Goal: Task Accomplishment & Management: Use online tool/utility

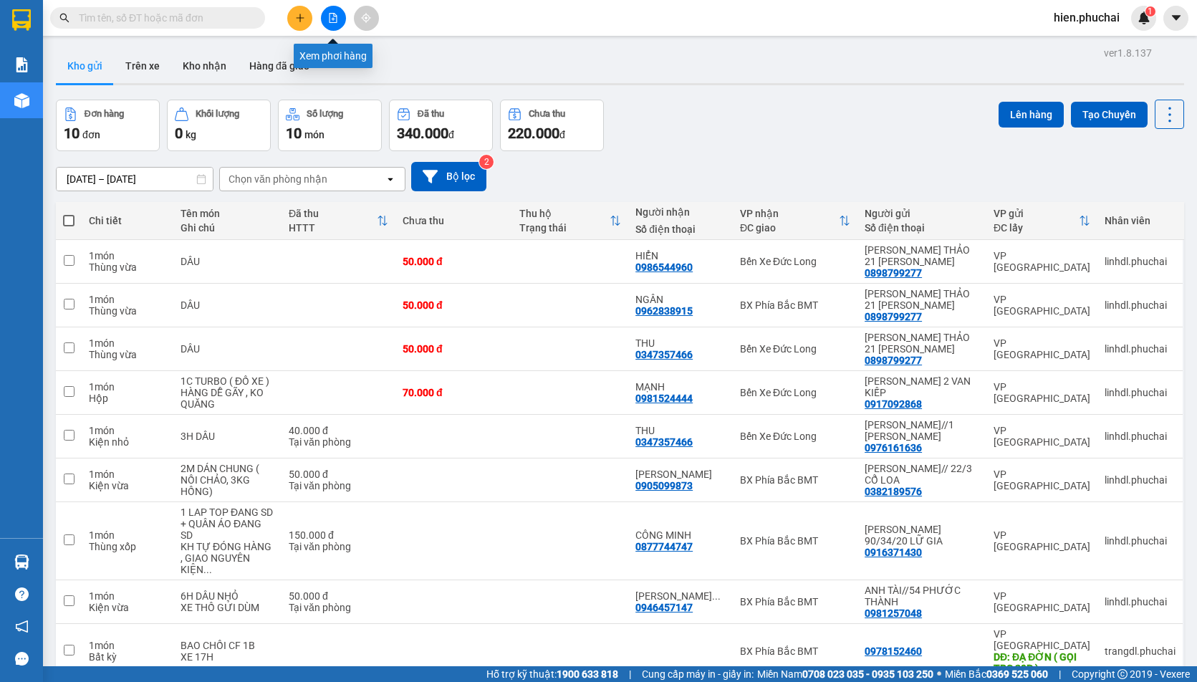
click at [330, 17] on icon "file-add" at bounding box center [334, 18] width 8 height 10
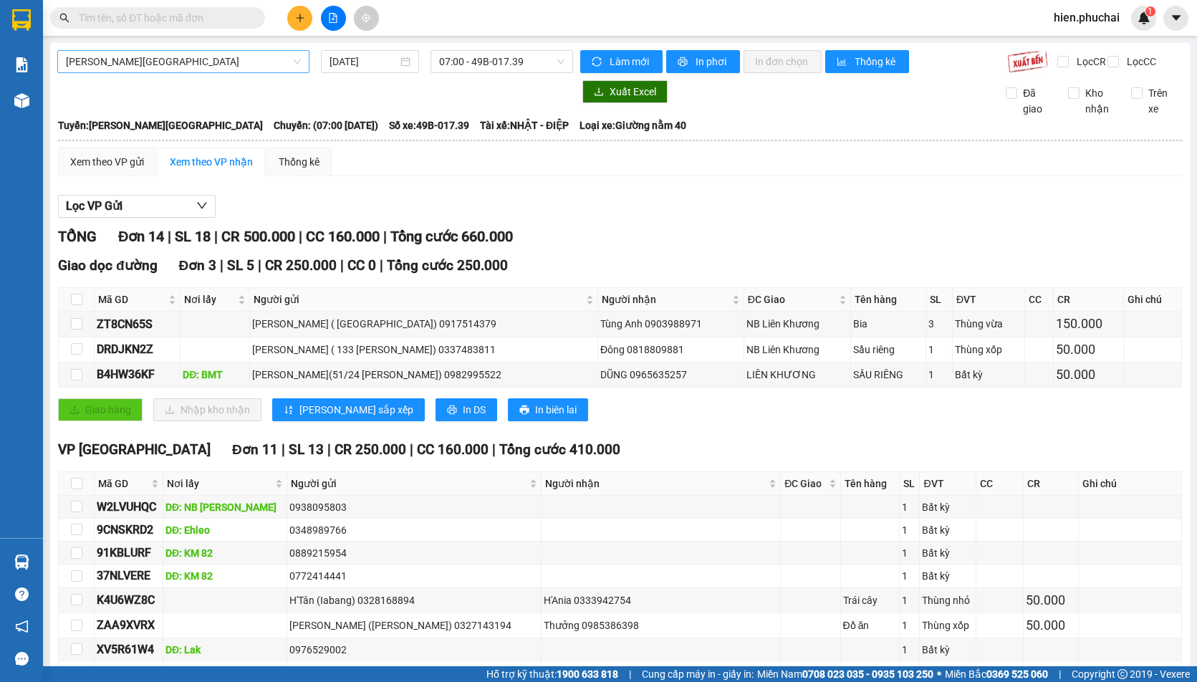
click at [267, 71] on span "Gia Lai - Đà Lạt" at bounding box center [183, 61] width 235 height 21
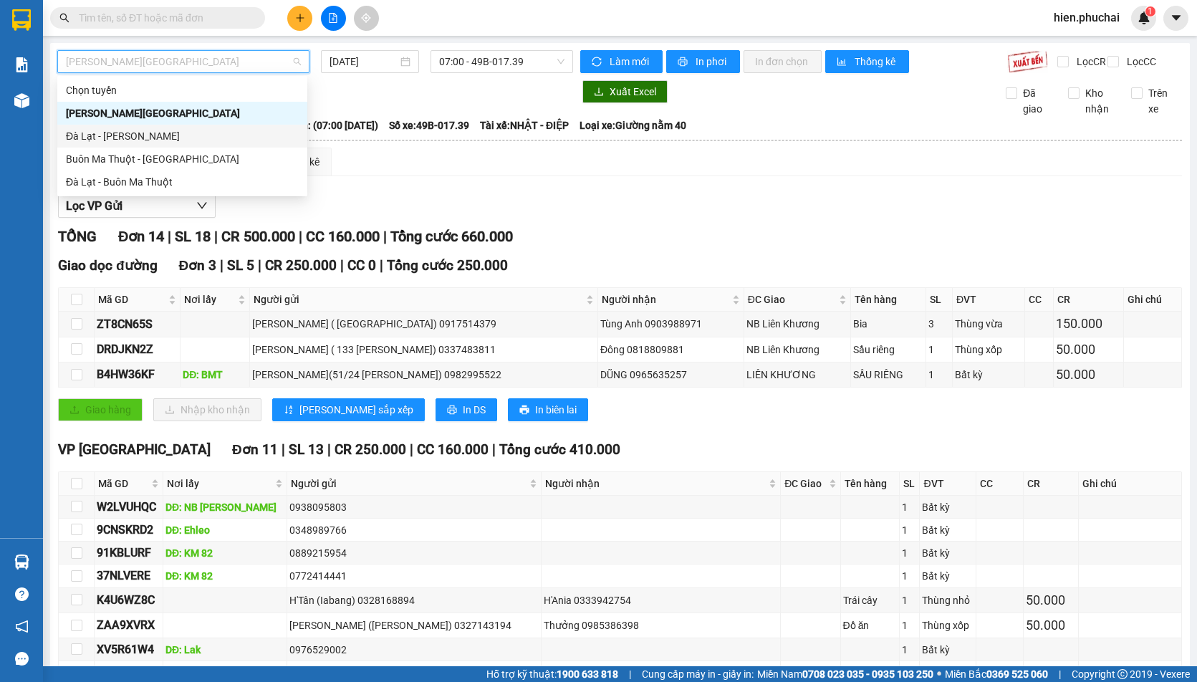
click at [242, 136] on div "Đà Lạt - Gia Lai" at bounding box center [182, 136] width 233 height 16
type input "[DATE]"
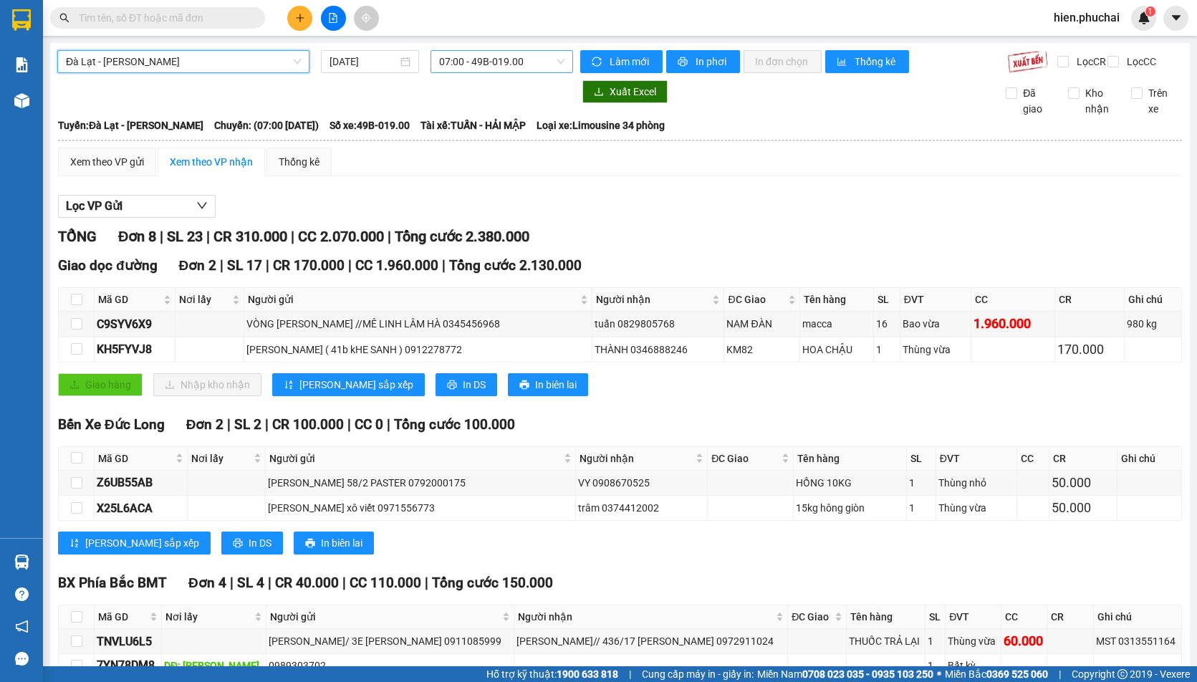
click at [495, 59] on span "07:00 - 49B-019.00" at bounding box center [501, 61] width 125 height 21
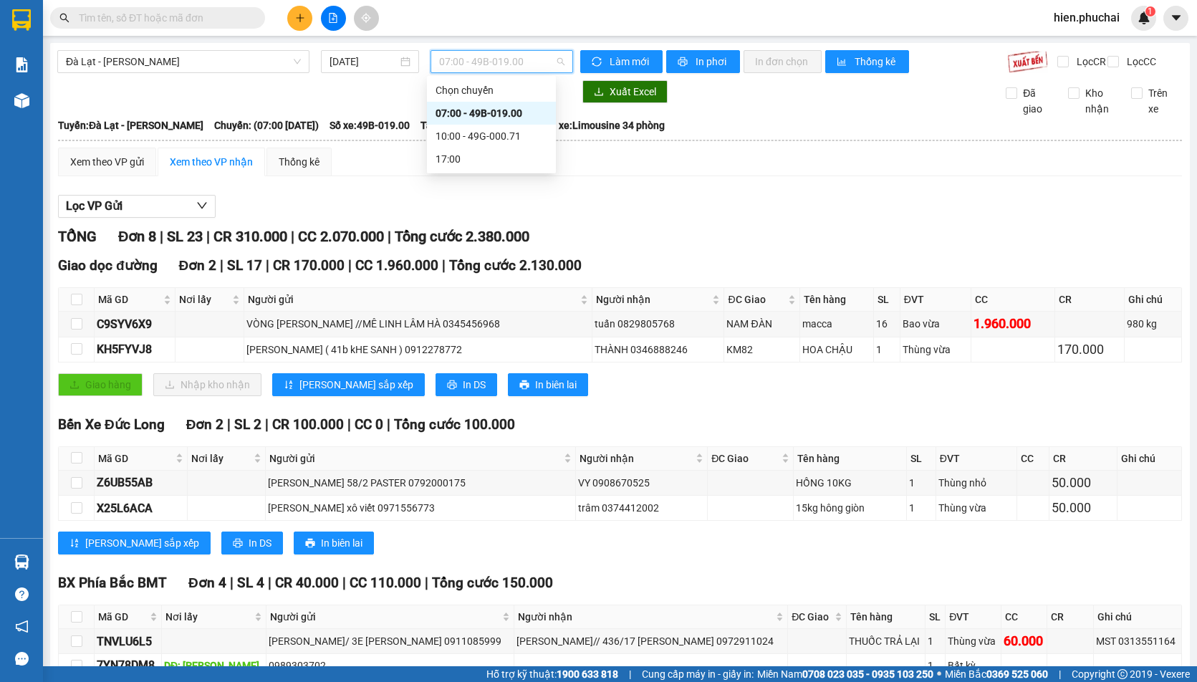
click at [514, 118] on div "07:00 - 49B-019.00" at bounding box center [492, 113] width 112 height 16
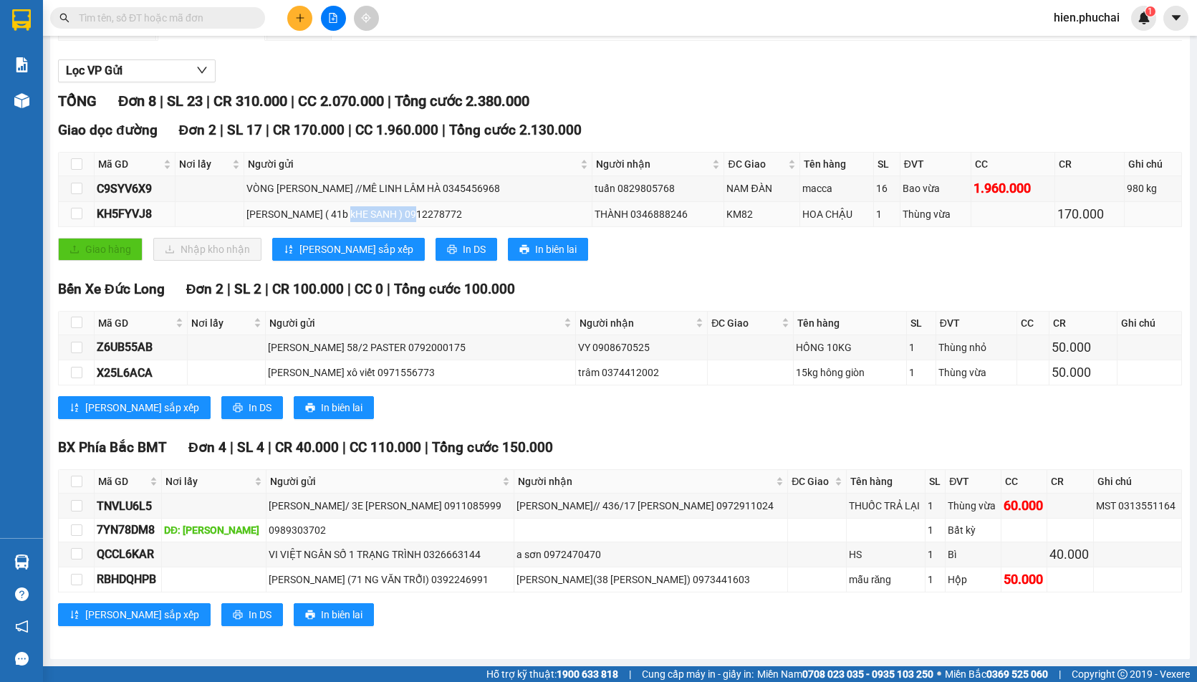
drag, startPoint x: 355, startPoint y: 209, endPoint x: 424, endPoint y: 216, distance: 68.5
click at [424, 216] on div "N THỊ THANH HUYỀN ( 41b kHE SANH ) 0912278772" at bounding box center [418, 214] width 343 height 16
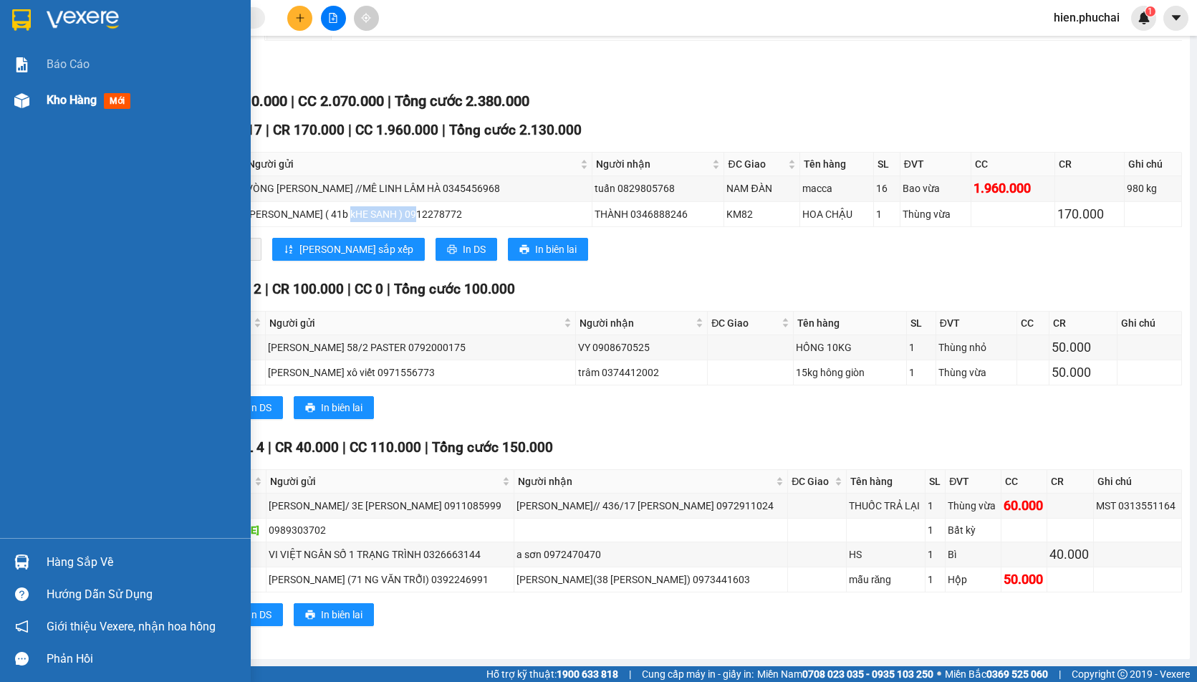
click at [22, 105] on img at bounding box center [21, 100] width 15 height 15
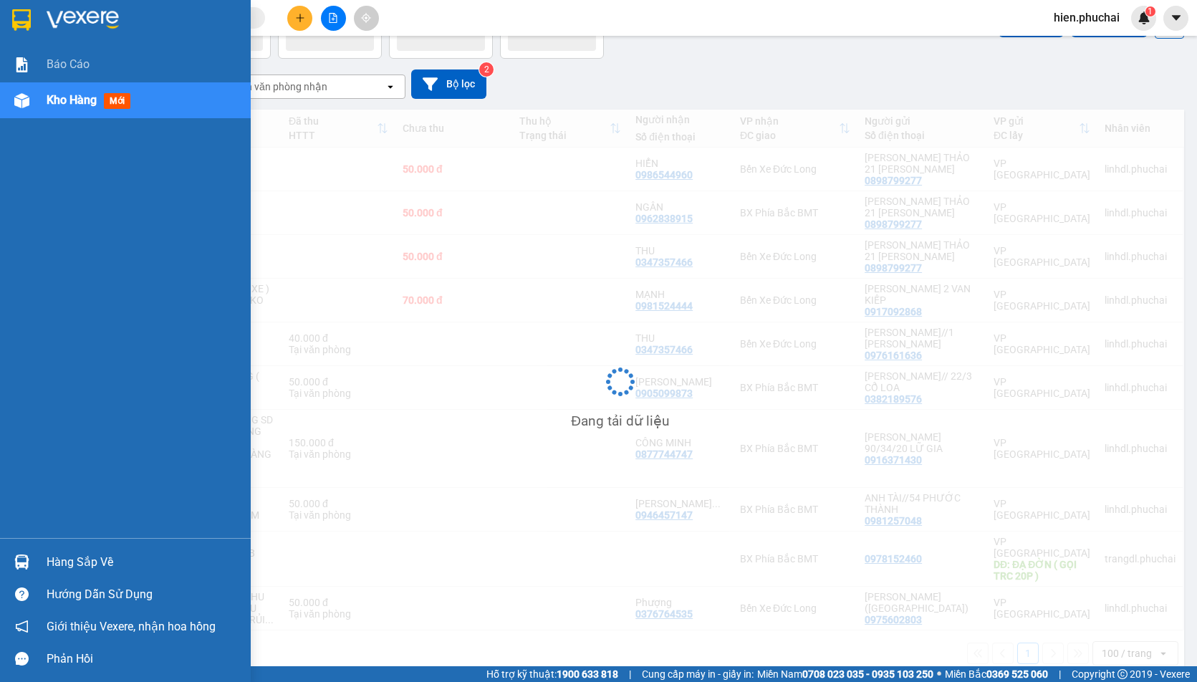
scroll to position [92, 0]
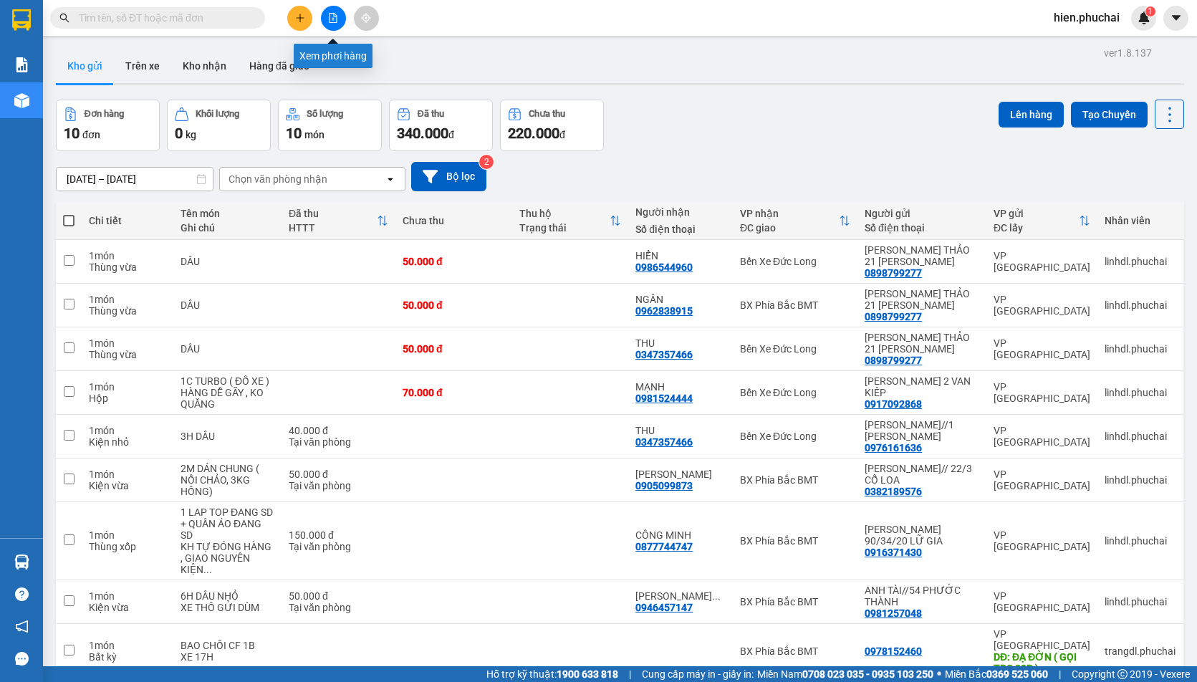
click at [325, 11] on button at bounding box center [333, 18] width 25 height 25
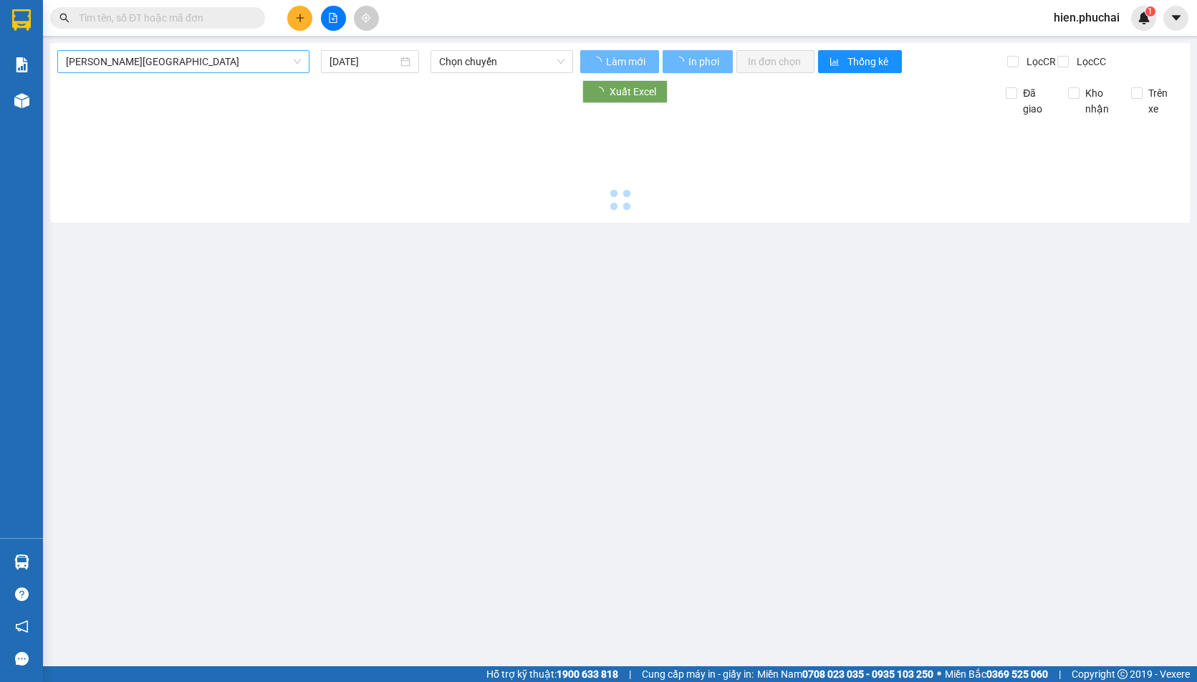
click at [183, 58] on span "Gia Lai - Đà Lạt" at bounding box center [183, 61] width 235 height 21
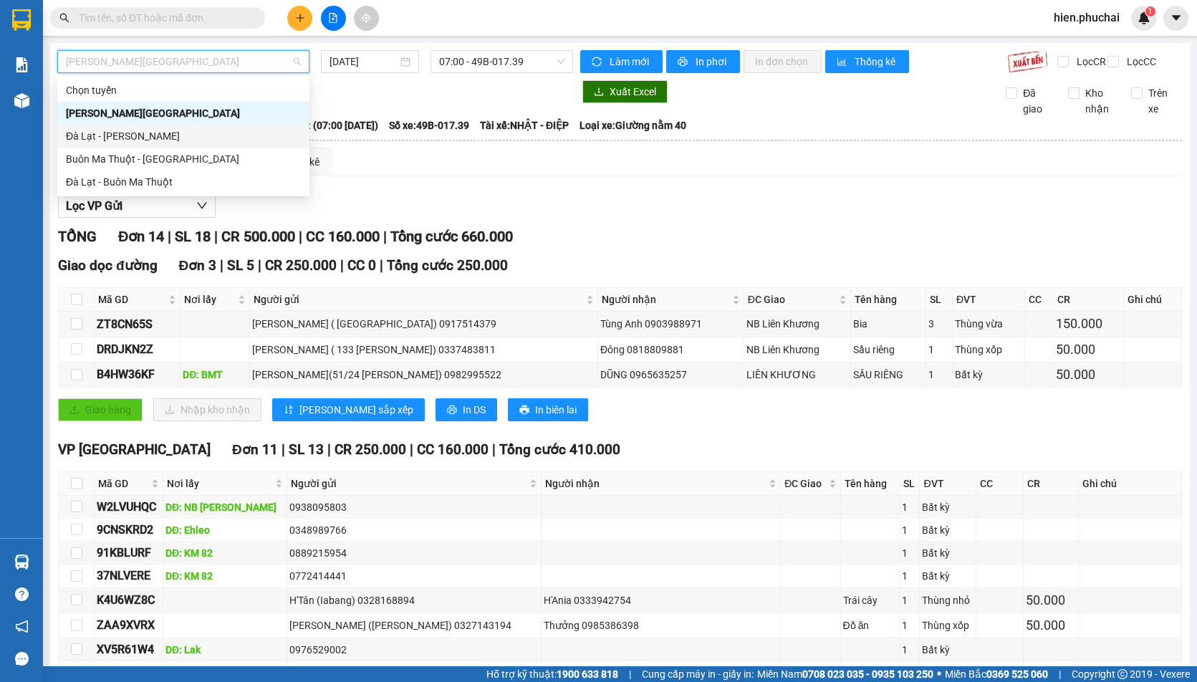
click at [143, 133] on div "Đà Lạt - [PERSON_NAME]" at bounding box center [183, 136] width 235 height 16
type input "[DATE]"
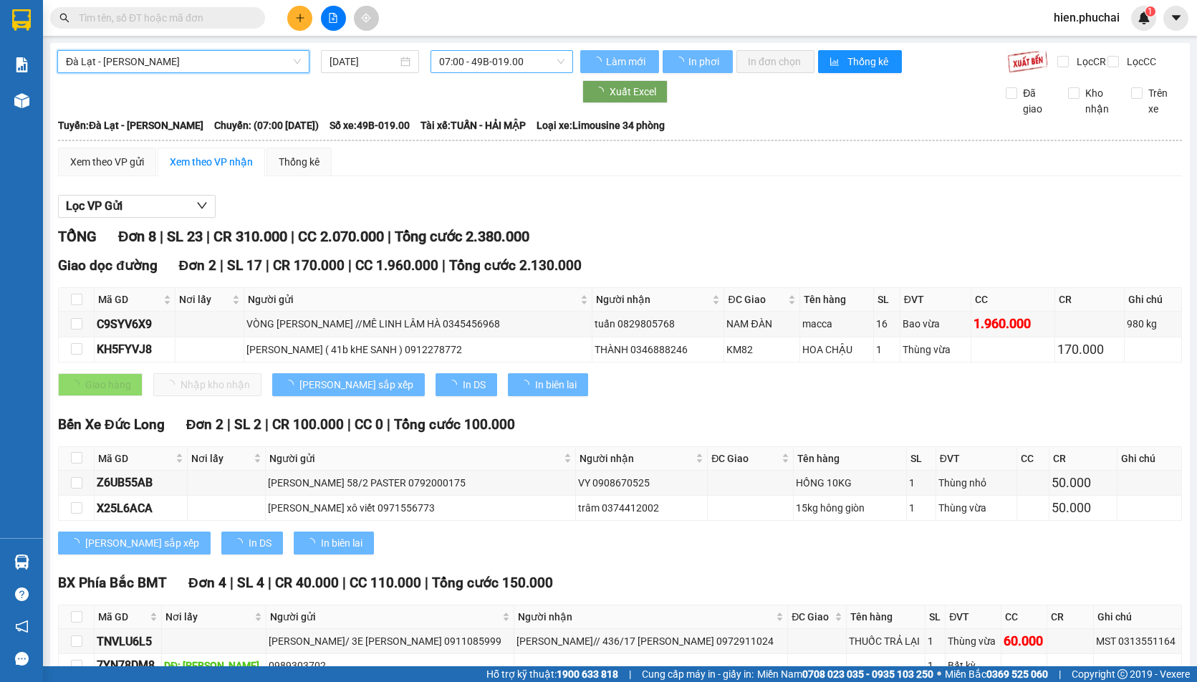
click at [512, 59] on span "07:00 - 49B-019.00" at bounding box center [501, 61] width 125 height 21
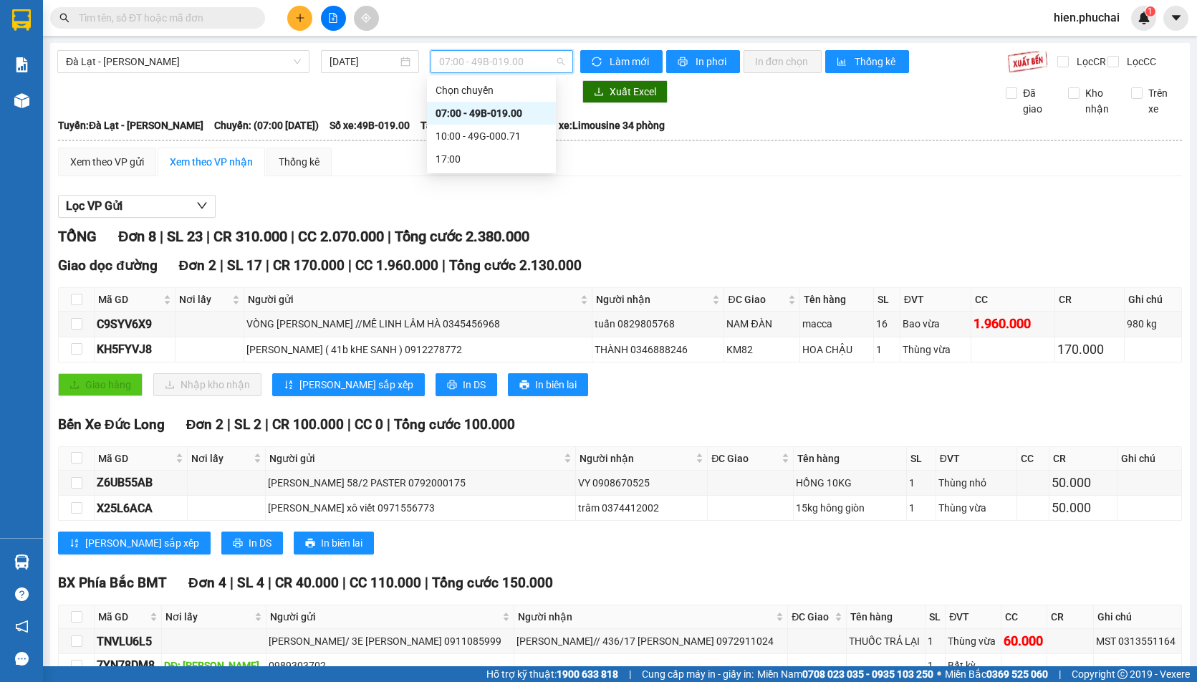
click at [492, 114] on div "07:00 - 49B-019.00" at bounding box center [492, 113] width 112 height 16
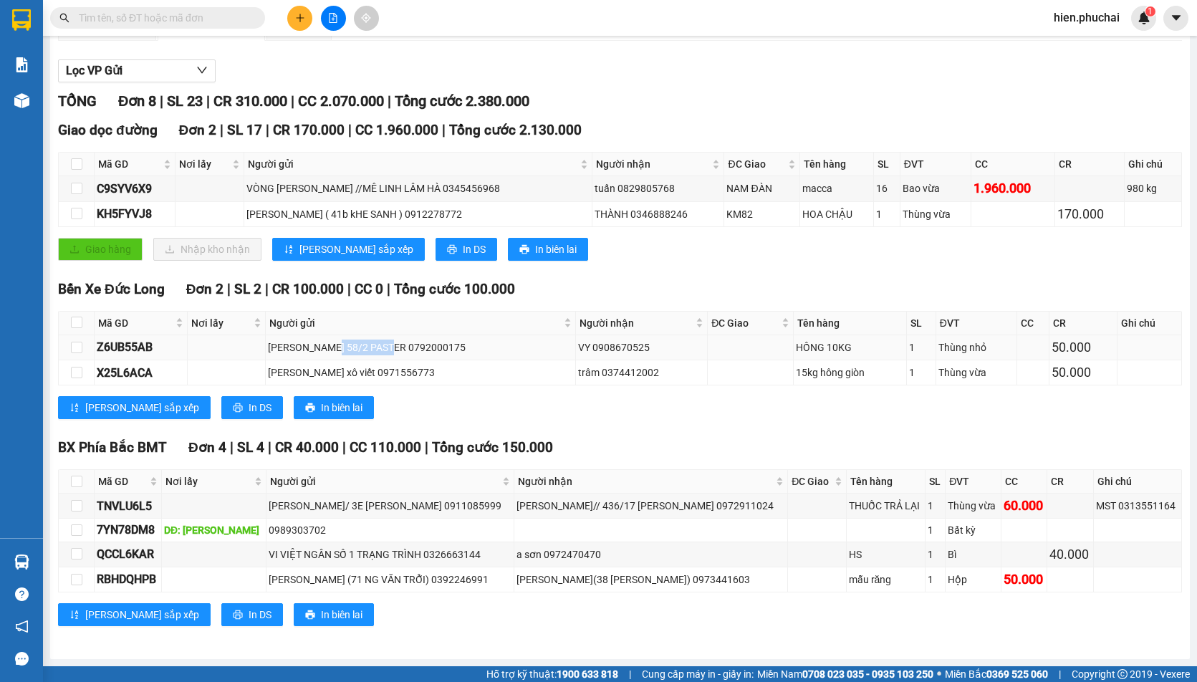
drag, startPoint x: 346, startPoint y: 352, endPoint x: 402, endPoint y: 350, distance: 55.9
click at [402, 350] on div "NGUYỄN HĂNG 58/2 PASTER 0792000175" at bounding box center [420, 348] width 305 height 16
click at [560, 398] on div "Bến Xe Đức Long Đơn 2 | SL 2 | CR 100.000 | CC 0 | Tổng cước 100.000 Mã GD Nơi …" at bounding box center [620, 354] width 1124 height 151
drag, startPoint x: 323, startPoint y: 560, endPoint x: 408, endPoint y: 565, distance: 85.4
click at [408, 563] on div "VI VIỆT NGÂN SỐ 1 TRẠNG TRÌNH 0326663144" at bounding box center [390, 555] width 243 height 16
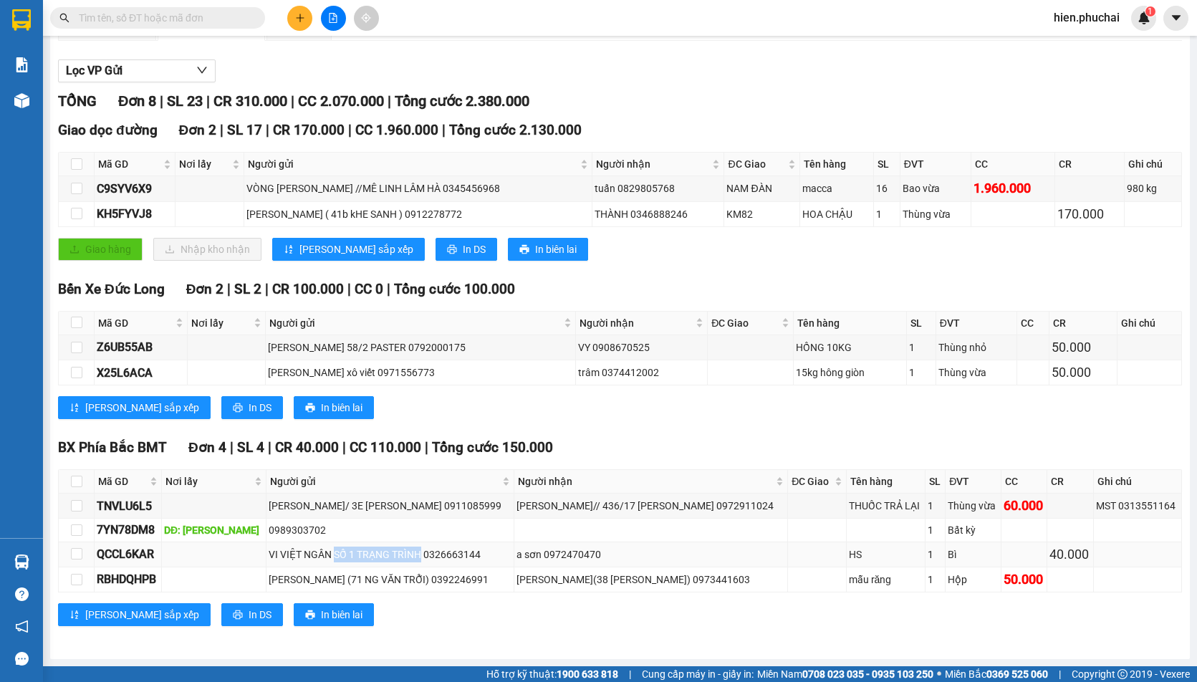
drag, startPoint x: 405, startPoint y: 563, endPoint x: 406, endPoint y: 555, distance: 7.3
click at [582, 312] on div "Bến Xe Đức Long Đơn 2 | SL 2 | CR 100.000 | CC 0 | Tổng cước 100.000 Mã GD Nơi …" at bounding box center [620, 354] width 1124 height 151
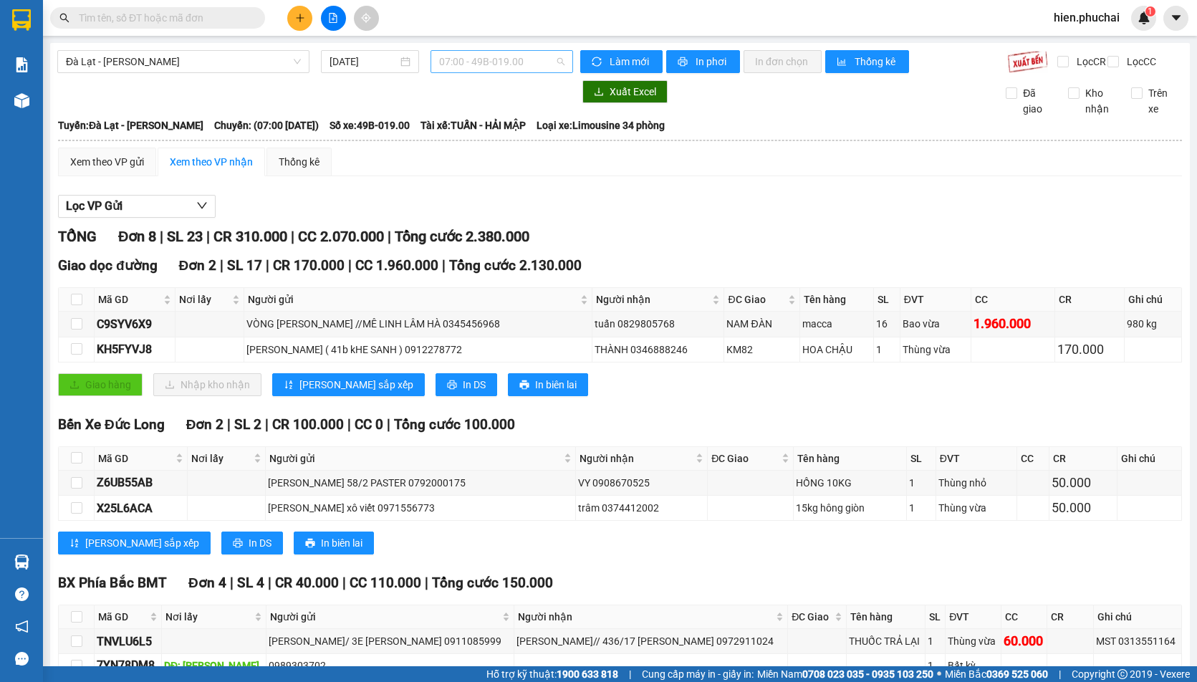
click at [472, 70] on span "07:00 - 49B-019.00" at bounding box center [501, 61] width 125 height 21
click at [474, 128] on div "10:00 - 49G-000.71" at bounding box center [491, 136] width 129 height 23
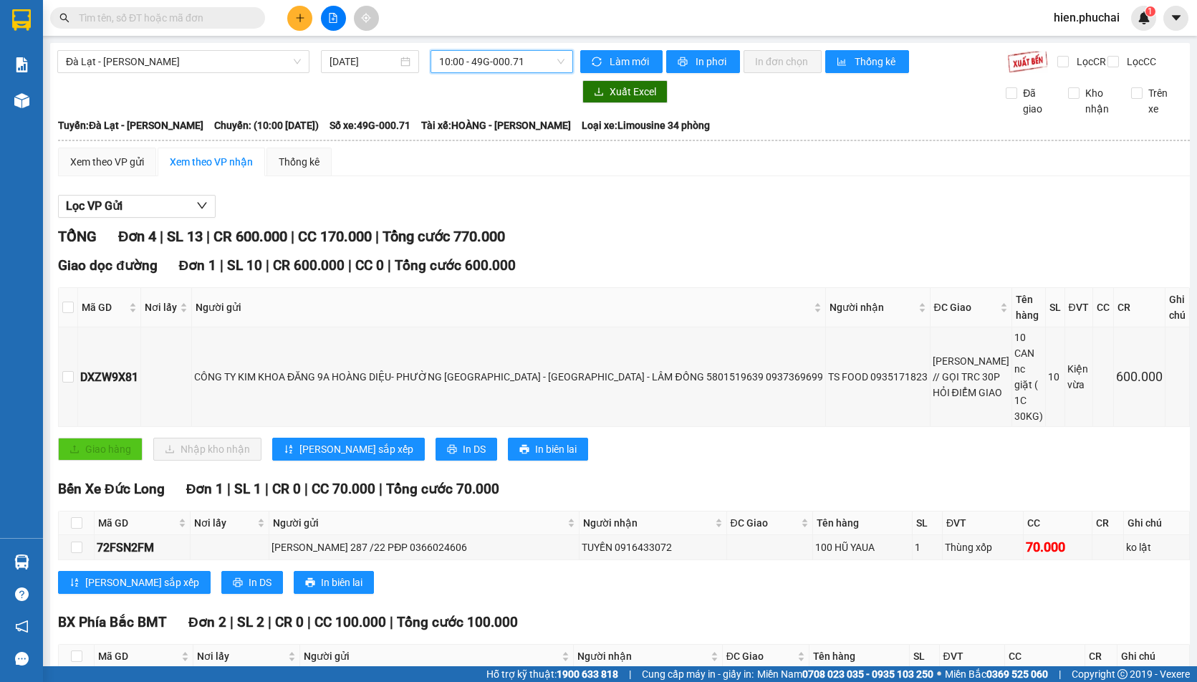
scroll to position [74, 0]
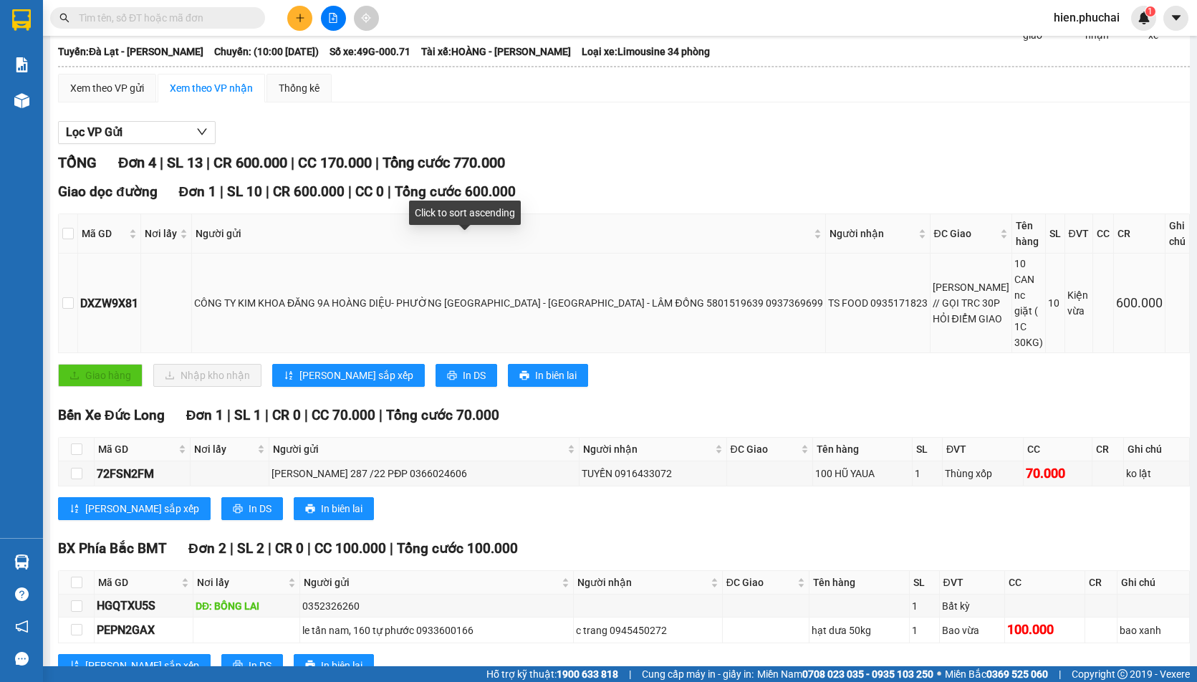
click at [382, 295] on div "CÔNG TY KIM KHOA ĐĂNG 9A HOÀNG DIỆU- PHƯỜNG CAM LY - ĐÀ LẠT - LÂM ĐỒNG 58015196…" at bounding box center [508, 303] width 629 height 16
click at [340, 295] on div "CÔNG TY KIM KHOA ĐĂNG 9A HOÀNG DIỆU- PHƯỜNG CAM LY - ĐÀ LẠT - LÂM ĐỒNG 58015196…" at bounding box center [508, 303] width 629 height 16
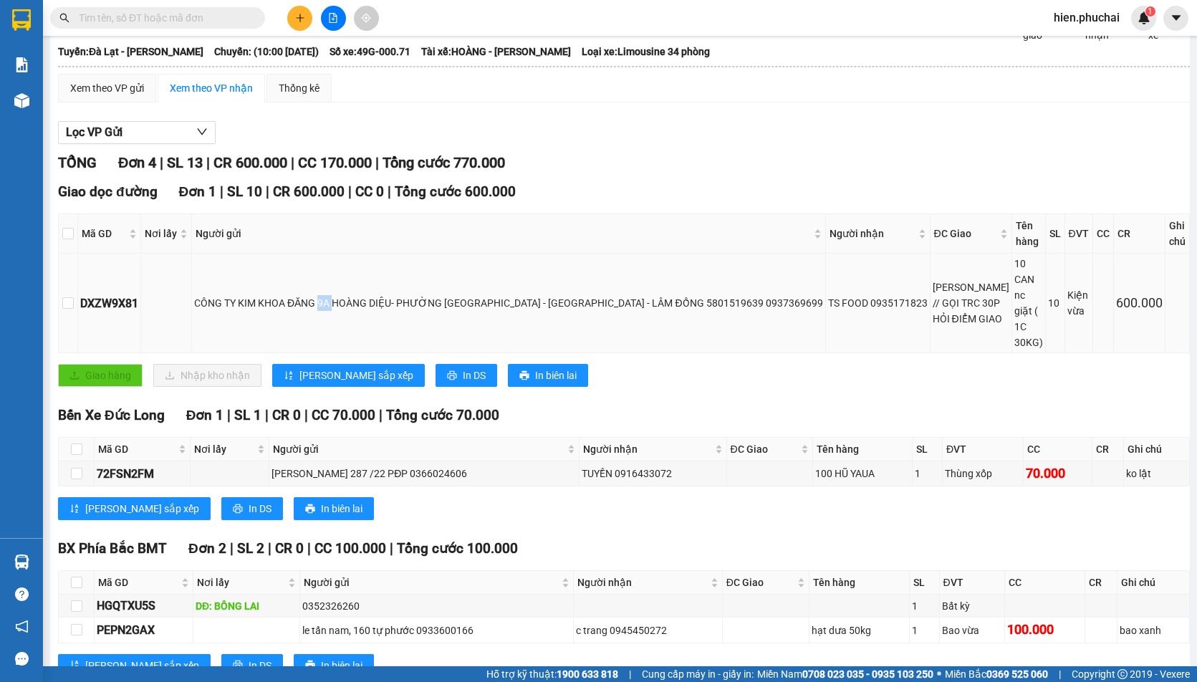
click at [340, 295] on div "CÔNG TY KIM KHOA ĐĂNG 9A HOÀNG DIỆU- PHƯỜNG CAM LY - ĐÀ LẠT - LÂM ĐỒNG 58015196…" at bounding box center [508, 303] width 629 height 16
drag, startPoint x: 214, startPoint y: 281, endPoint x: 335, endPoint y: 282, distance: 121.1
click at [335, 295] on div "CÔNG TY KIM KHOA ĐĂNG 9A HOÀNG DIỆU- PHƯỜNG CAM LY - ĐÀ LẠT - LÂM ĐỒNG 58015196…" at bounding box center [508, 303] width 629 height 16
click at [465, 295] on div "CÔNG TY KIM KHOA ĐĂNG 9A HOÀNG DIỆU- PHƯỜNG CAM LY - ĐÀ LẠT - LÂM ĐỒNG 58015196…" at bounding box center [508, 303] width 629 height 16
drag, startPoint x: 606, startPoint y: 284, endPoint x: 659, endPoint y: 282, distance: 52.4
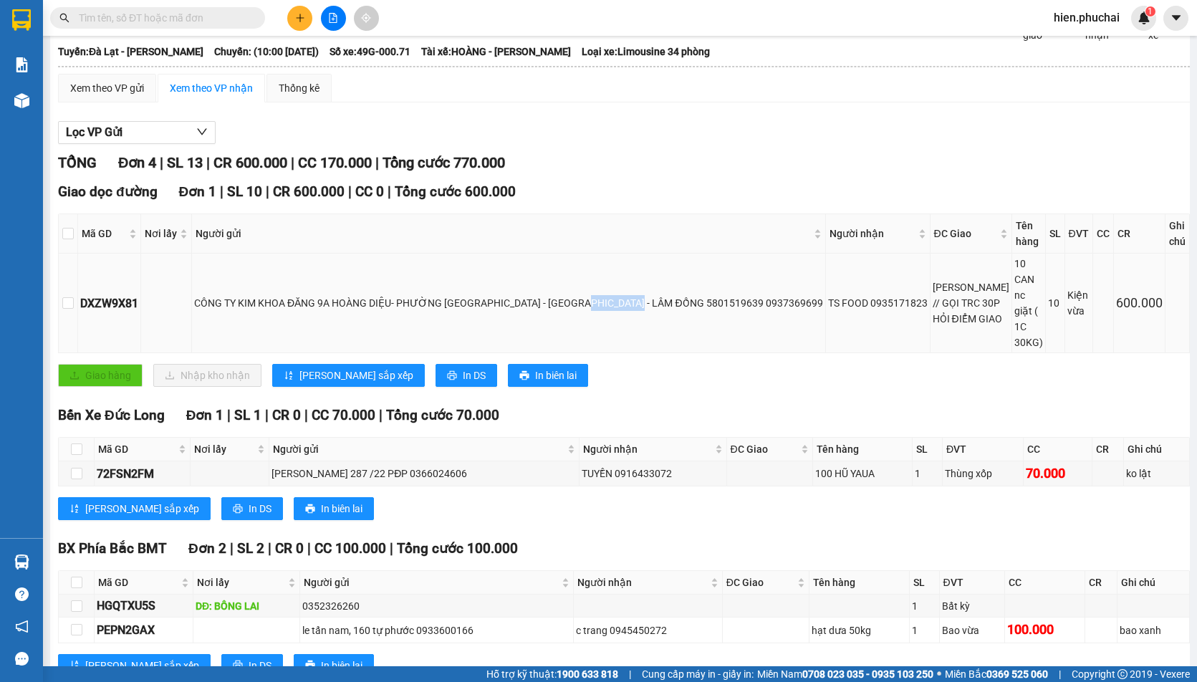
click at [659, 295] on div "CÔNG TY KIM KHOA ĐĂNG 9A HOÀNG DIỆU- PHƯỜNG CAM LY - ĐÀ LẠT - LÂM ĐỒNG 58015196…" at bounding box center [508, 303] width 629 height 16
click at [229, 295] on div "CÔNG TY KIM KHOA ĐĂNG 9A HOÀNG DIỆU- PHƯỜNG CAM LY - ĐÀ LẠT - LÂM ĐỒNG 58015196…" at bounding box center [508, 303] width 629 height 16
drag, startPoint x: 214, startPoint y: 278, endPoint x: 334, endPoint y: 287, distance: 120.0
click at [334, 295] on div "CÔNG TY KIM KHOA ĐĂNG 9A HOÀNG DIỆU- PHƯỜNG CAM LY - ĐÀ LẠT - LÂM ĐỒNG 58015196…" at bounding box center [508, 303] width 629 height 16
copy div "CÔNG TY KIM KHOA ĐĂNG"
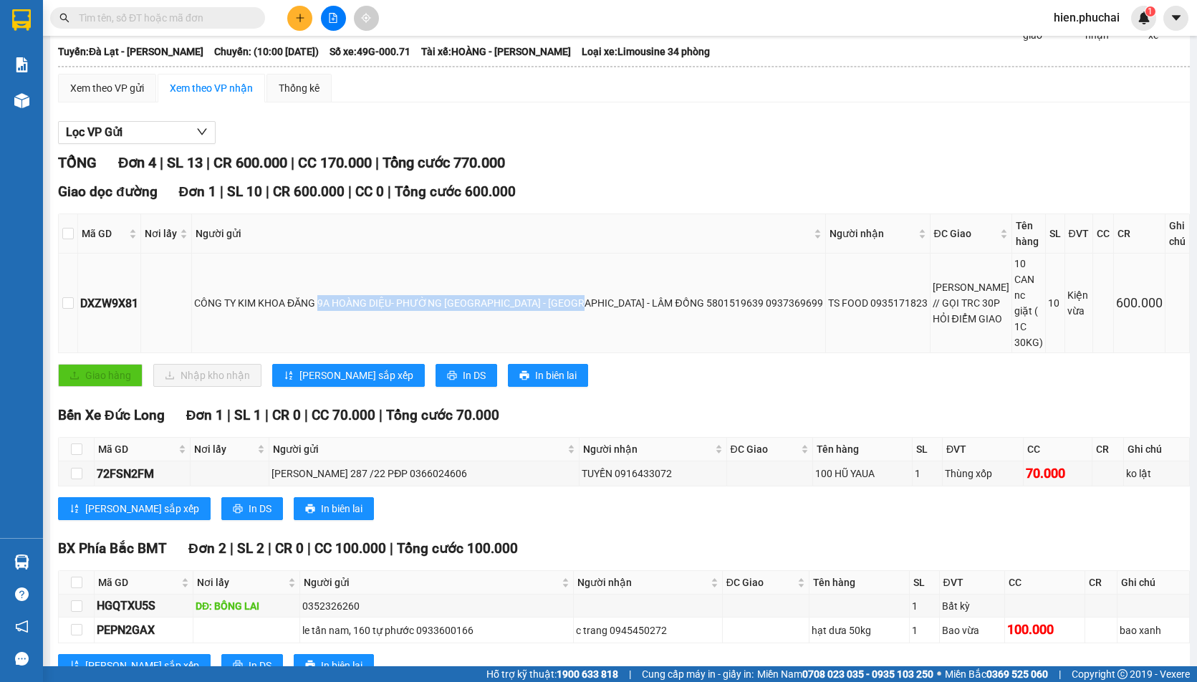
drag, startPoint x: 338, startPoint y: 282, endPoint x: 602, endPoint y: 287, distance: 264.5
click at [602, 295] on div "CÔNG TY KIM KHOA ĐĂNG 9A HOÀNG DIỆU- PHƯỜNG CAM LY - ĐÀ LẠT - LÂM ĐỒNG 58015196…" at bounding box center [508, 303] width 629 height 16
copy div "9A HOÀNG DIỆU- PHƯỜNG CAM LY - ĐÀ LẠT - LÂM ĐỒNG"
drag, startPoint x: 605, startPoint y: 282, endPoint x: 657, endPoint y: 285, distance: 52.4
click at [657, 295] on div "CÔNG TY KIM KHOA ĐĂNG 9A HOÀNG DIỆU- PHƯỜNG CAM LY - ĐÀ LẠT - LÂM ĐỒNG 58015196…" at bounding box center [508, 303] width 629 height 16
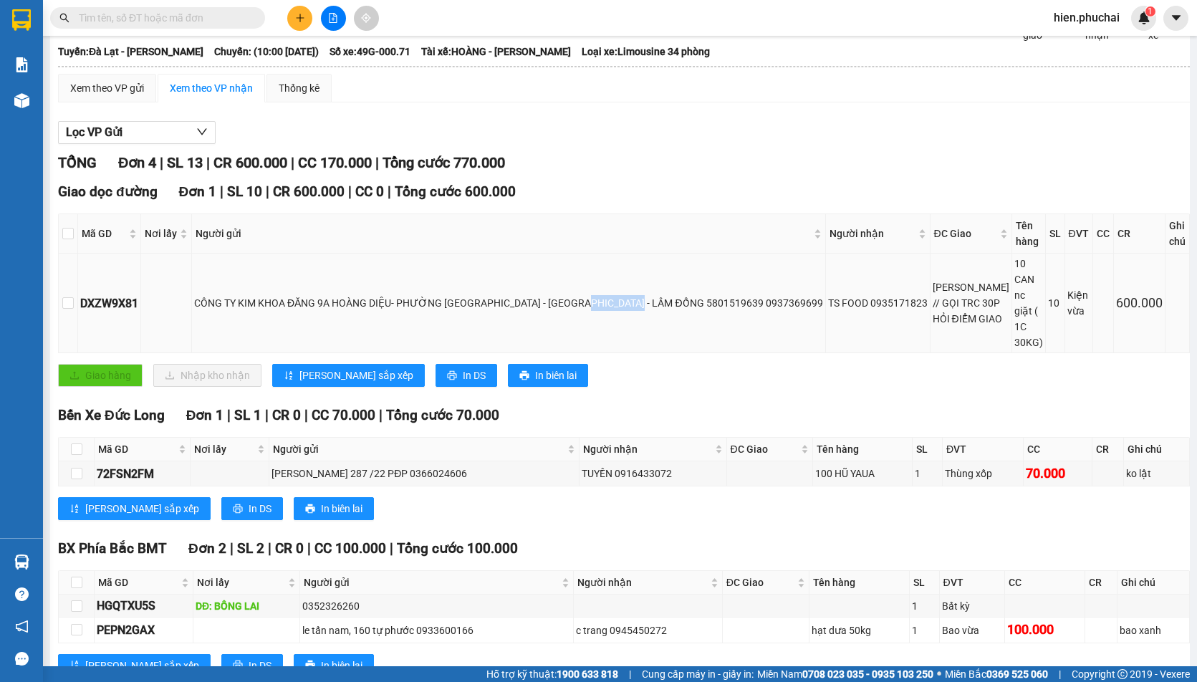
copy div "5801519639"
click at [395, 497] on div "Lưu sắp xếp In DS In biên lai" at bounding box center [624, 508] width 1132 height 23
drag, startPoint x: 336, startPoint y: 423, endPoint x: 388, endPoint y: 426, distance: 51.7
click at [388, 466] on div "TRẦN QUÂN 287 /22 PĐP 0366024606" at bounding box center [424, 474] width 305 height 16
drag, startPoint x: 360, startPoint y: 578, endPoint x: 416, endPoint y: 582, distance: 56.7
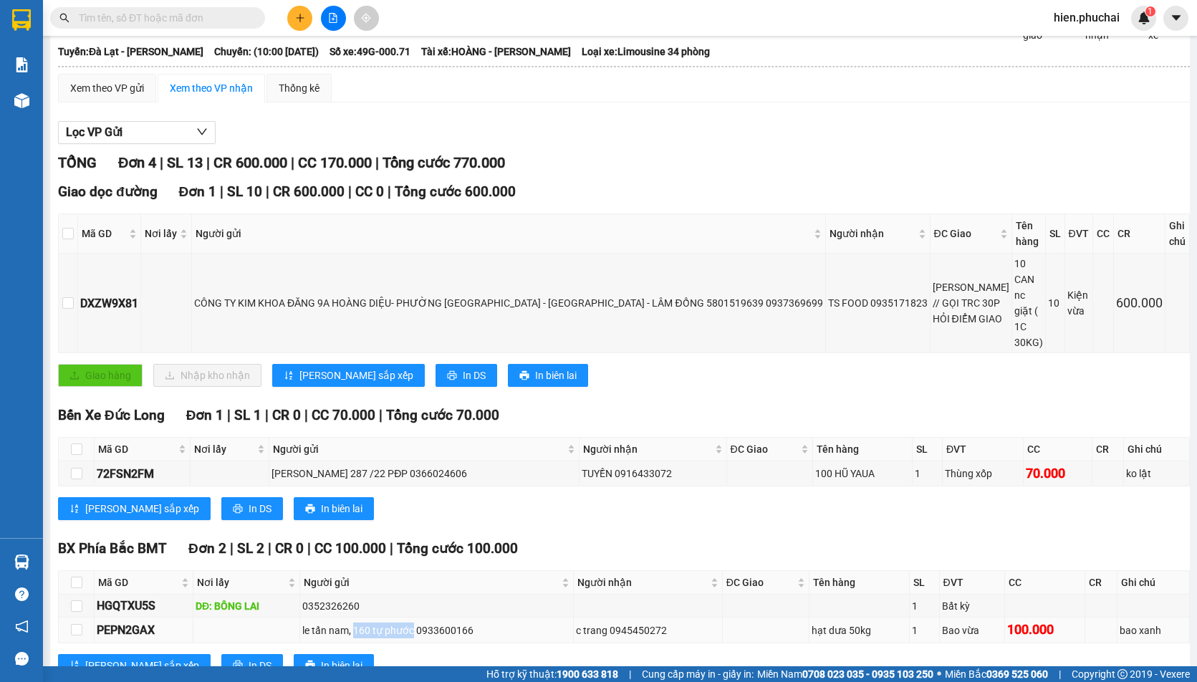
click at [416, 623] on div "le tấn nam, 160 tự phước 0933600166" at bounding box center [436, 631] width 269 height 16
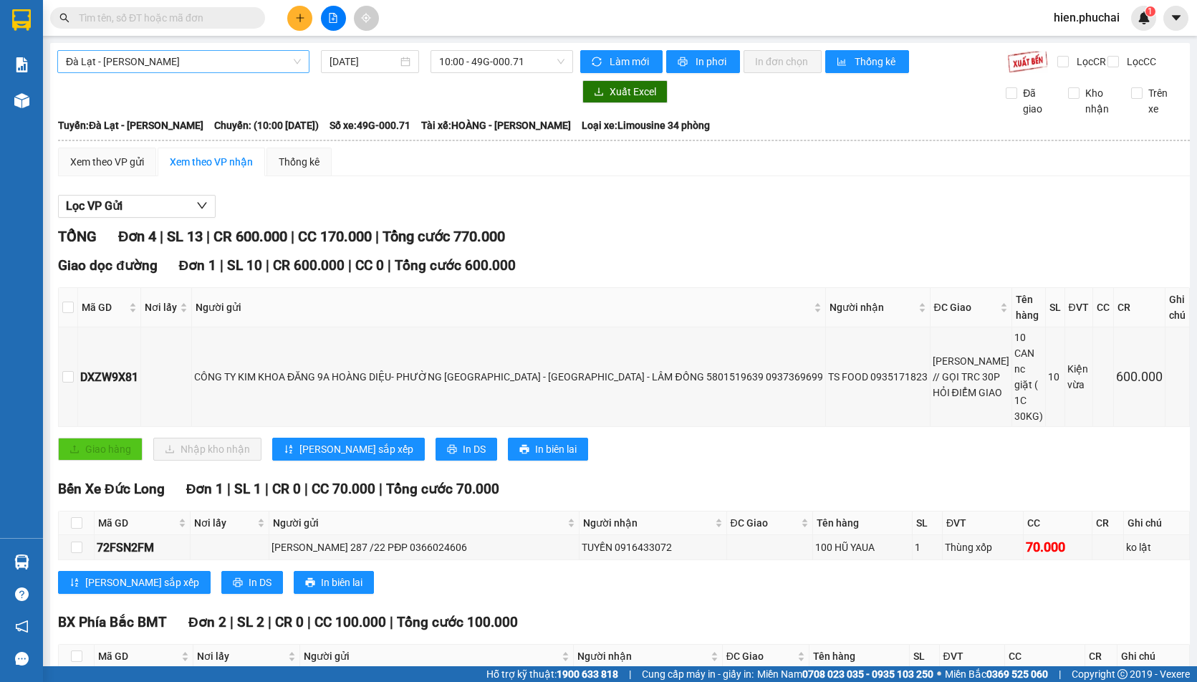
click at [182, 63] on span "Đà Lạt - [PERSON_NAME]" at bounding box center [183, 61] width 235 height 21
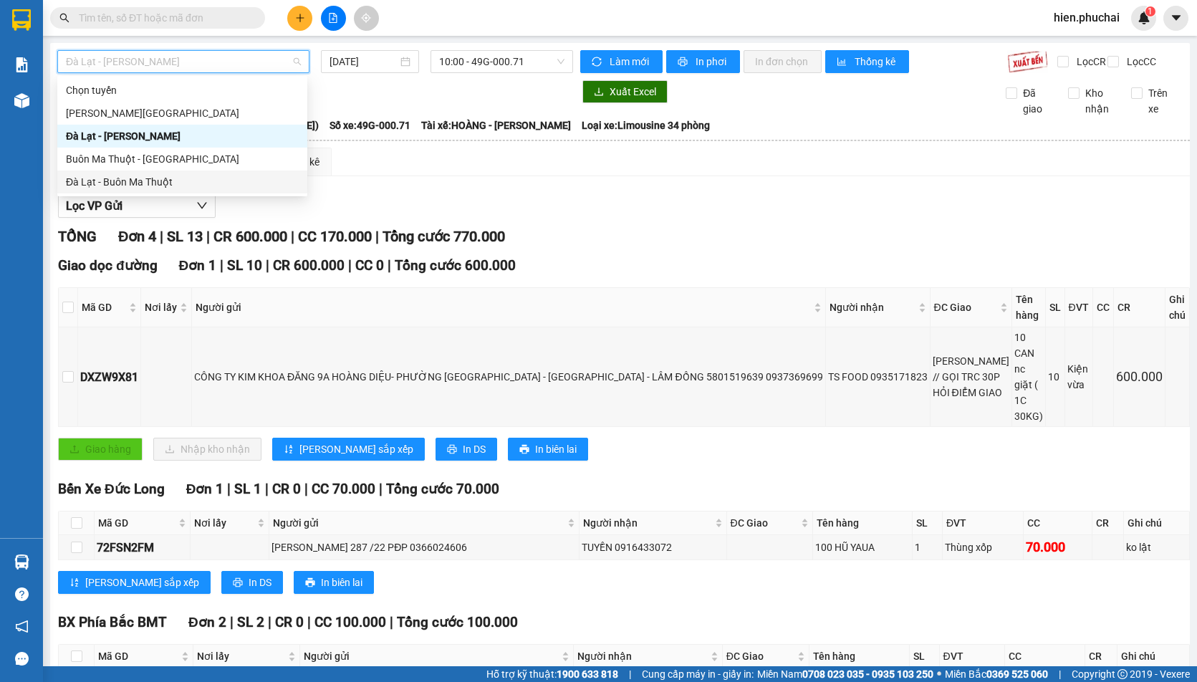
click at [169, 184] on div "Đà Lạt - Buôn Ma Thuột" at bounding box center [182, 182] width 233 height 16
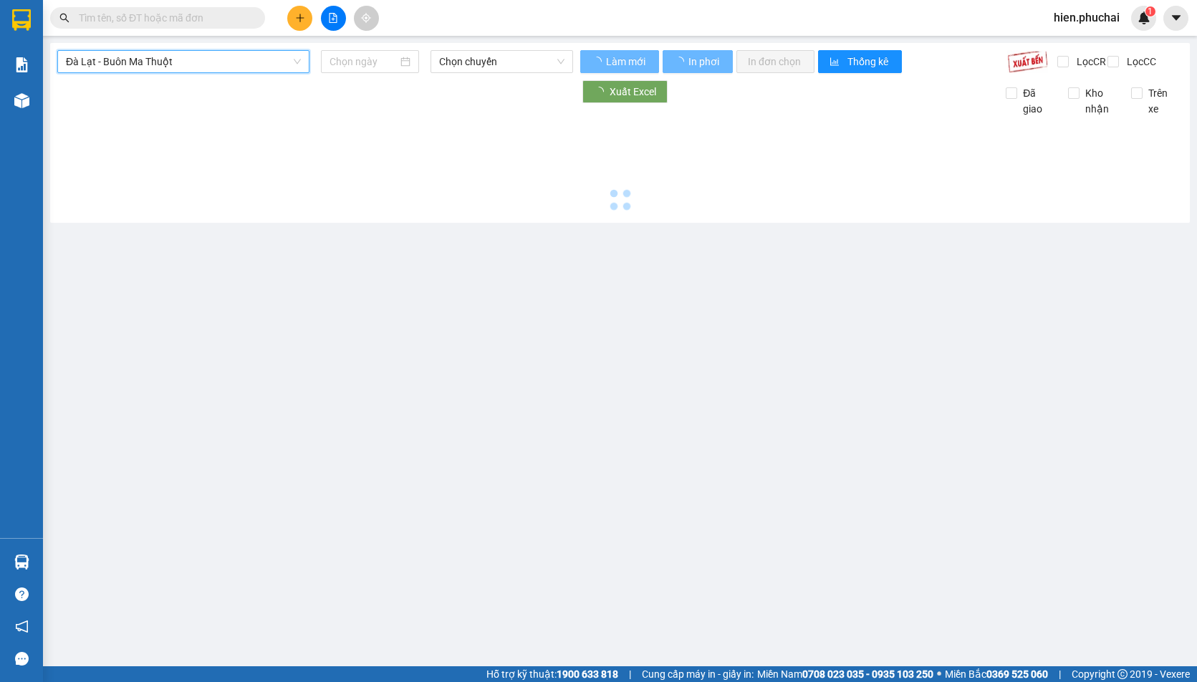
type input "[DATE]"
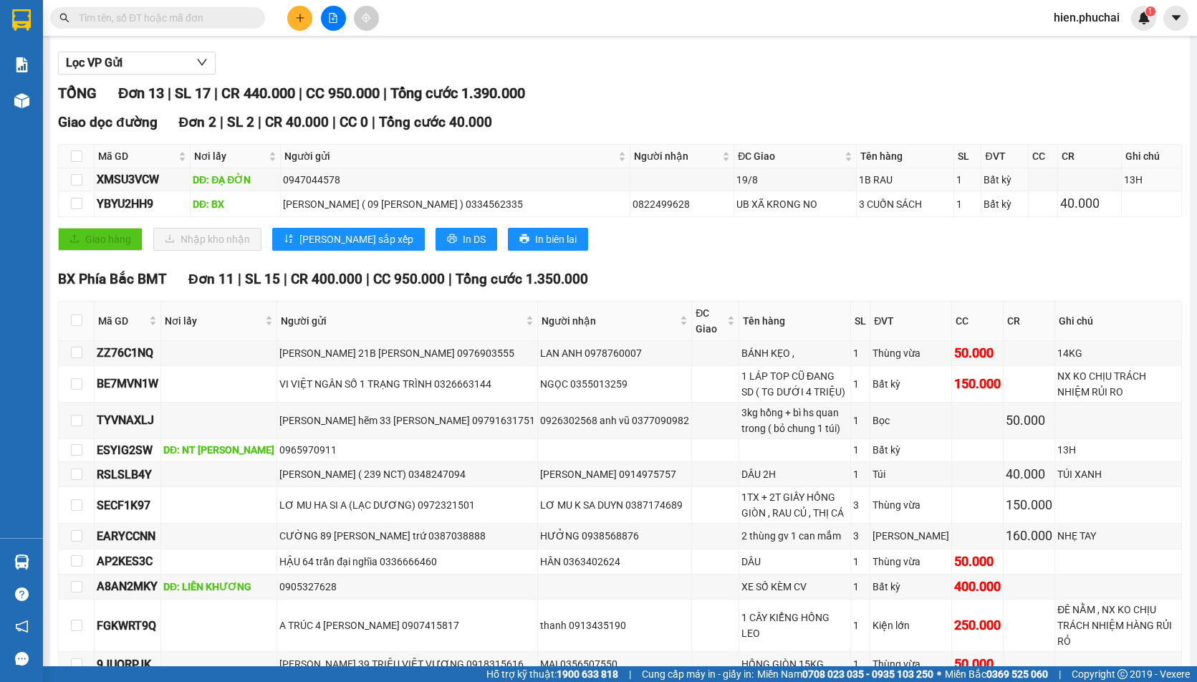
scroll to position [259, 0]
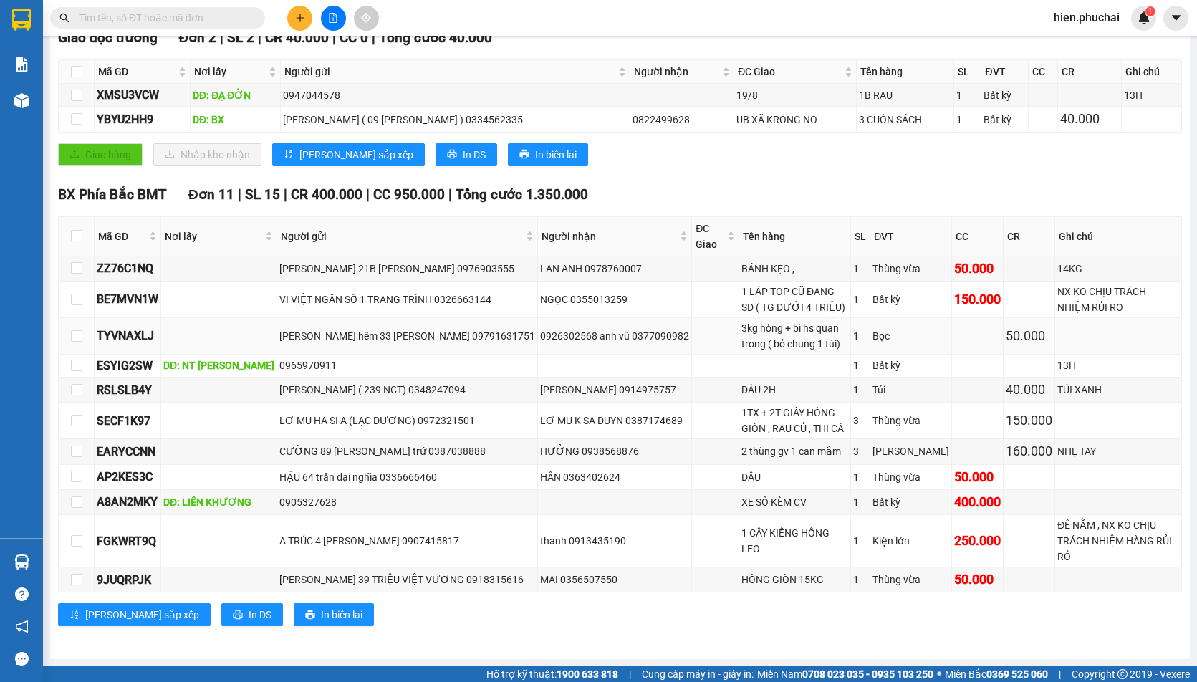
click at [383, 332] on div "phan kiều thuận hẽm 33 nguyễn công trứ 09791631751" at bounding box center [407, 336] width 256 height 16
click at [385, 292] on div "VI VIỆT NGÂN SỐ 1 TRẠNG TRÌNH 0326663144" at bounding box center [407, 300] width 256 height 16
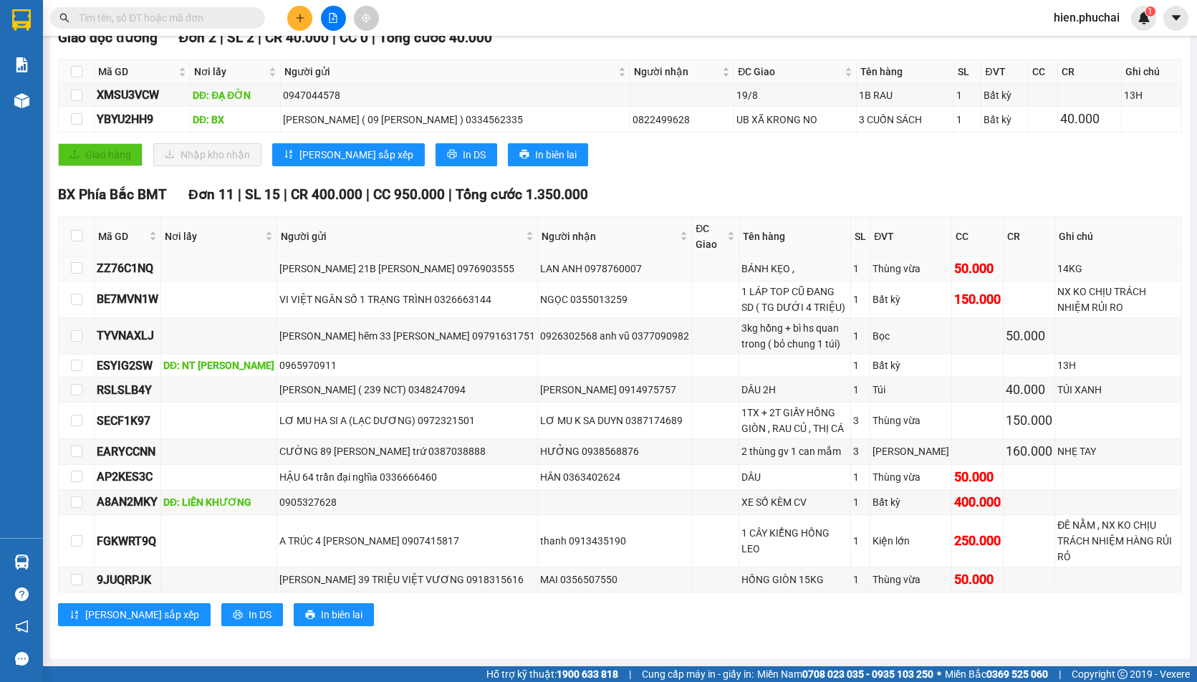
click at [386, 261] on div "PHAN KIM CHUNG 21B TRẦN HƯNG ĐẠO 0976903555" at bounding box center [407, 269] width 256 height 16
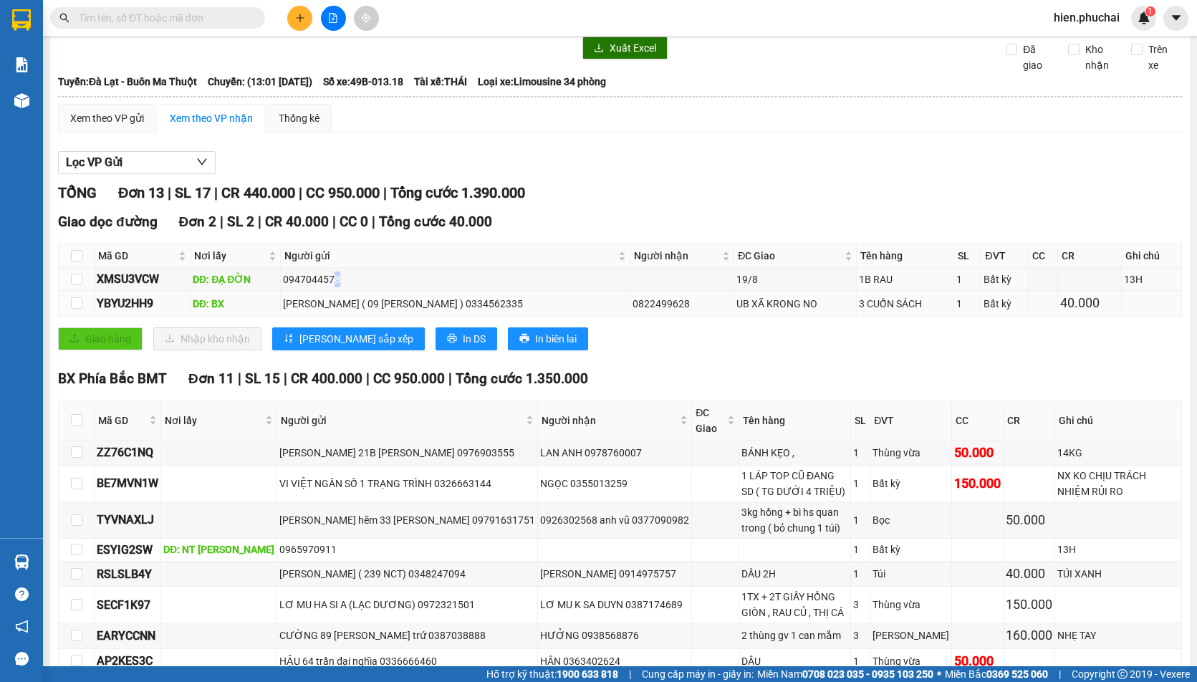
drag, startPoint x: 334, startPoint y: 296, endPoint x: 343, endPoint y: 305, distance: 12.7
click at [335, 287] on div "0947044578" at bounding box center [455, 280] width 345 height 16
click at [350, 311] on div "NGUYỄN MẠNH KHƯƠNG ( 09 LỮ GIA ) 0334562335" at bounding box center [455, 304] width 345 height 16
click at [350, 305] on td "NGUYỄN MẠNH KHƯƠNG ( 09 LỮ GIA ) 0334562335" at bounding box center [456, 303] width 350 height 25
click at [364, 264] on div "Người gửi" at bounding box center [455, 256] width 342 height 16
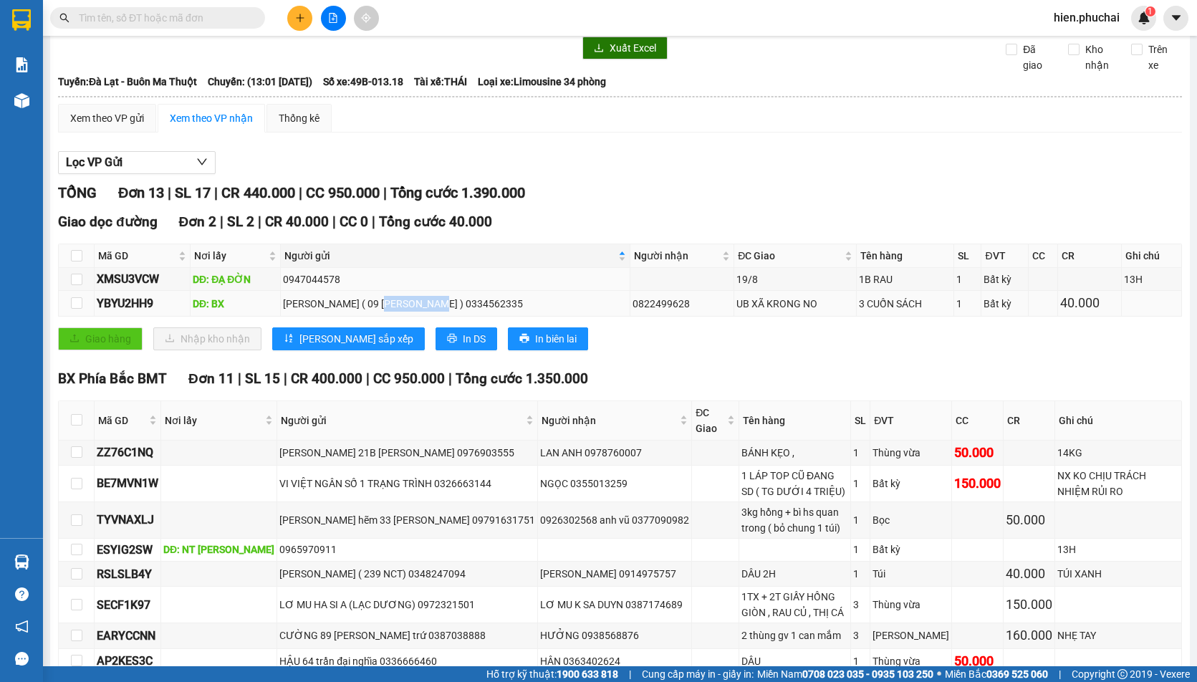
drag, startPoint x: 413, startPoint y: 317, endPoint x: 459, endPoint y: 315, distance: 45.9
click at [459, 312] on div "NGUYỄN MẠNH KHƯƠNG ( 09 LỮ GIA ) 0334562335" at bounding box center [455, 304] width 345 height 16
drag, startPoint x: 405, startPoint y: 313, endPoint x: 304, endPoint y: 323, distance: 101.5
click at [302, 312] on div "NGUYỄN MẠNH KHƯƠNG ( 09 LỮ GIA ) 0334562335" at bounding box center [455, 304] width 345 height 16
copy div "UYỄN MẠNH KHƯƠNG"
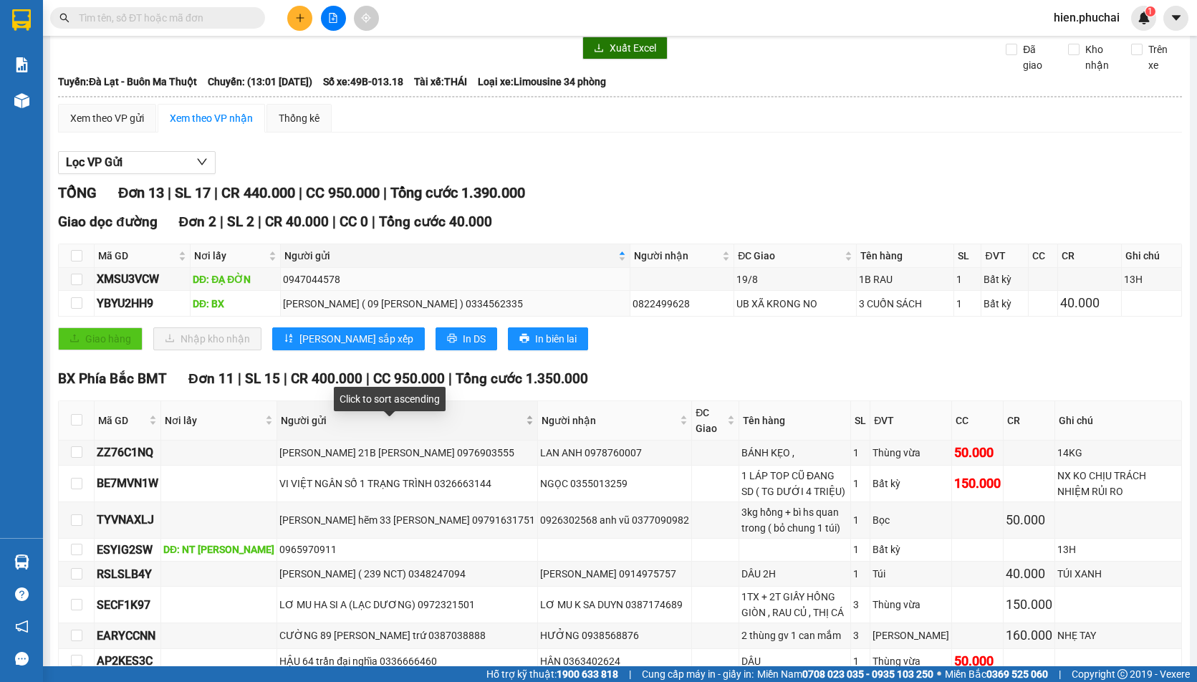
click at [380, 429] on div "Người gửi" at bounding box center [407, 421] width 253 height 16
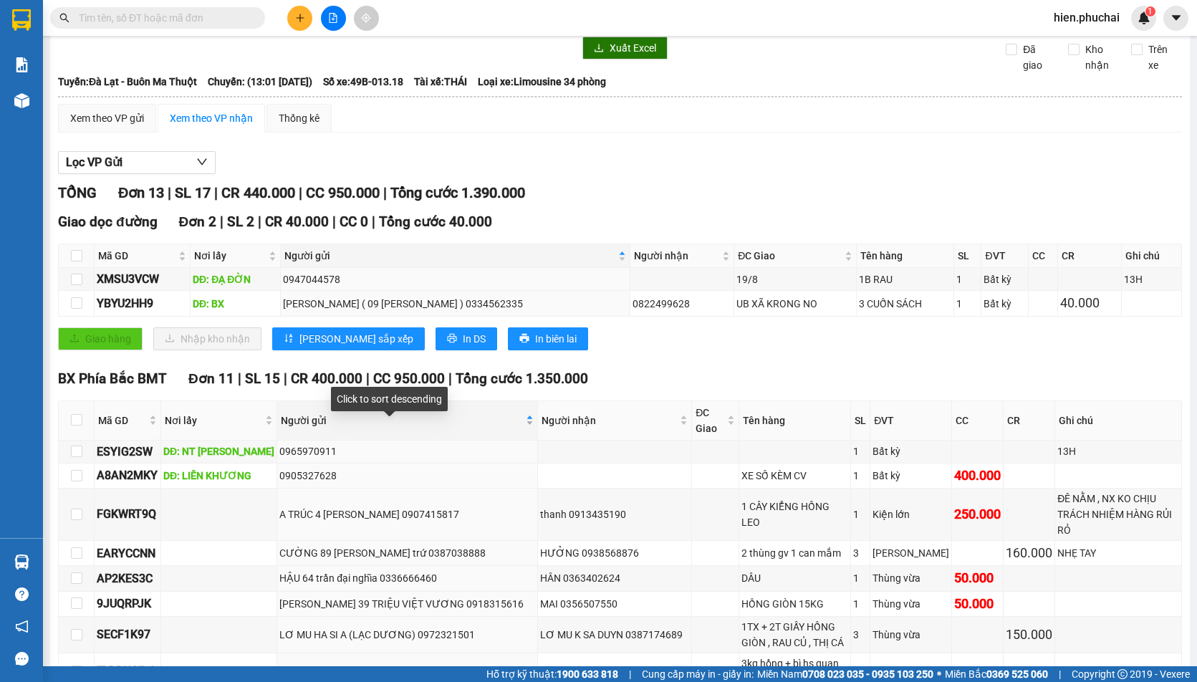
click at [416, 424] on span "Người gửi" at bounding box center [402, 421] width 242 height 16
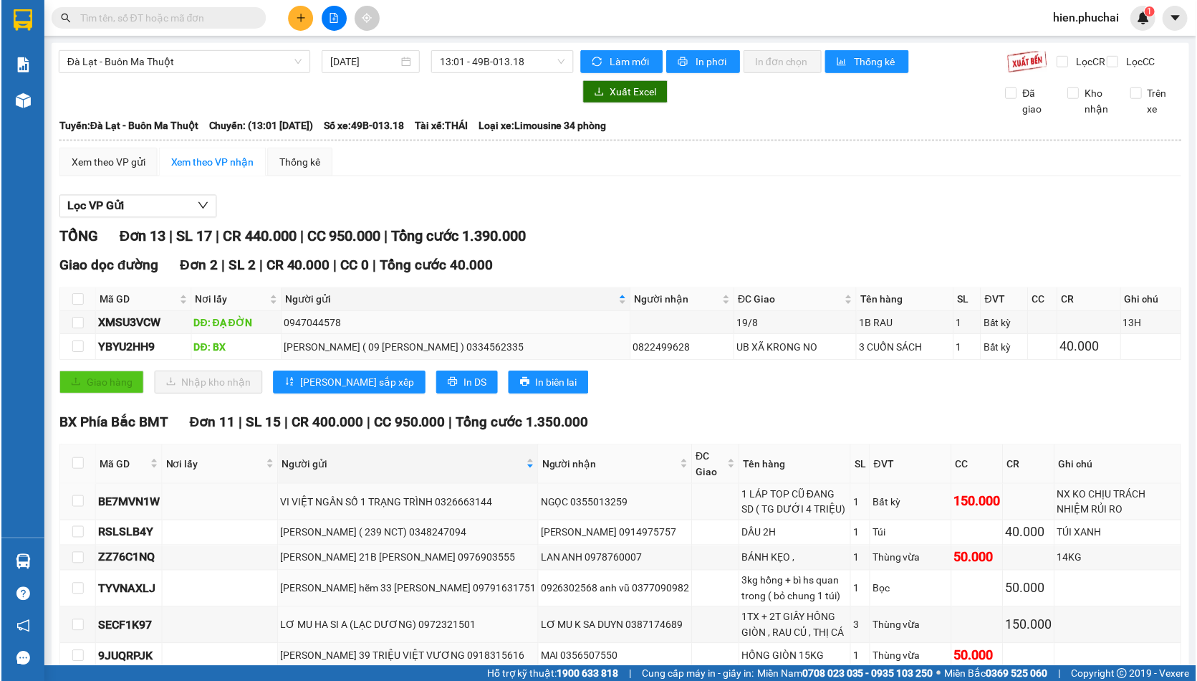
scroll to position [259, 0]
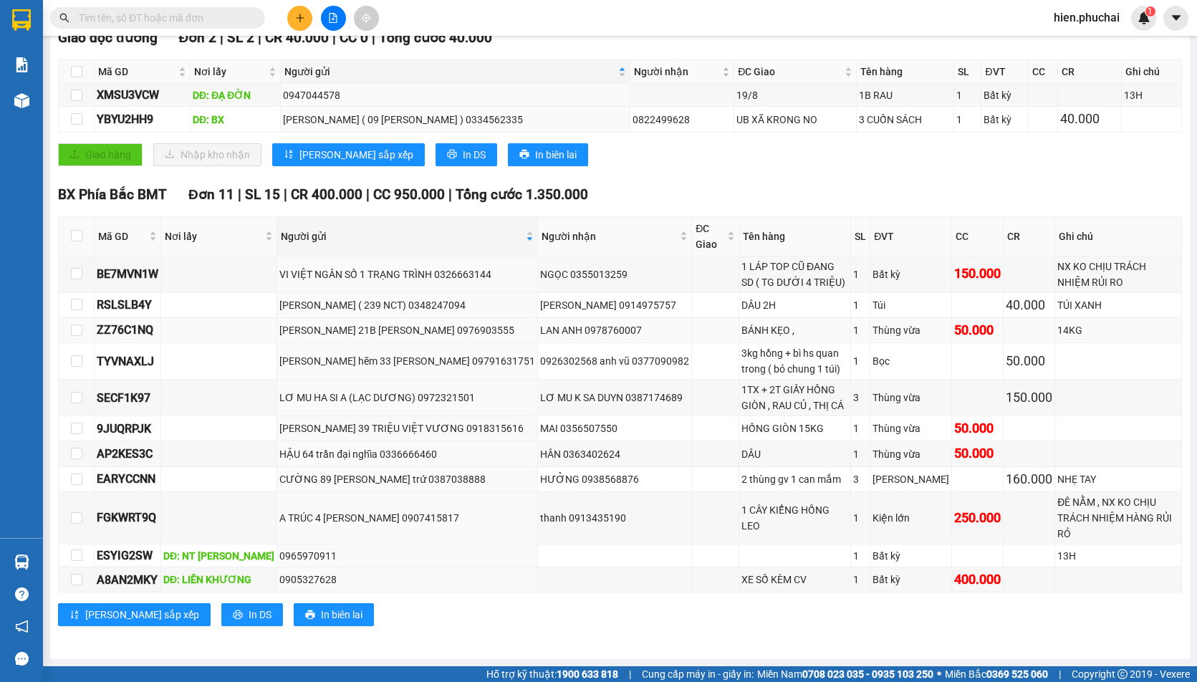
click at [352, 332] on td "PHAN KIM CHUNG 21B TRẦN HƯNG ĐẠO 0976903555" at bounding box center [407, 330] width 261 height 25
click at [352, 356] on div "phan kiều thuận hẽm 33 nguyễn công trứ 09791631751" at bounding box center [407, 361] width 256 height 16
click at [394, 293] on td "PHAN THANH HOÀNG NGỌC ANH ( 239 NCT) 0348247094" at bounding box center [407, 305] width 261 height 25
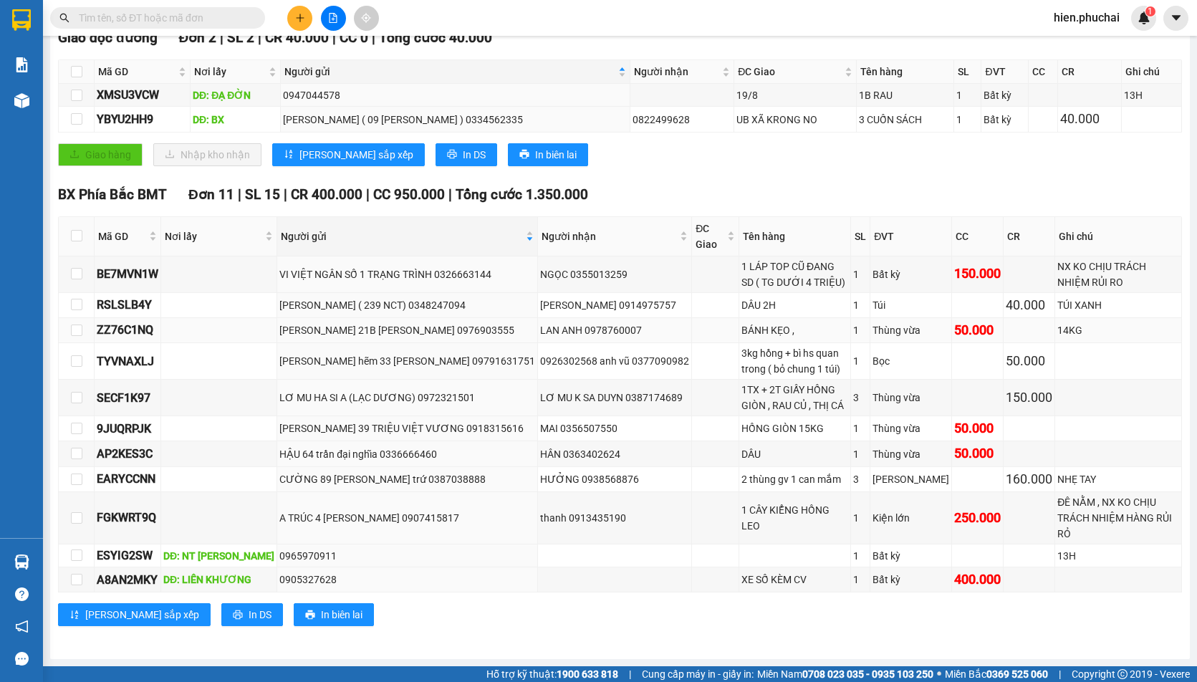
click at [371, 333] on td "PHAN KIM CHUNG 21B TRẦN HƯNG ĐẠO 0976903555" at bounding box center [407, 330] width 261 height 25
drag, startPoint x: 353, startPoint y: 319, endPoint x: 447, endPoint y: 315, distance: 93.9
click at [447, 322] on div "PHAN KIM CHUNG 21B TRẦN HƯNG ĐẠO 0976903555" at bounding box center [407, 330] width 256 height 16
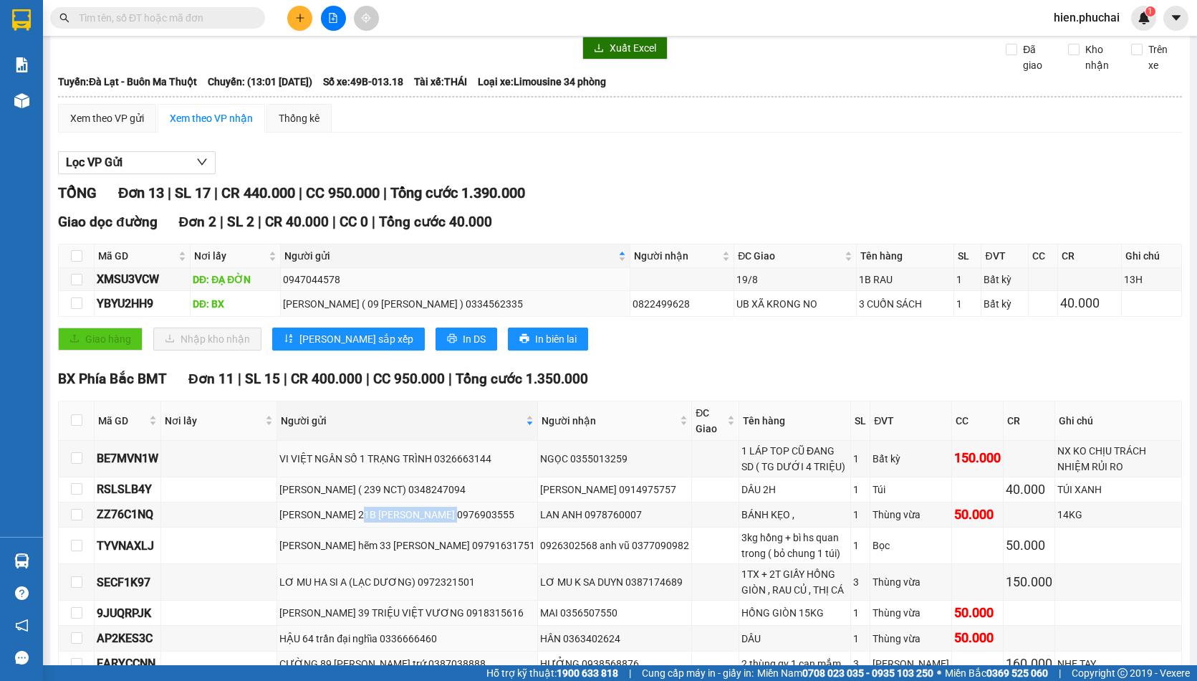
scroll to position [0, 0]
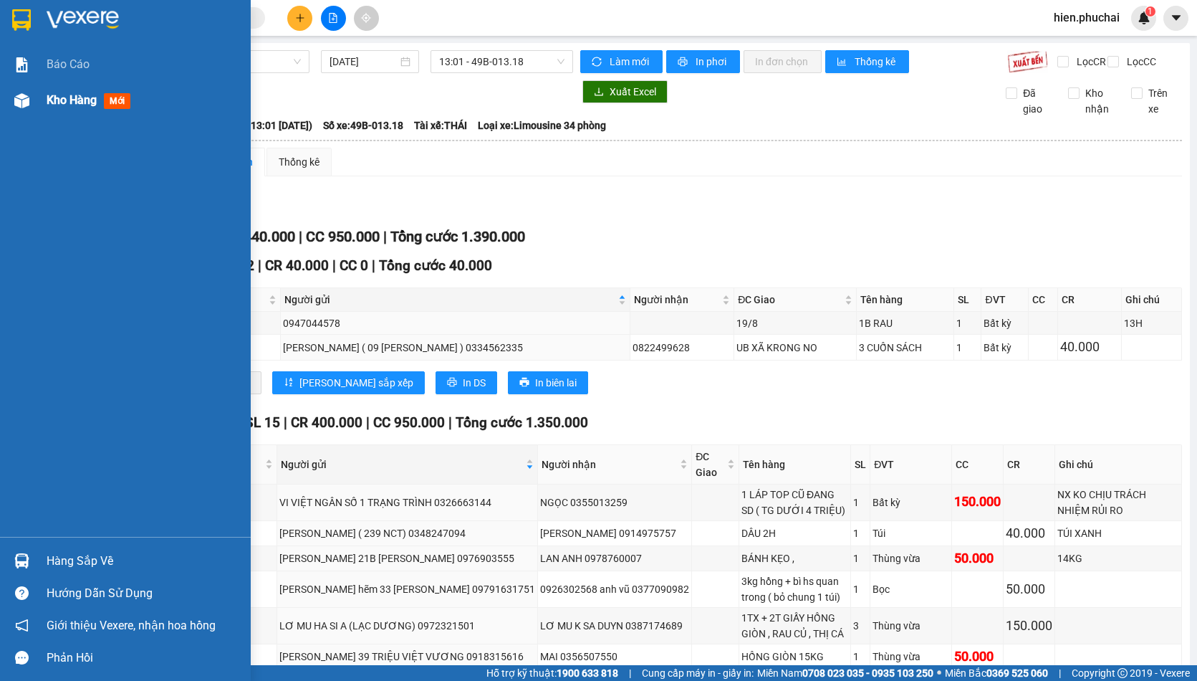
click at [38, 104] on div "Kho hàng mới" at bounding box center [125, 100] width 251 height 36
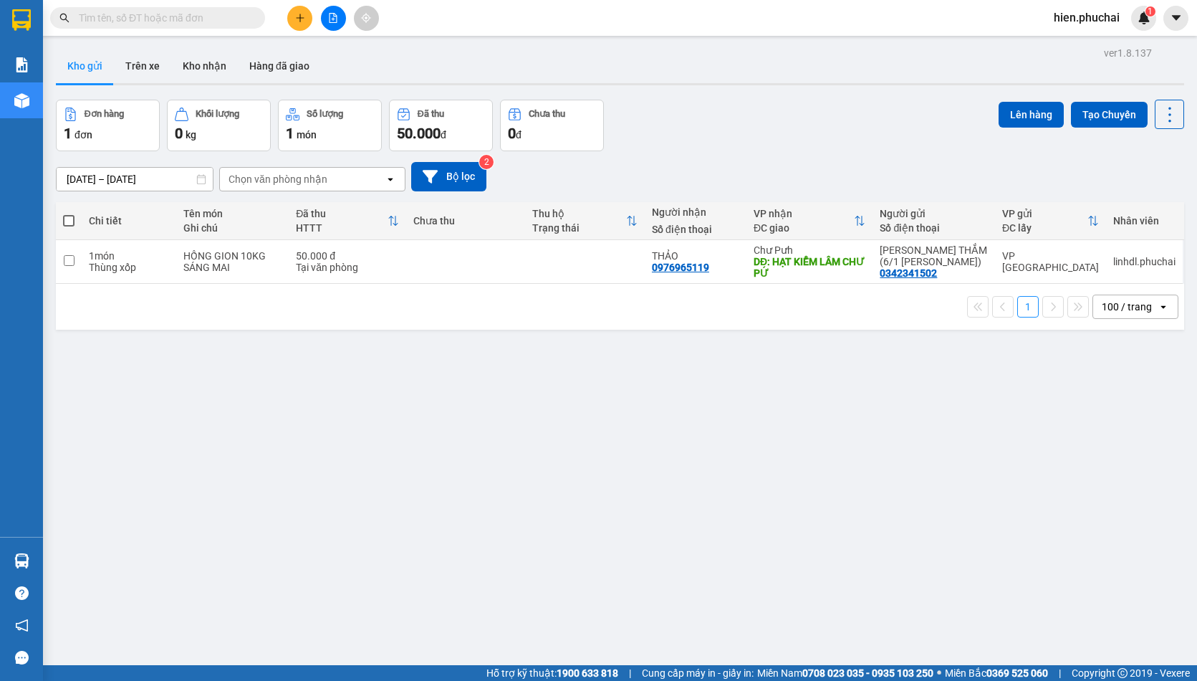
click at [342, 17] on button at bounding box center [333, 18] width 25 height 25
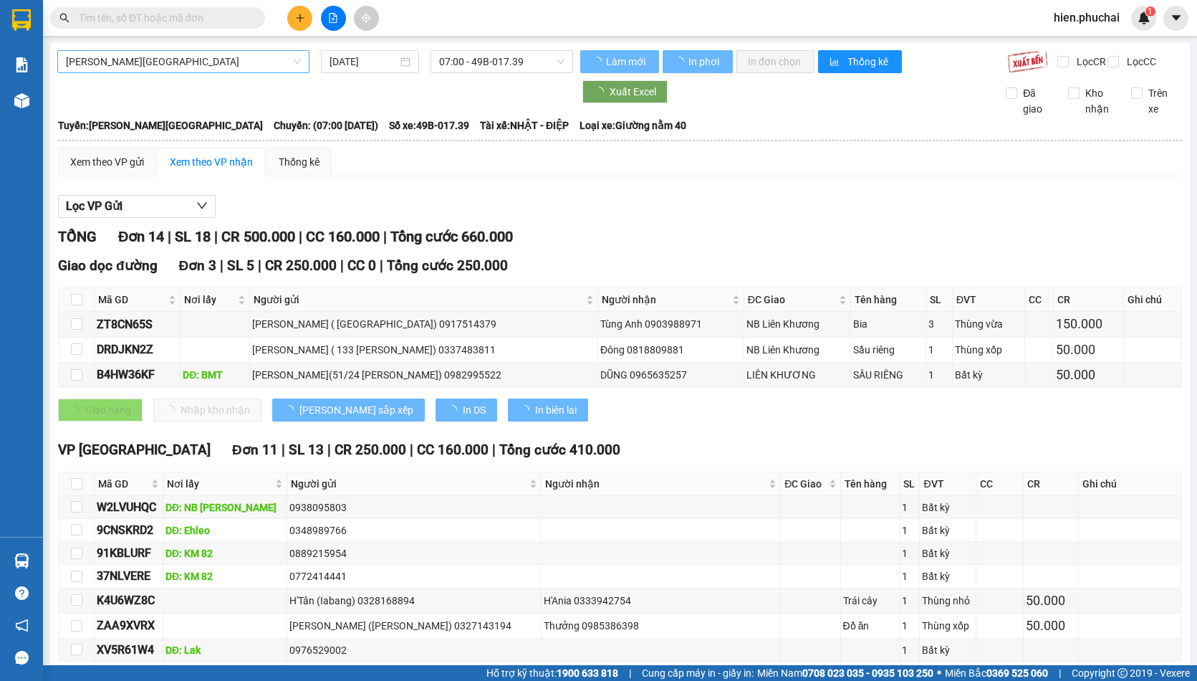
click at [206, 67] on span "Gia Lai - Đà Lạt" at bounding box center [183, 61] width 235 height 21
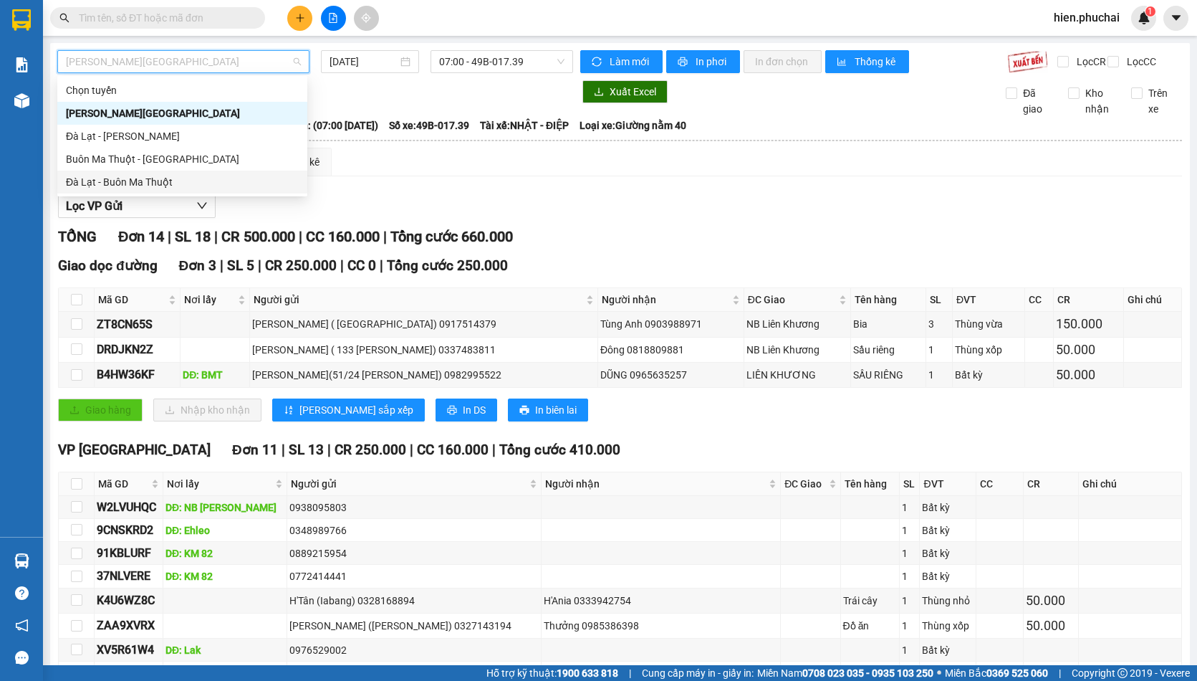
click at [165, 182] on div "Đà Lạt - Buôn Ma Thuột" at bounding box center [182, 182] width 233 height 16
type input "13/09/2025"
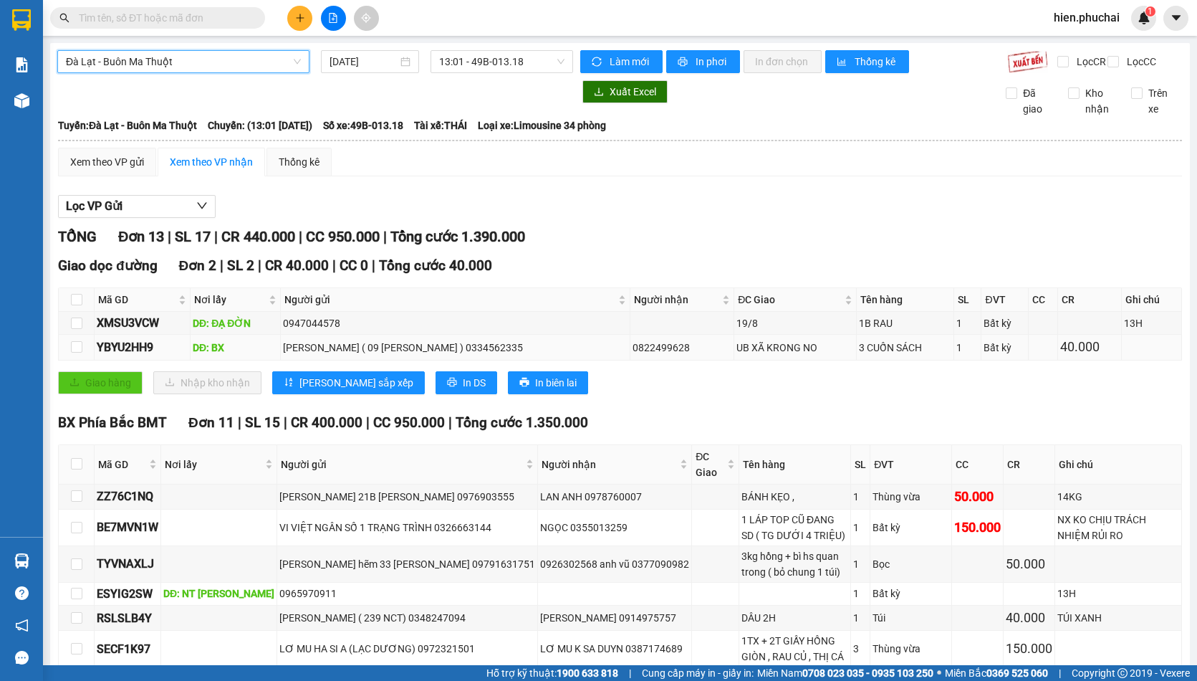
scroll to position [215, 0]
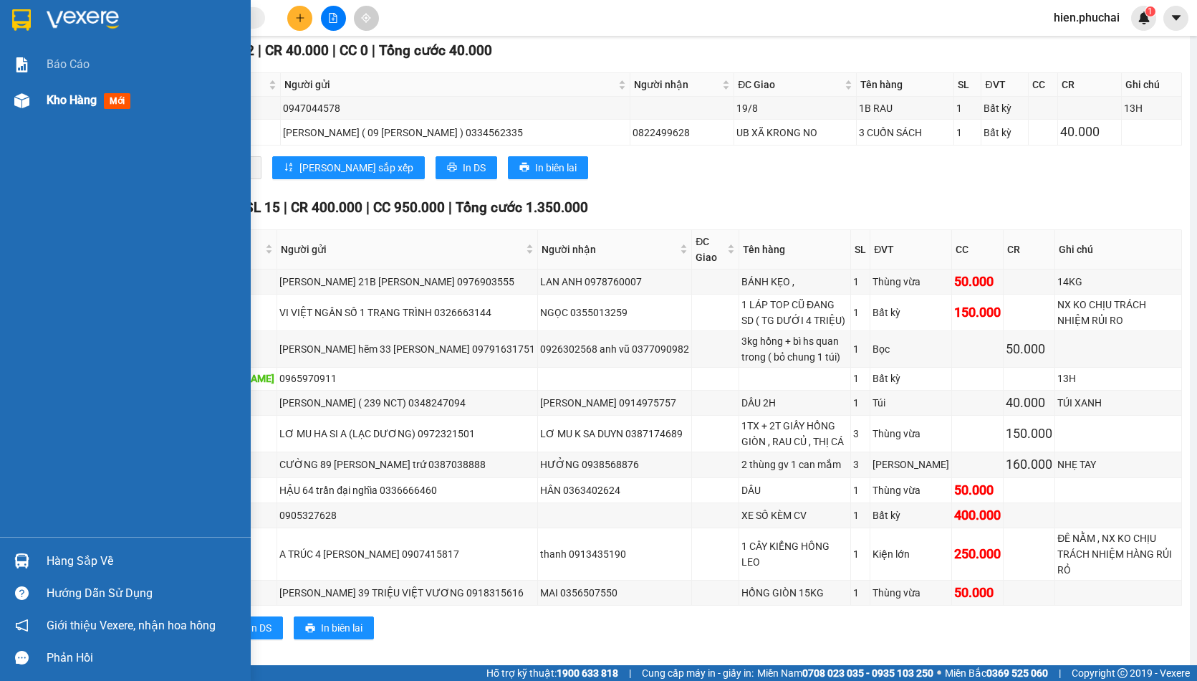
click at [14, 90] on div at bounding box center [21, 100] width 25 height 25
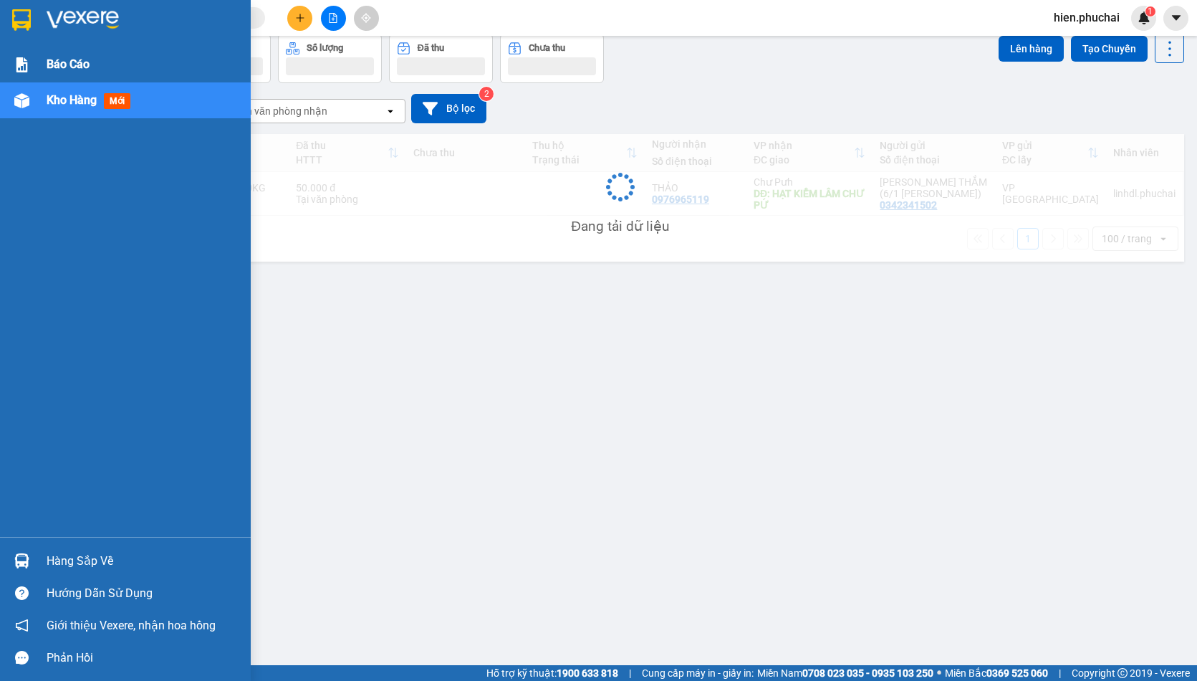
scroll to position [66, 0]
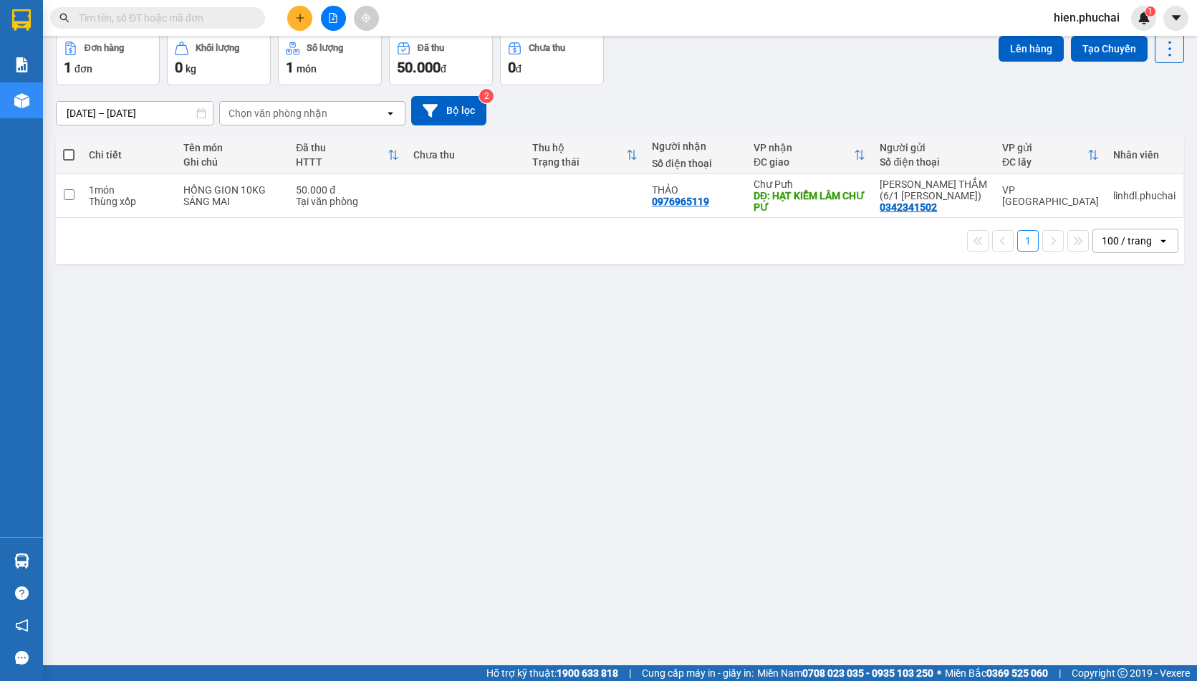
click at [717, 107] on div "11/09/2025 – 13/09/2025 Press the down arrow key to interact with the calendar …" at bounding box center [620, 110] width 1129 height 29
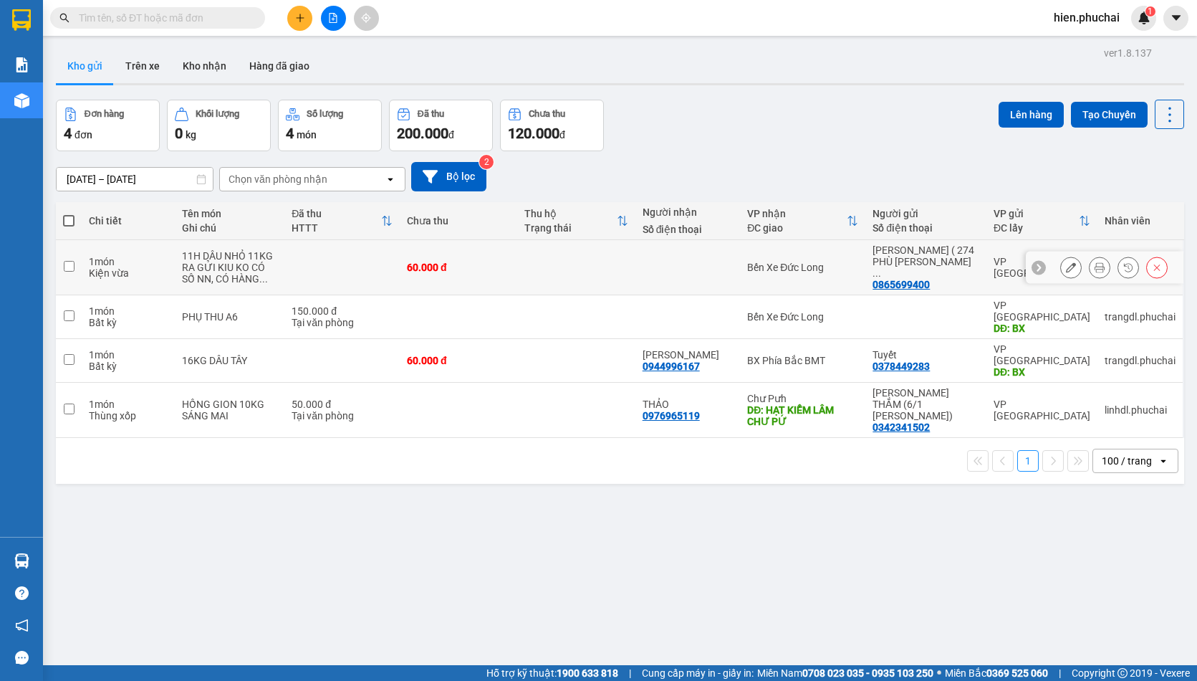
click at [1124, 263] on icon at bounding box center [1129, 267] width 10 height 10
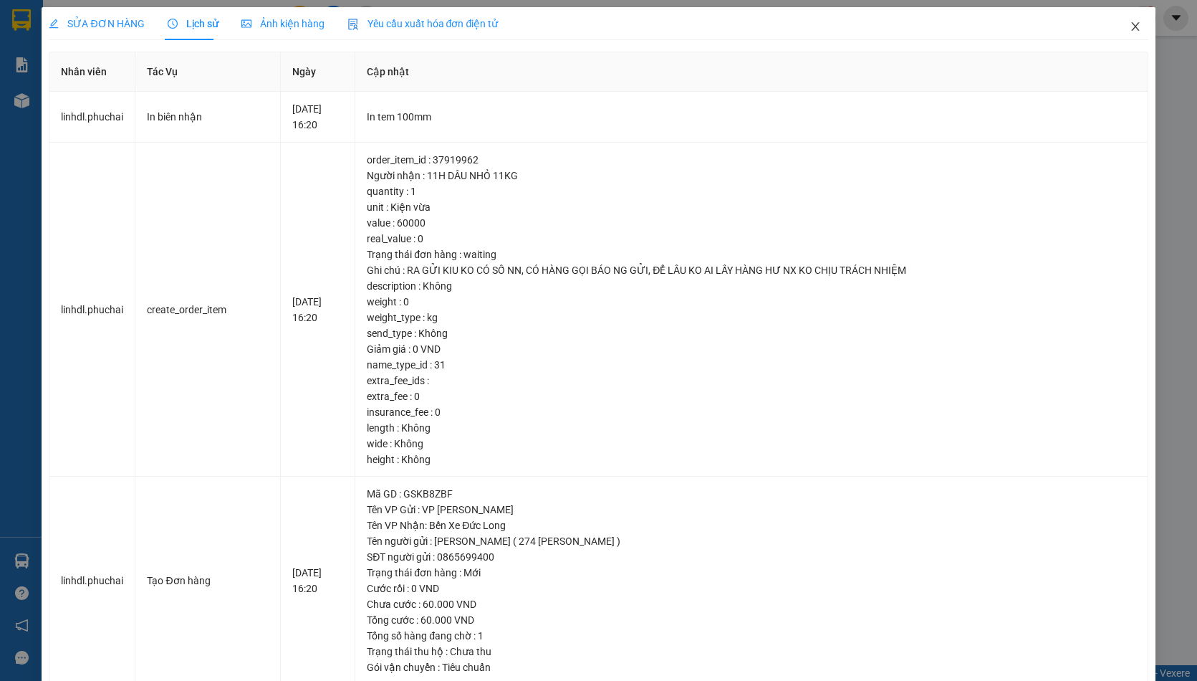
click at [1116, 28] on span "Close" at bounding box center [1136, 27] width 40 height 40
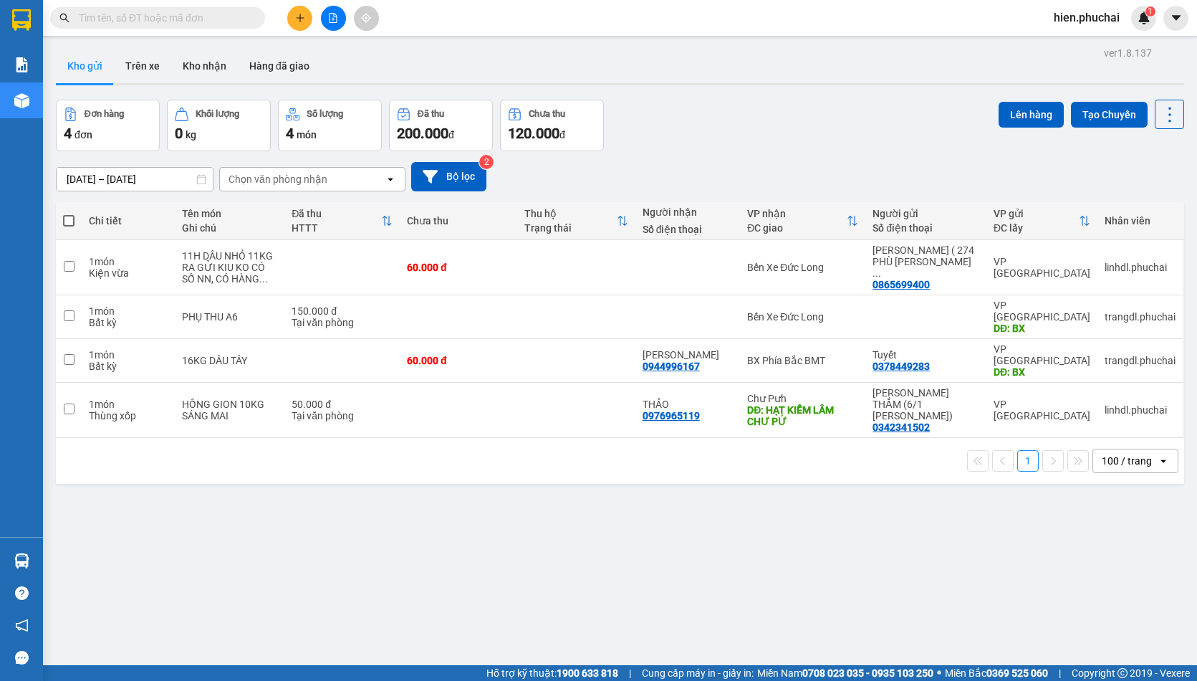
click at [582, 181] on div "[DATE] – [DATE] Press the down arrow key to interact with the calendar and sele…" at bounding box center [620, 176] width 1129 height 29
click at [71, 261] on input "checkbox" at bounding box center [69, 266] width 11 height 11
checkbox input "true"
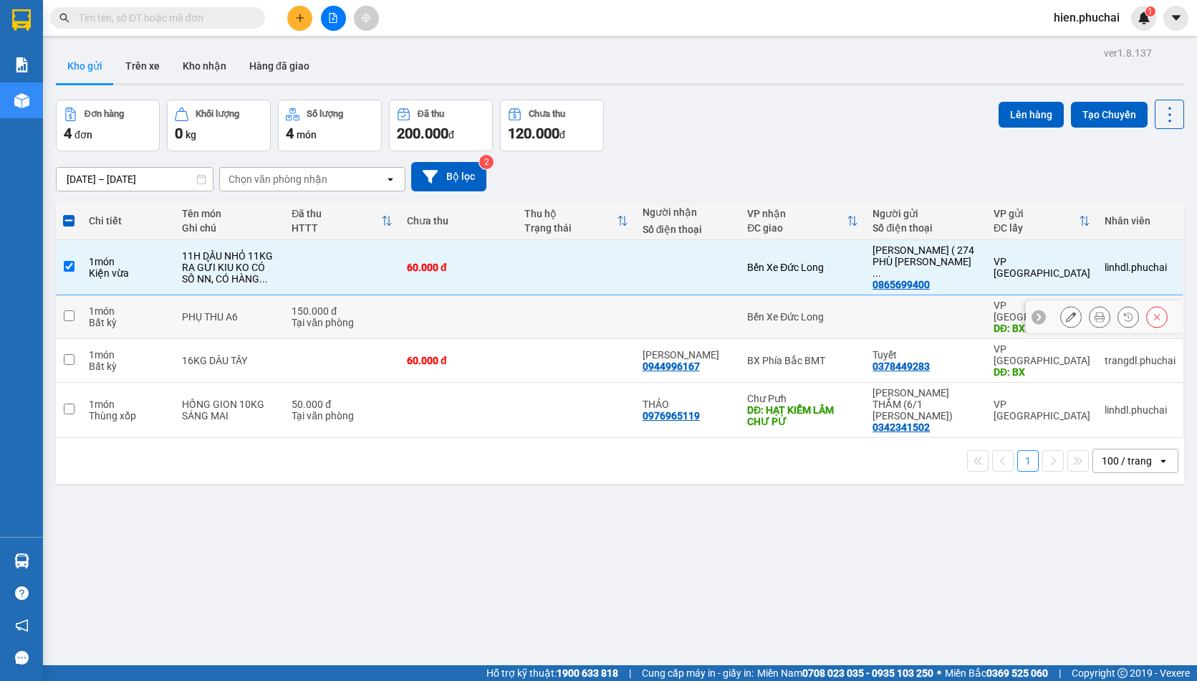
click at [76, 303] on td at bounding box center [69, 317] width 26 height 44
checkbox input "true"
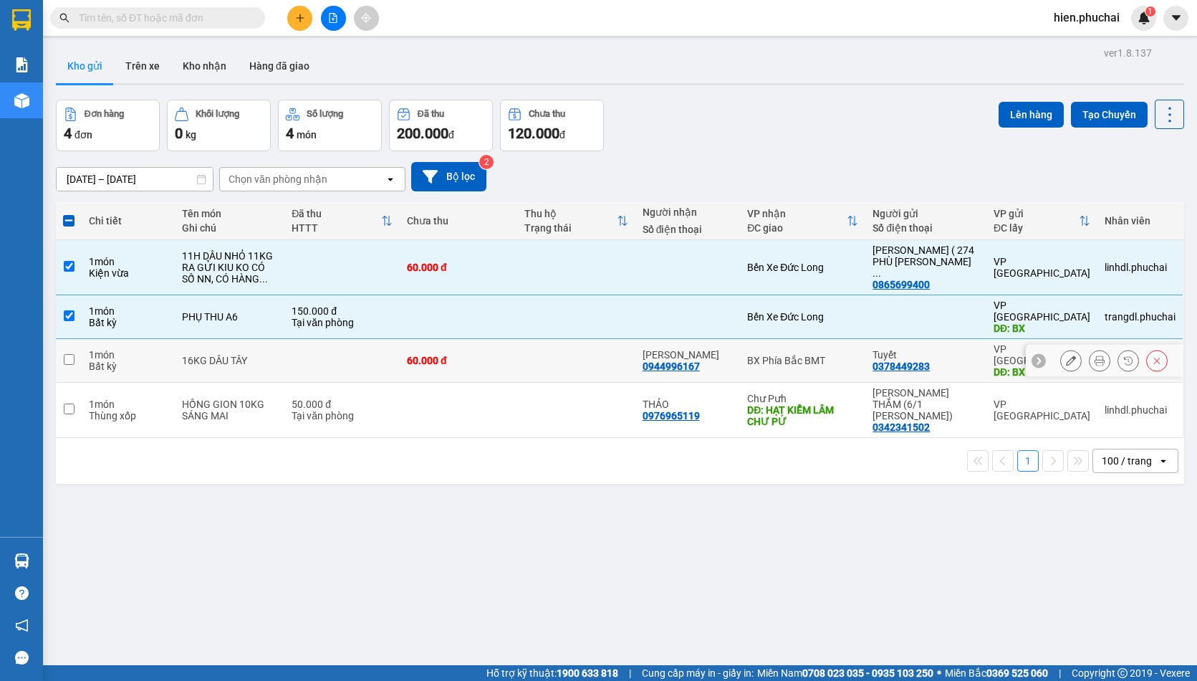
click at [68, 354] on input "checkbox" at bounding box center [69, 359] width 11 height 11
checkbox input "true"
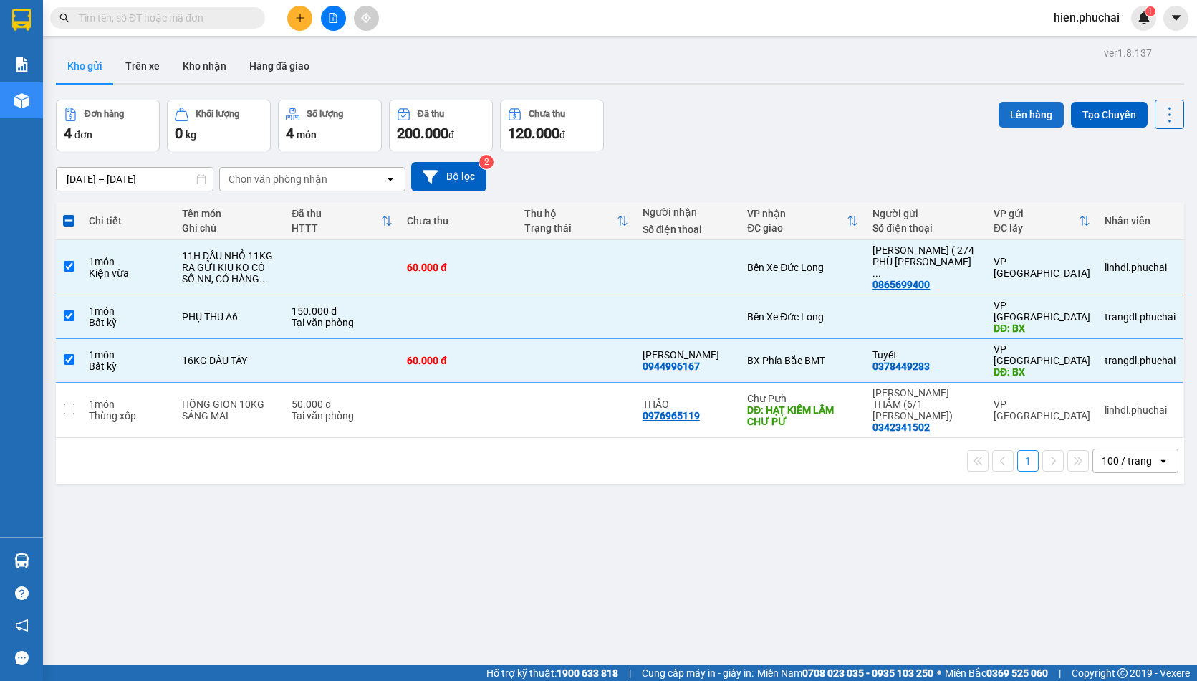
click at [1002, 113] on button "Lên hàng" at bounding box center [1031, 115] width 65 height 26
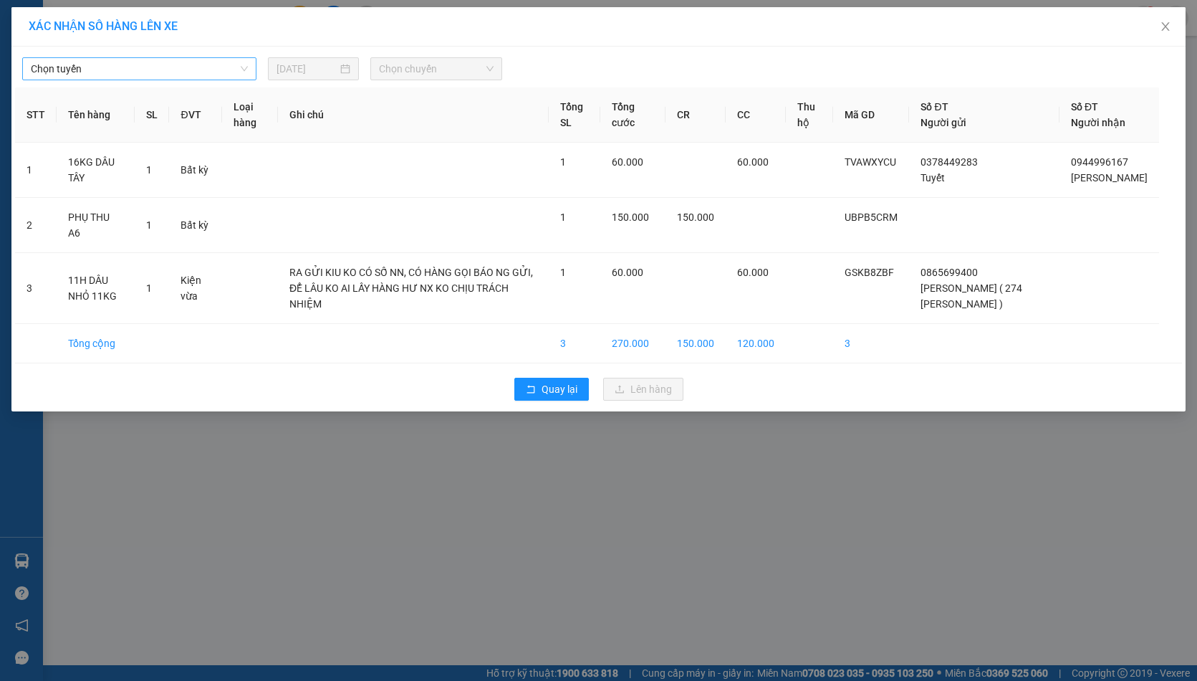
click at [176, 71] on span "Chọn tuyến" at bounding box center [139, 68] width 217 height 21
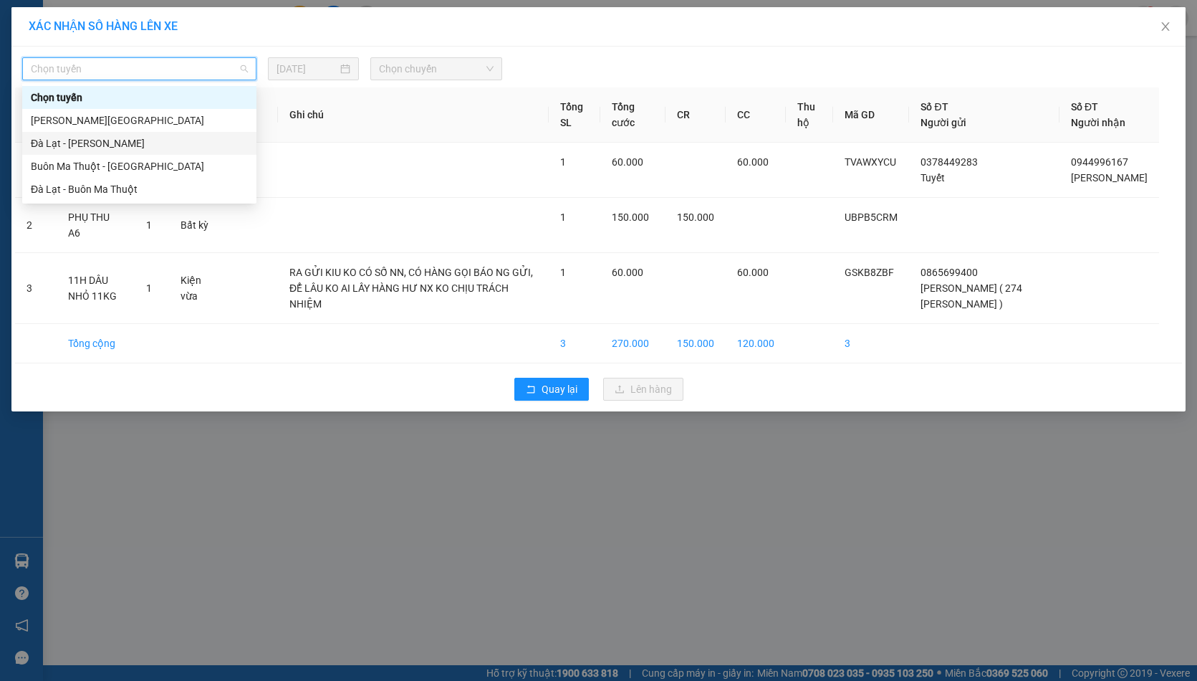
click at [130, 147] on div "Đà Lạt - [PERSON_NAME]" at bounding box center [139, 143] width 217 height 16
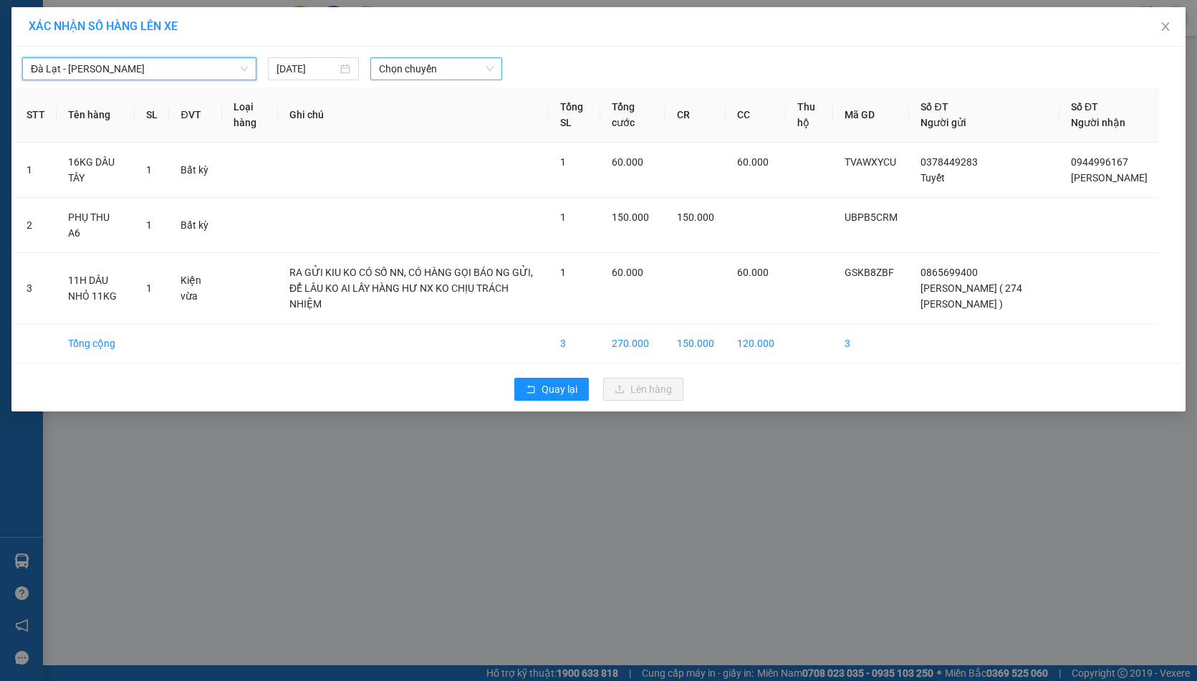
click at [433, 68] on span "Chọn chuyến" at bounding box center [436, 68] width 115 height 21
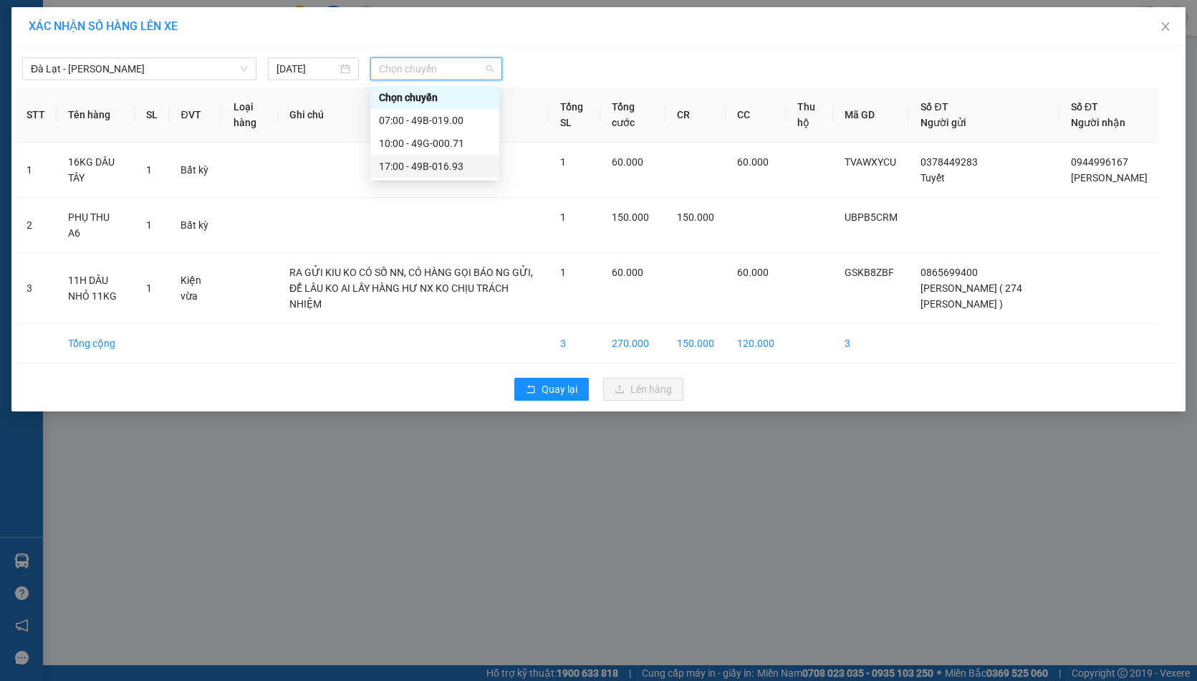
click at [438, 167] on div "17:00 - 49B-016.93" at bounding box center [435, 166] width 112 height 16
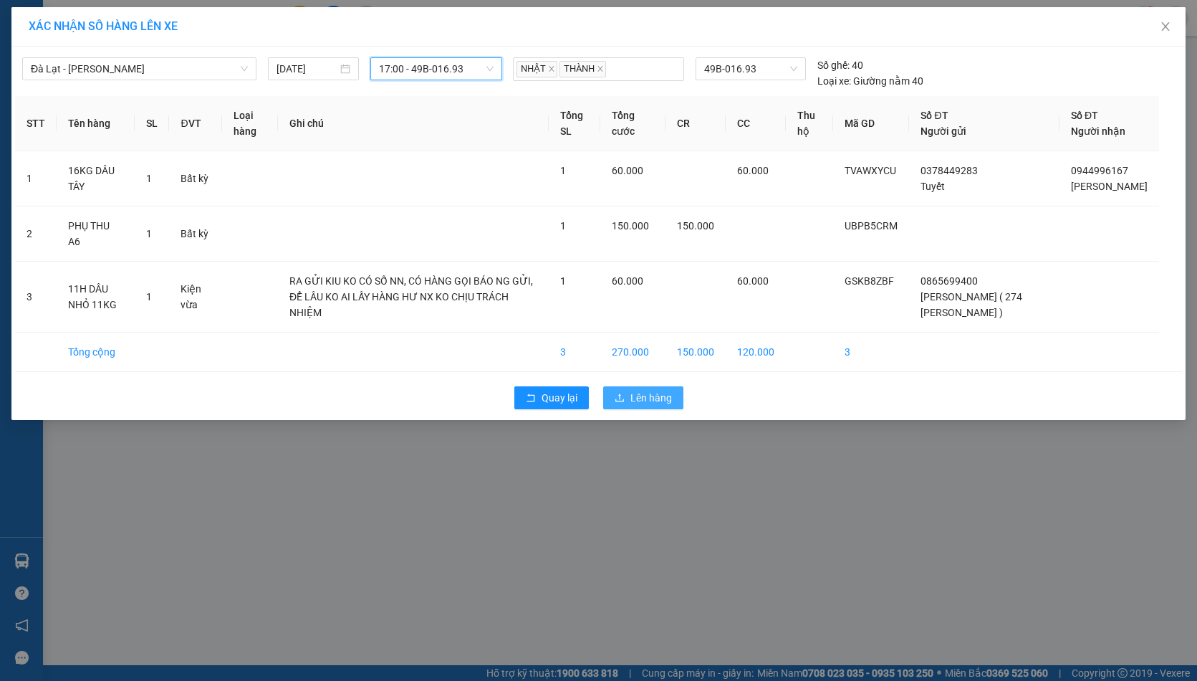
click at [638, 406] on span "Lên hàng" at bounding box center [652, 398] width 42 height 16
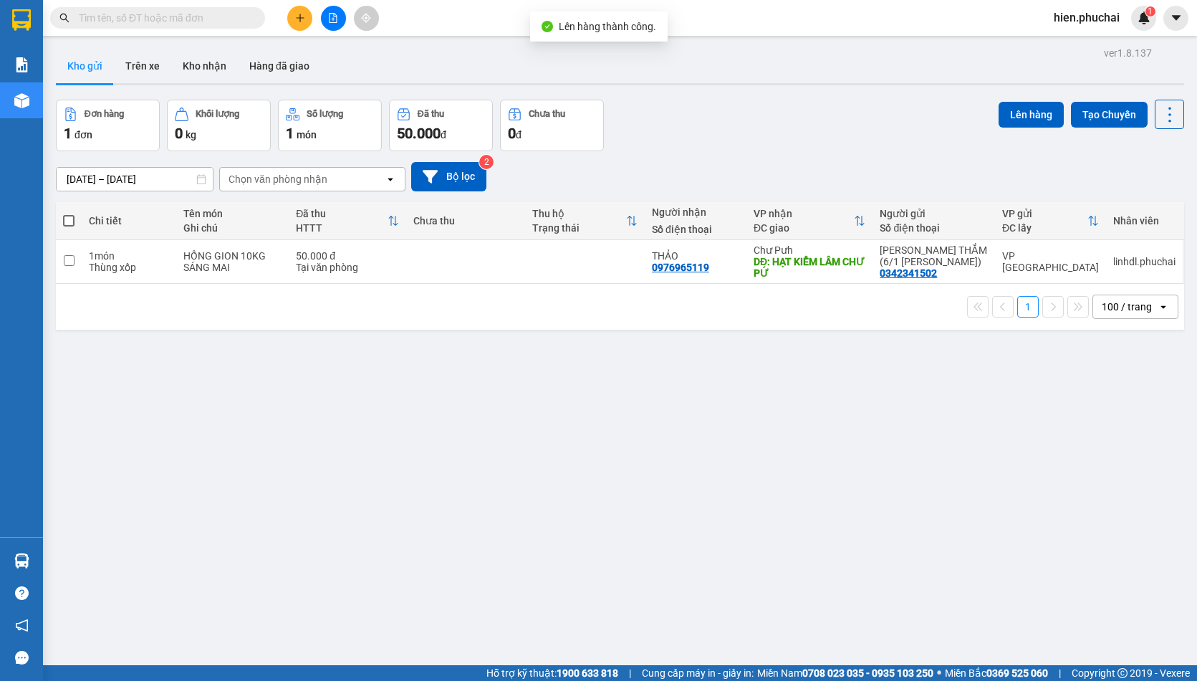
click at [331, 14] on icon "file-add" at bounding box center [333, 18] width 10 height 10
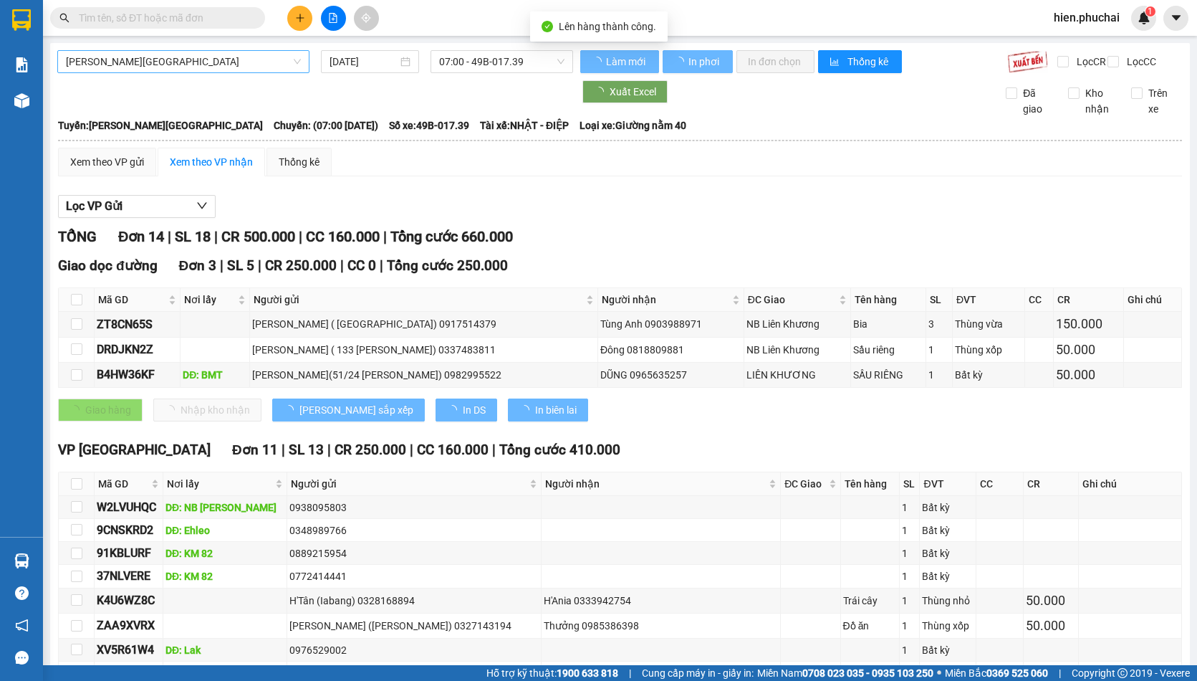
click at [179, 71] on span "[PERSON_NAME][GEOGRAPHIC_DATA]" at bounding box center [183, 61] width 235 height 21
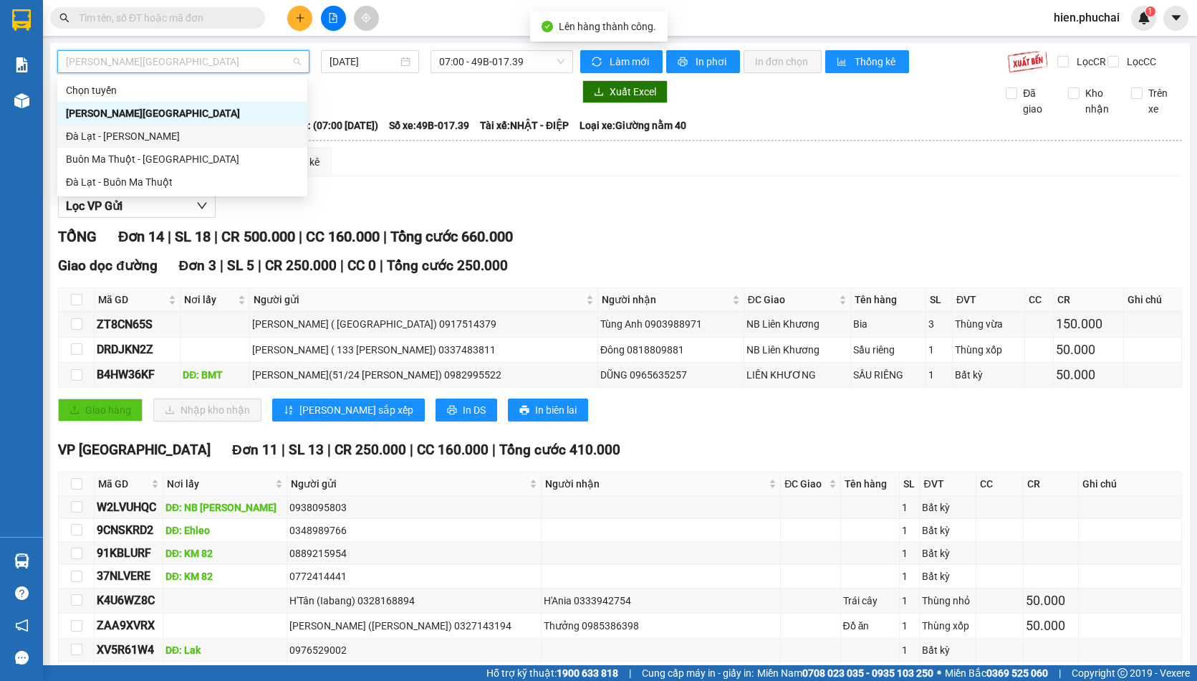
click at [176, 138] on div "Đà Lạt - [PERSON_NAME]" at bounding box center [182, 136] width 233 height 16
type input "[DATE]"
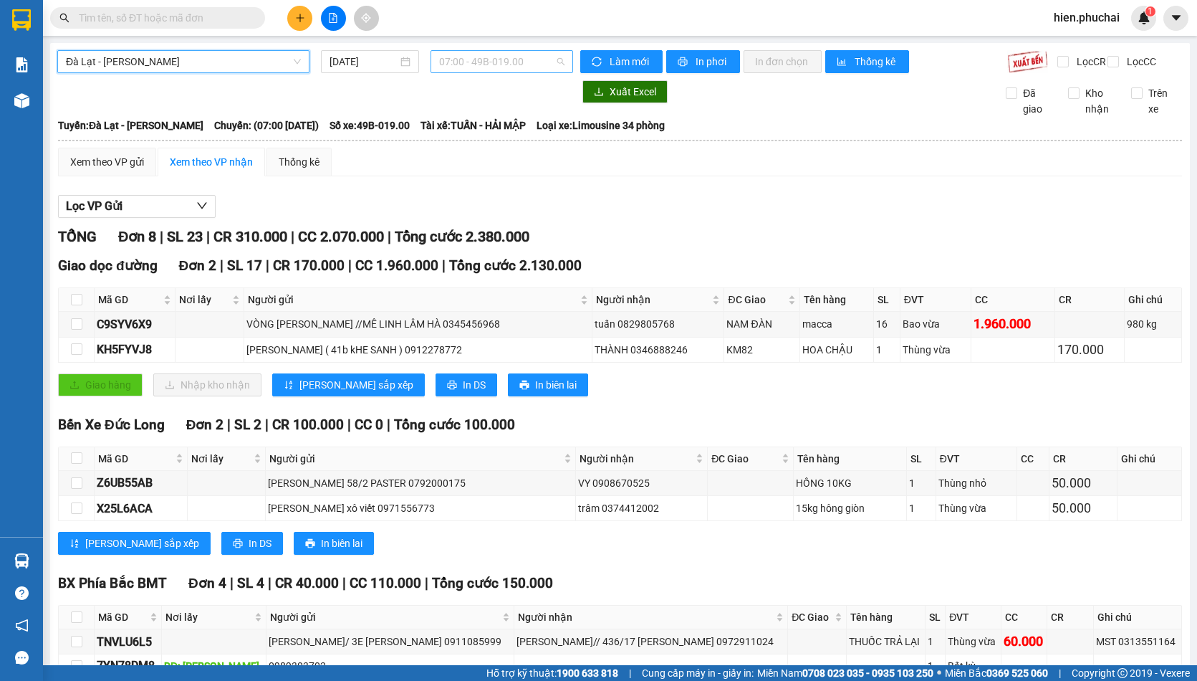
click at [496, 51] on span "07:00 - 49B-019.00" at bounding box center [501, 61] width 125 height 21
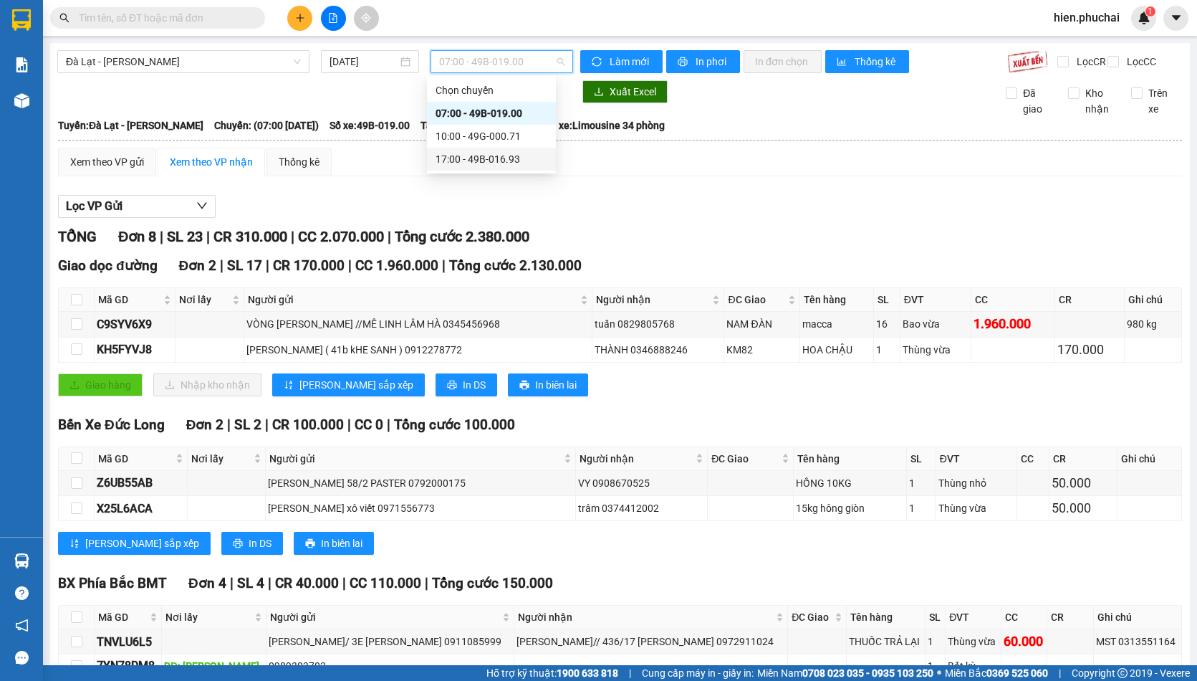
click at [494, 166] on div "17:00 - 49B-016.93" at bounding box center [492, 159] width 112 height 16
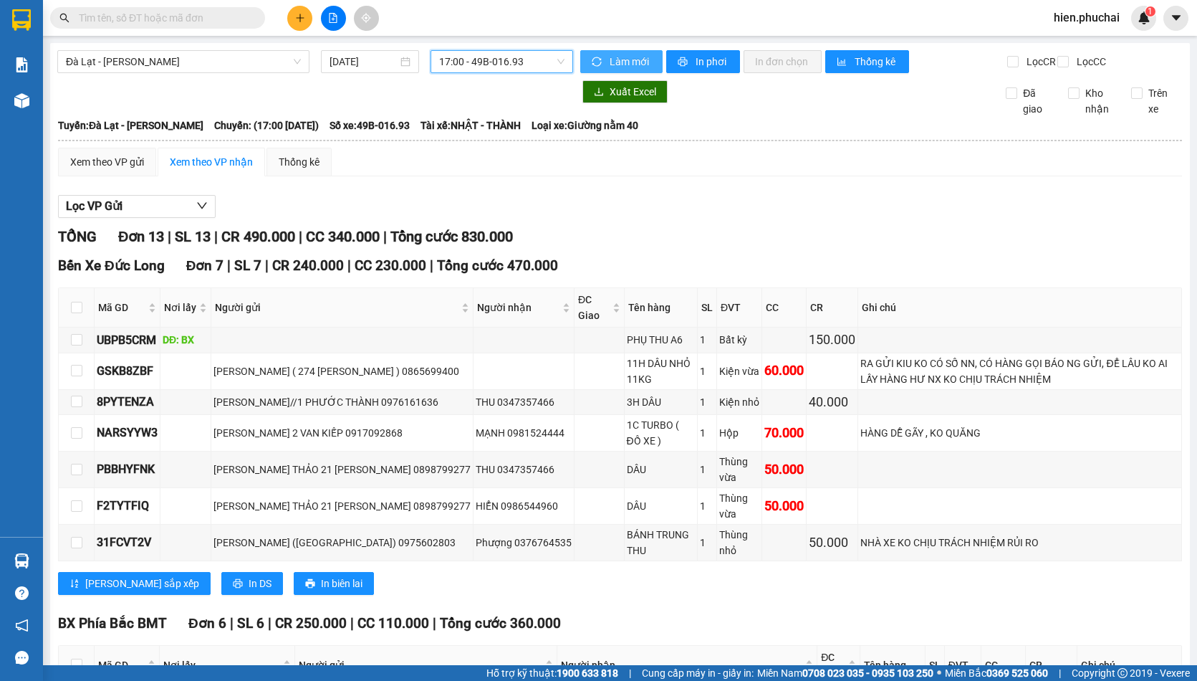
click at [614, 59] on span "Làm mới" at bounding box center [631, 62] width 42 height 16
click at [681, 63] on icon "printer" at bounding box center [683, 62] width 10 height 10
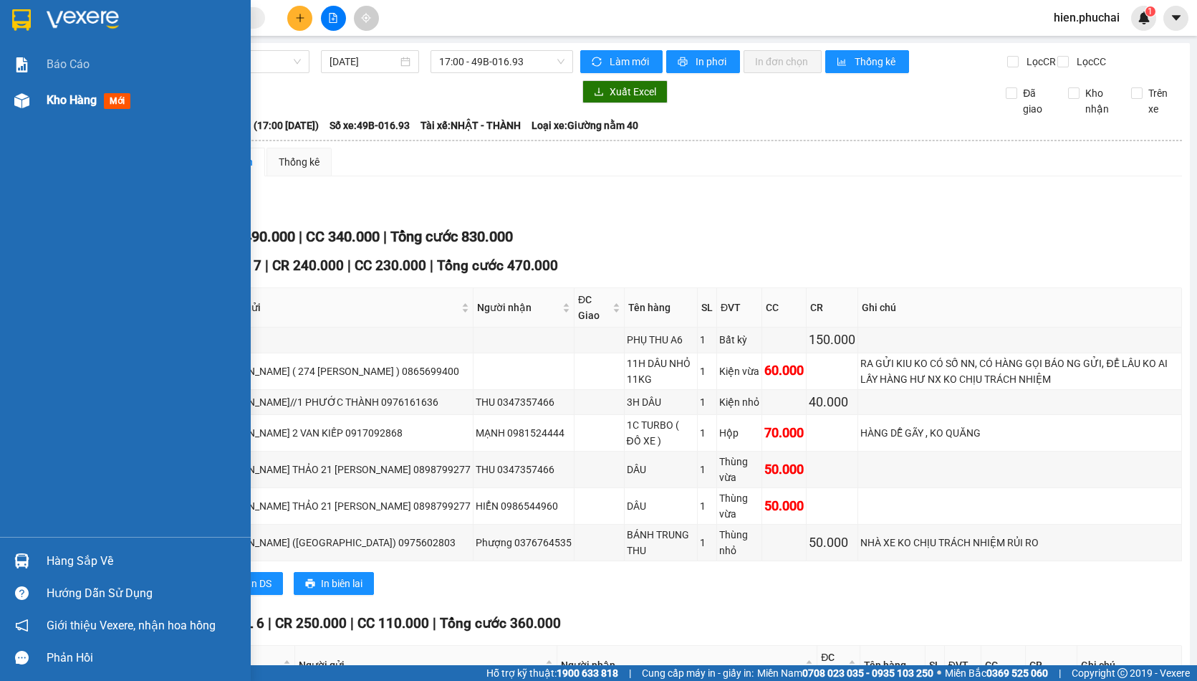
click at [24, 98] on img at bounding box center [21, 100] width 15 height 15
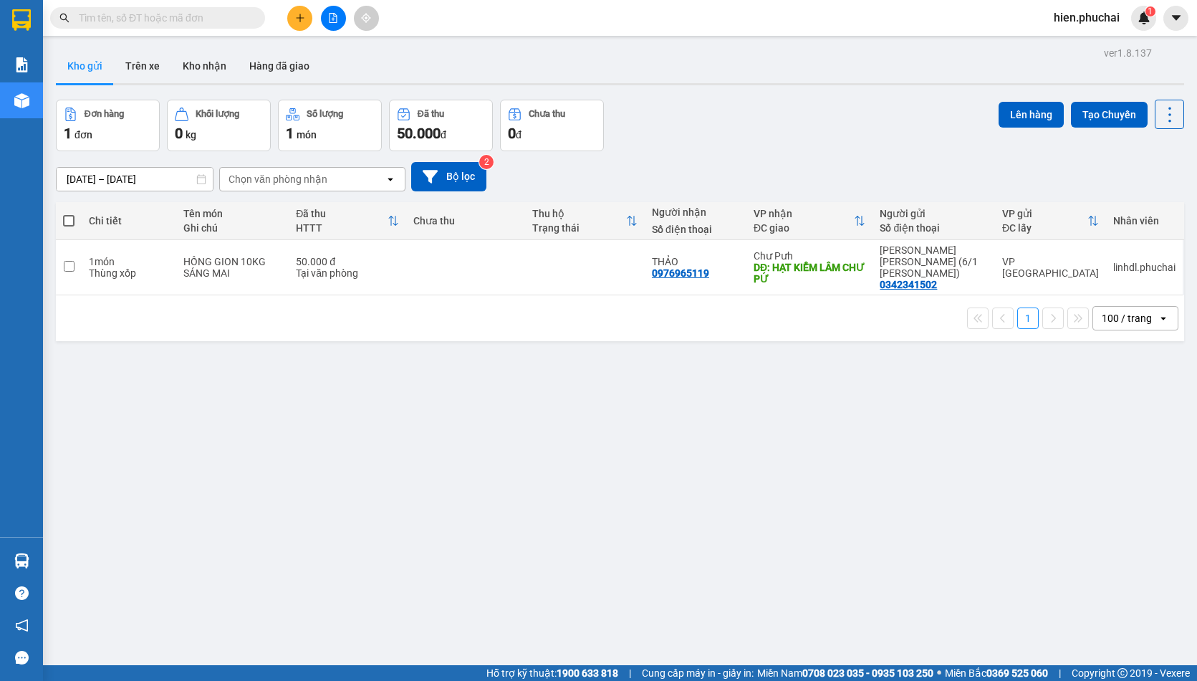
click at [550, 187] on div "[DATE] – [DATE] Press the down arrow key to interact with the calendar and sele…" at bounding box center [620, 176] width 1129 height 29
click at [537, 185] on div "[DATE] – [DATE] Press the down arrow key to interact with the calendar and sele…" at bounding box center [620, 176] width 1129 height 29
click at [537, 181] on div "[DATE] – [DATE] Press the down arrow key to interact with the calendar and sele…" at bounding box center [620, 176] width 1129 height 29
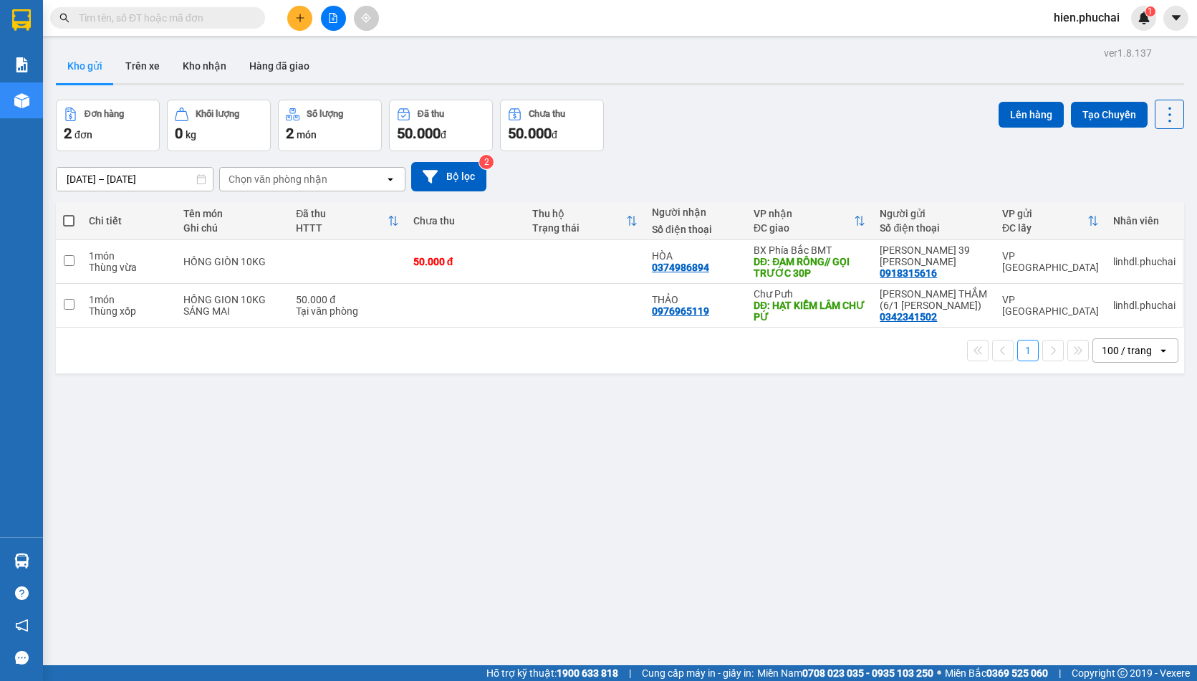
click at [784, 171] on div "[DATE] – [DATE] Press the down arrow key to interact with the calendar and sele…" at bounding box center [620, 176] width 1129 height 29
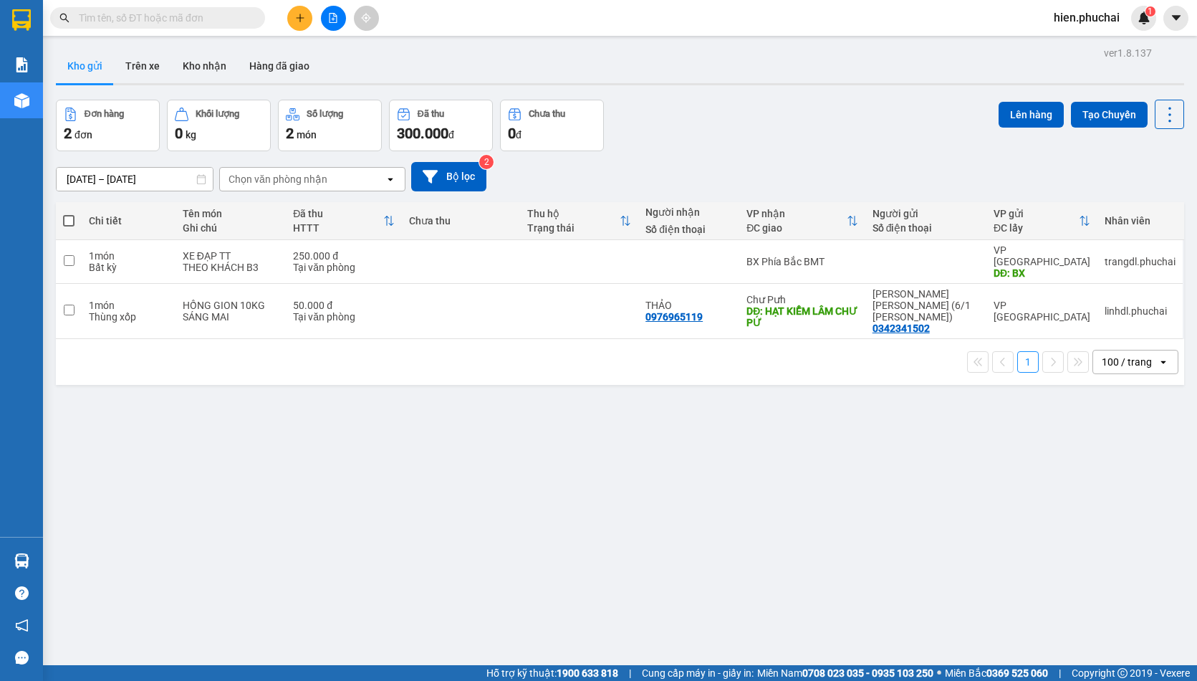
click at [334, 24] on button at bounding box center [333, 18] width 25 height 25
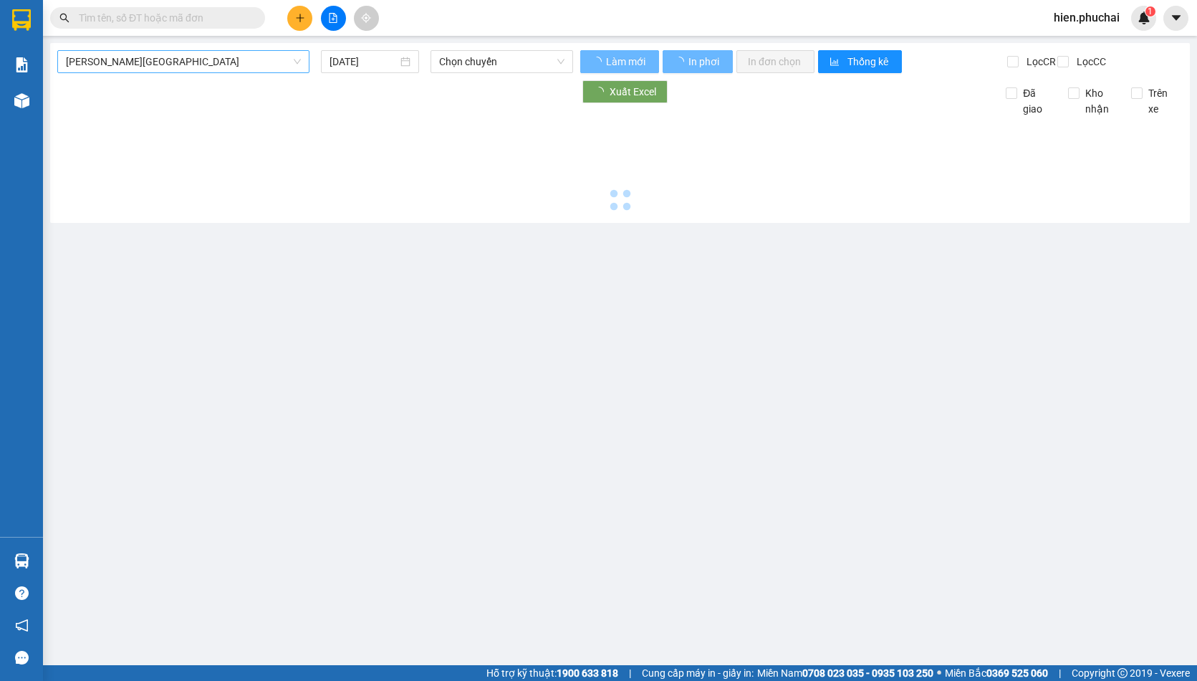
click at [134, 57] on span "Gia Lai - Đà Lạt" at bounding box center [183, 61] width 235 height 21
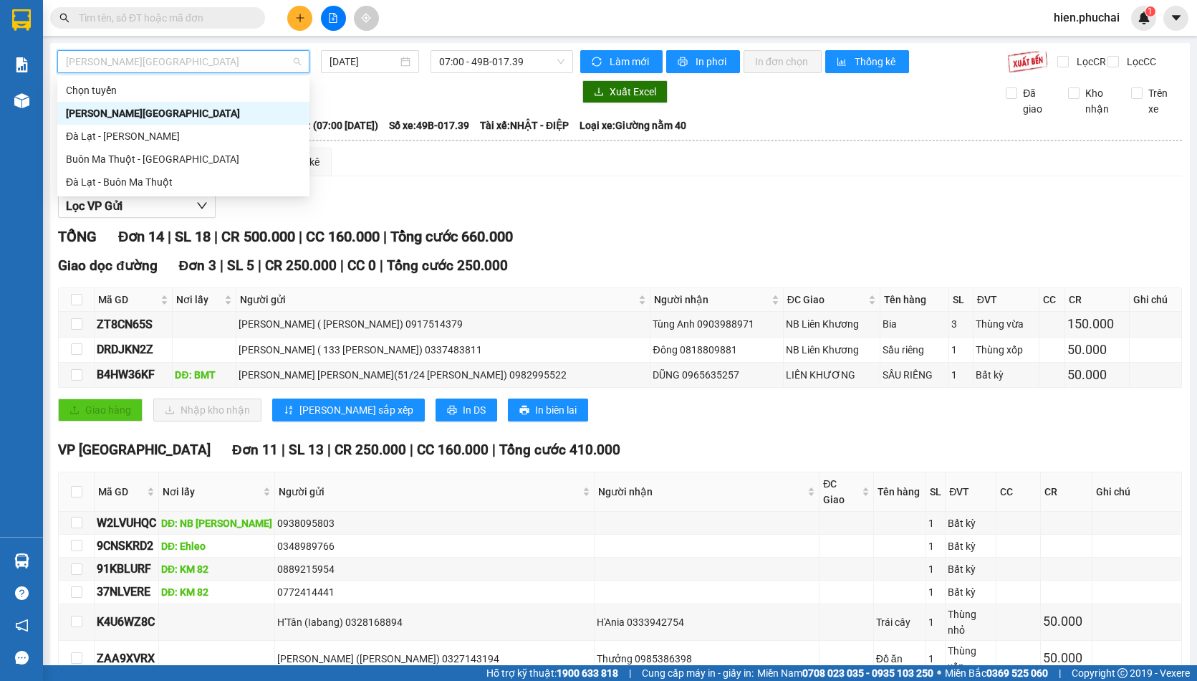
click at [148, 109] on div "Gia Lai - Đà Lạt" at bounding box center [183, 113] width 235 height 16
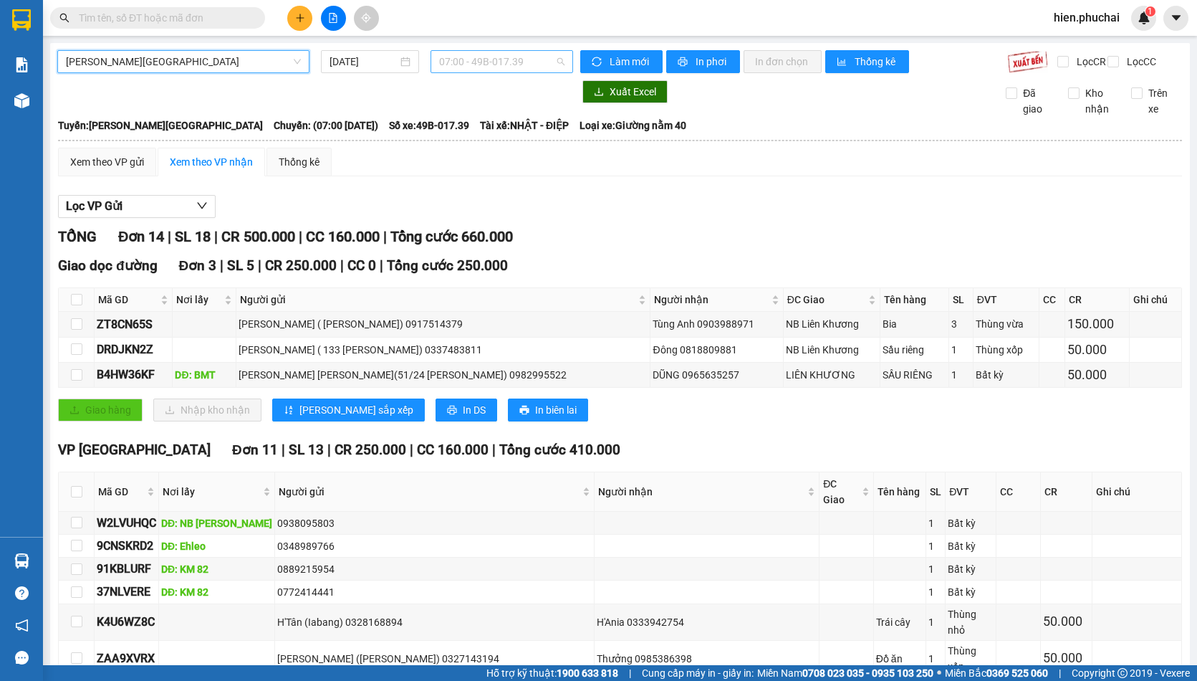
click at [499, 67] on span "07:00 - 49B-017.39" at bounding box center [501, 61] width 125 height 21
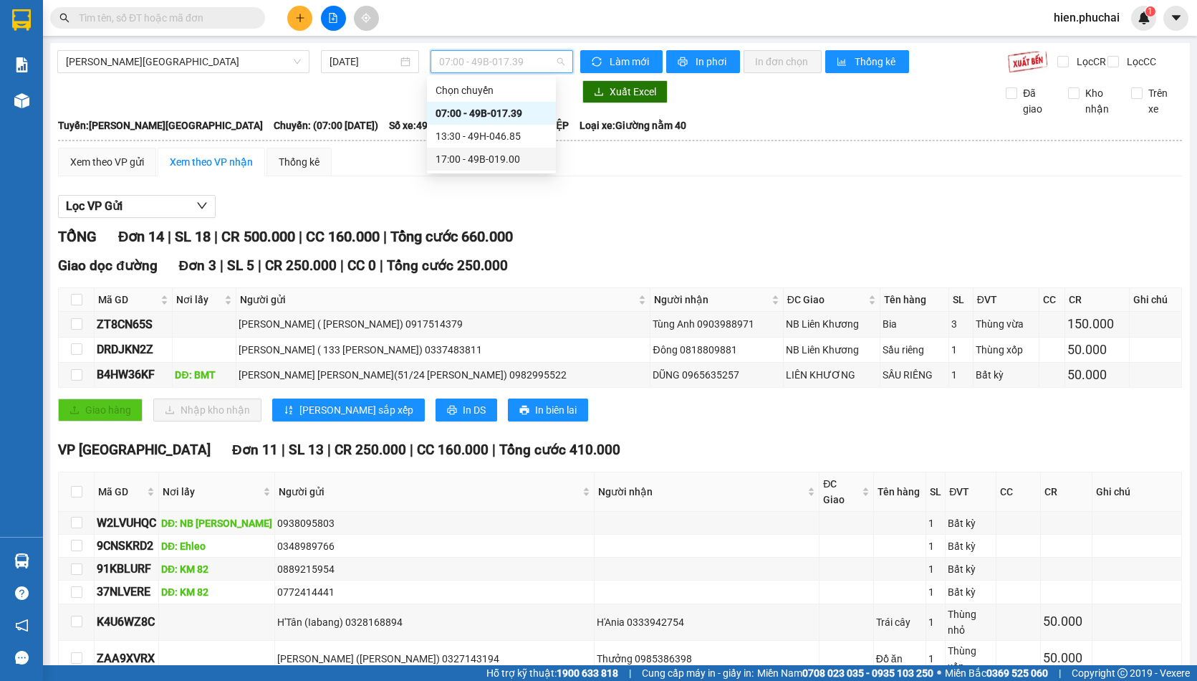
click at [475, 160] on div "17:00 - 49B-019.00" at bounding box center [492, 159] width 112 height 16
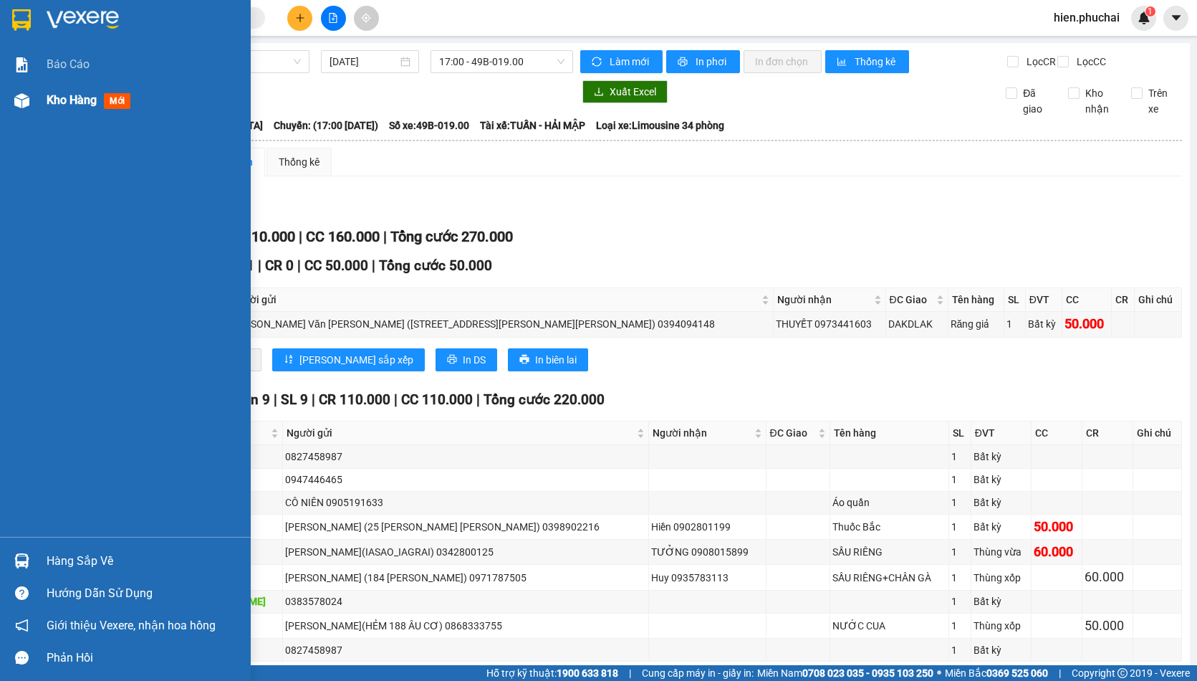
click at [54, 100] on span "Kho hàng" at bounding box center [72, 100] width 50 height 14
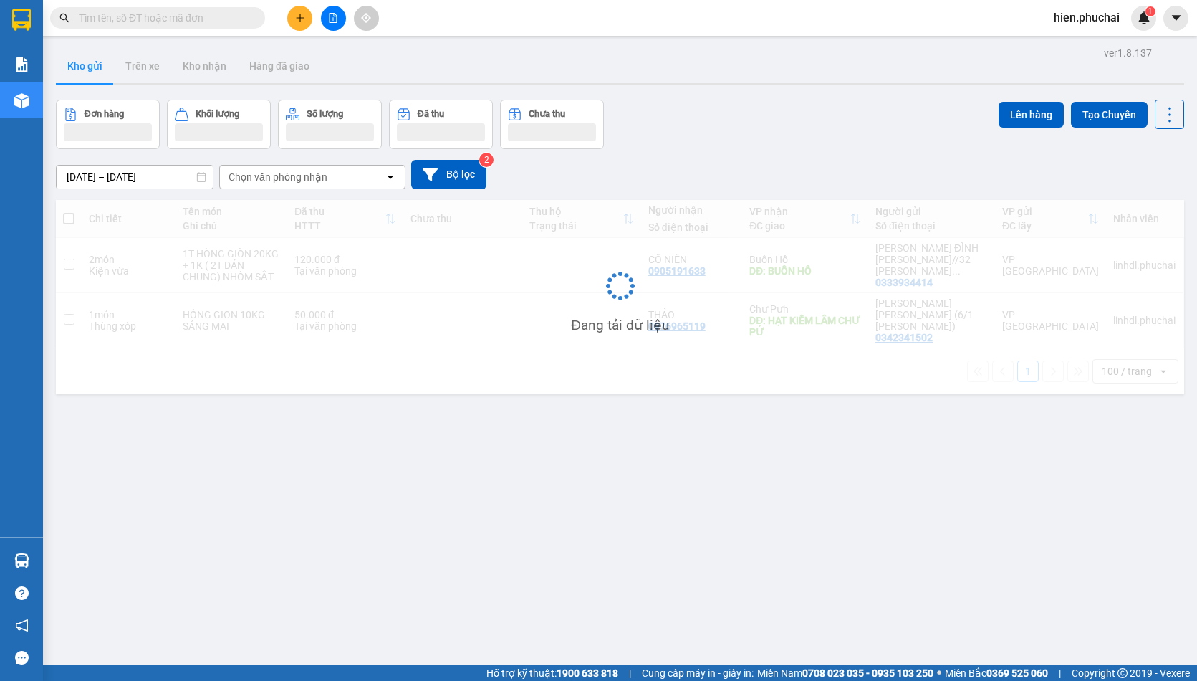
click at [684, 135] on div "Đơn hàng Khối lượng Số lượng Đã thu Chưa thu Lên hàng Tạo Chuyến" at bounding box center [620, 124] width 1129 height 49
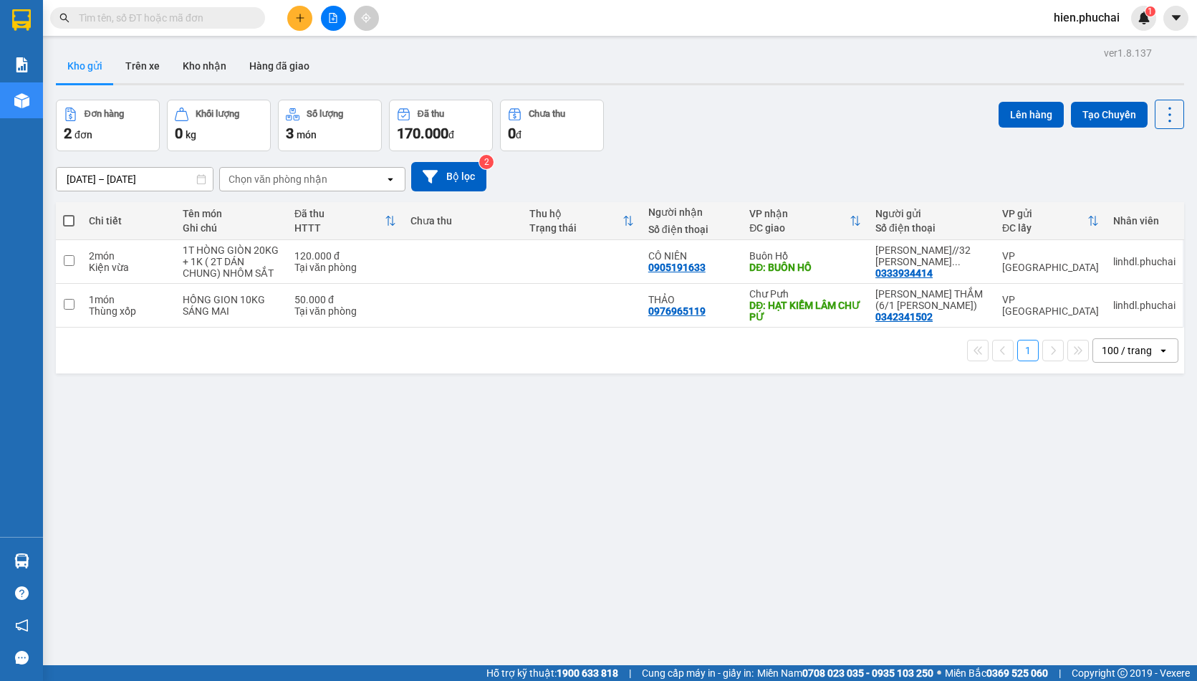
click at [204, 14] on input "text" at bounding box center [163, 18] width 169 height 16
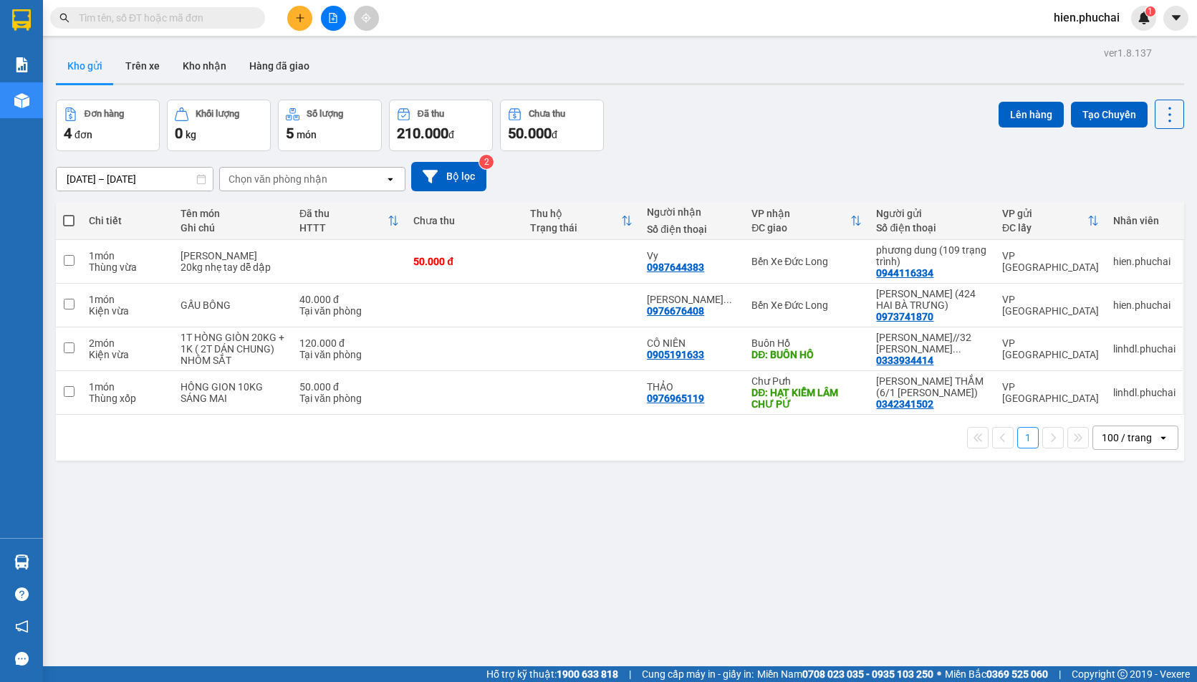
click at [166, 21] on input "text" at bounding box center [163, 18] width 169 height 16
paste input "0866745472"
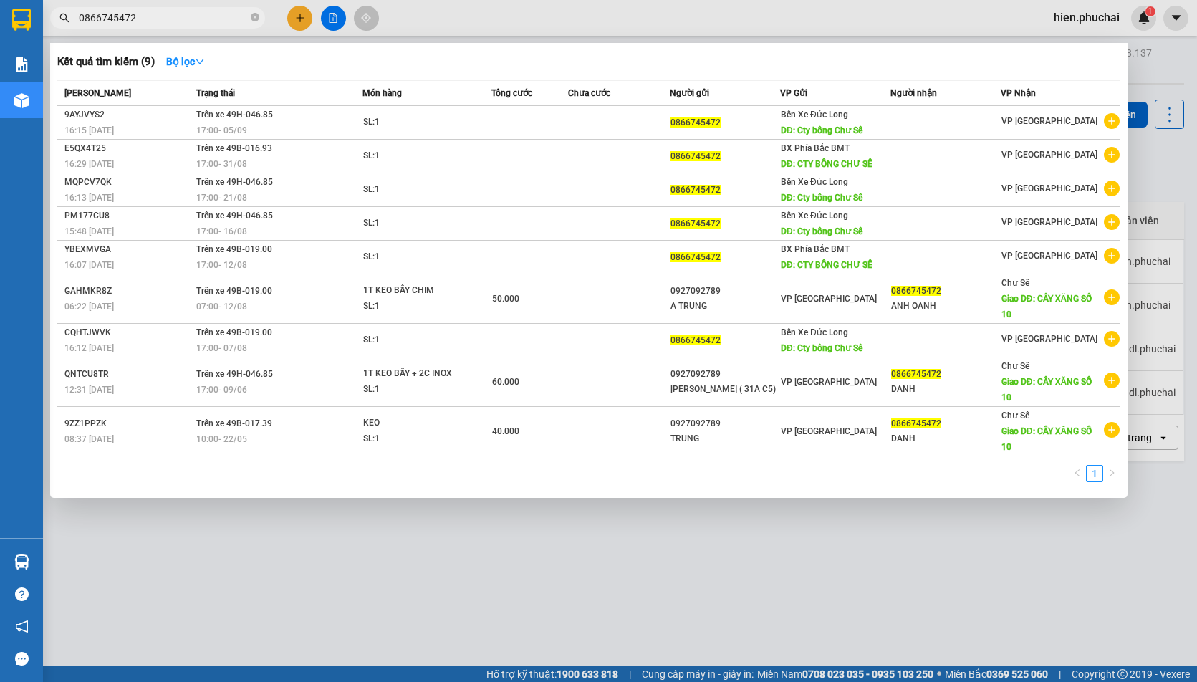
type input "0866745472"
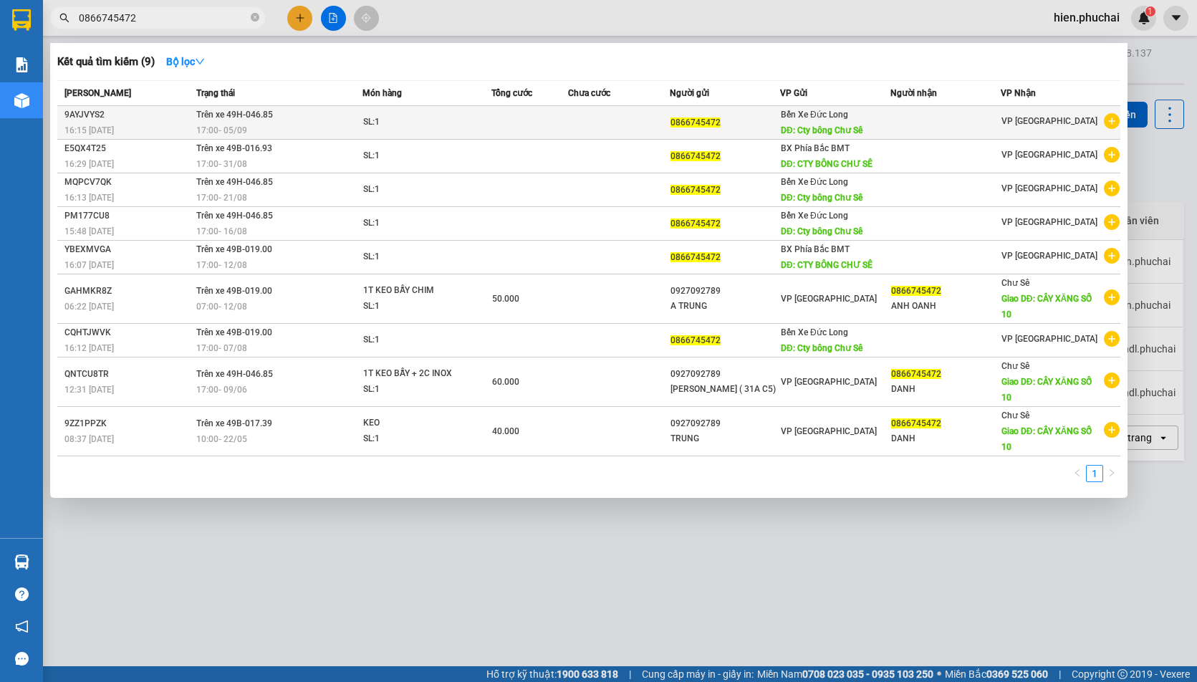
click at [495, 128] on td at bounding box center [530, 123] width 77 height 34
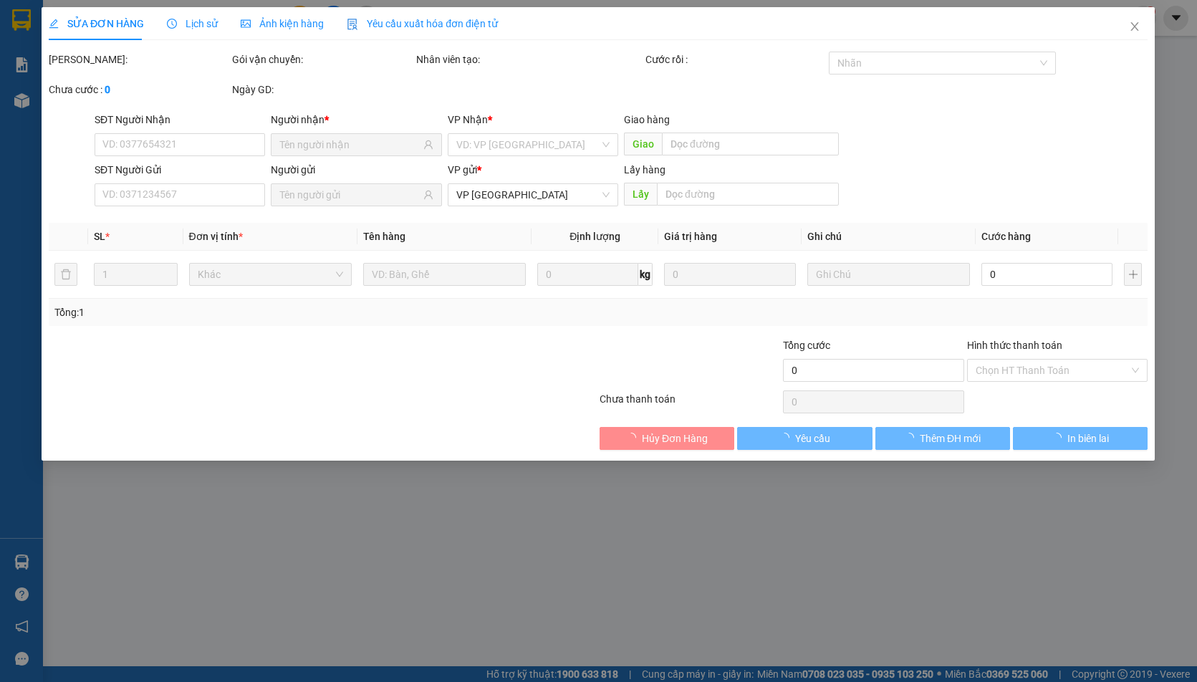
type input "0866745472"
type input "Cty bông Chư Sê"
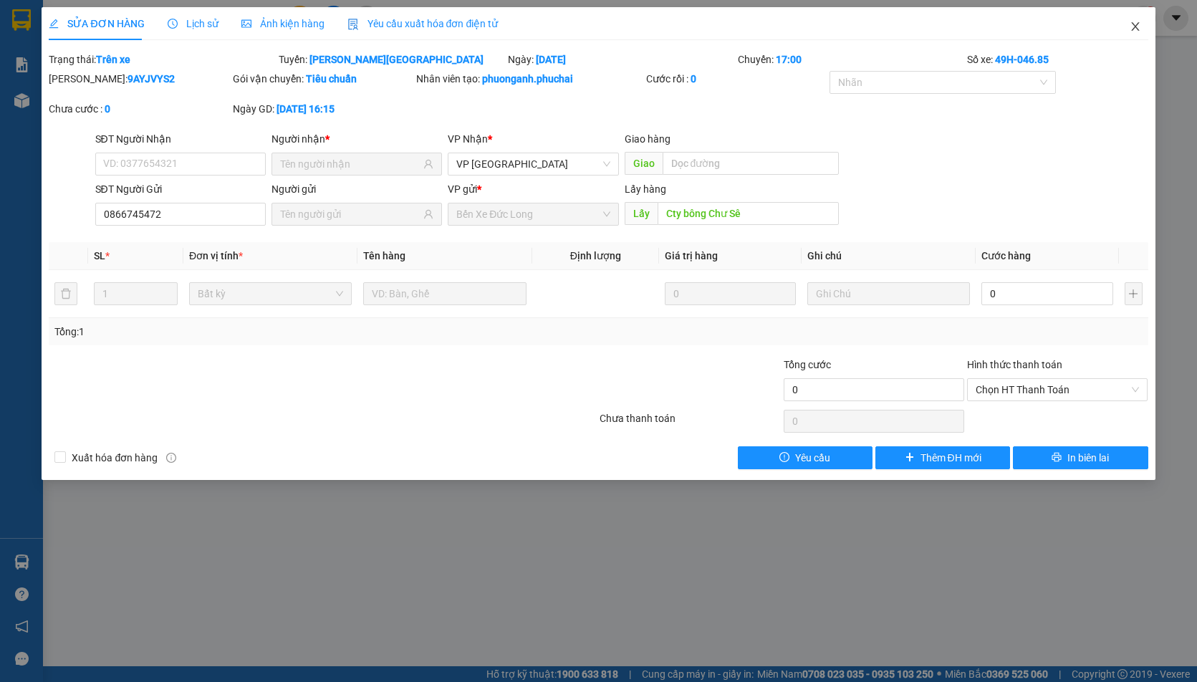
click at [1132, 29] on icon "close" at bounding box center [1135, 26] width 11 height 11
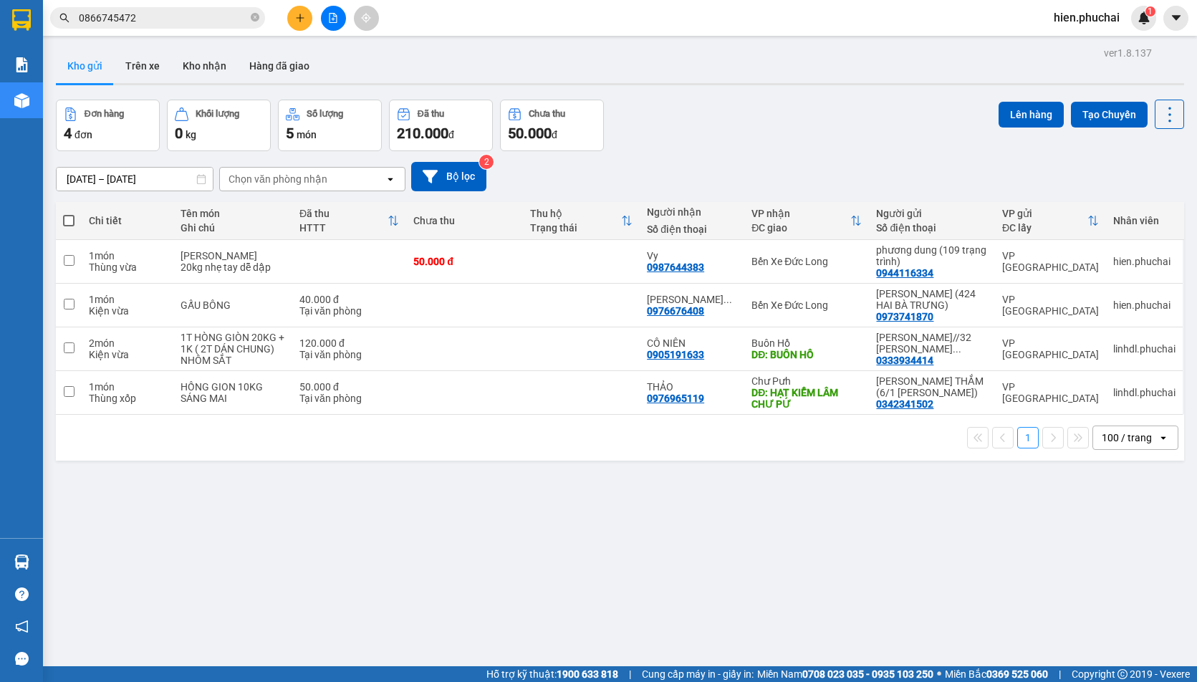
click at [871, 151] on div "11/09/2025 – 13/09/2025 Press the down arrow key to interact with the calendar …" at bounding box center [620, 176] width 1129 height 51
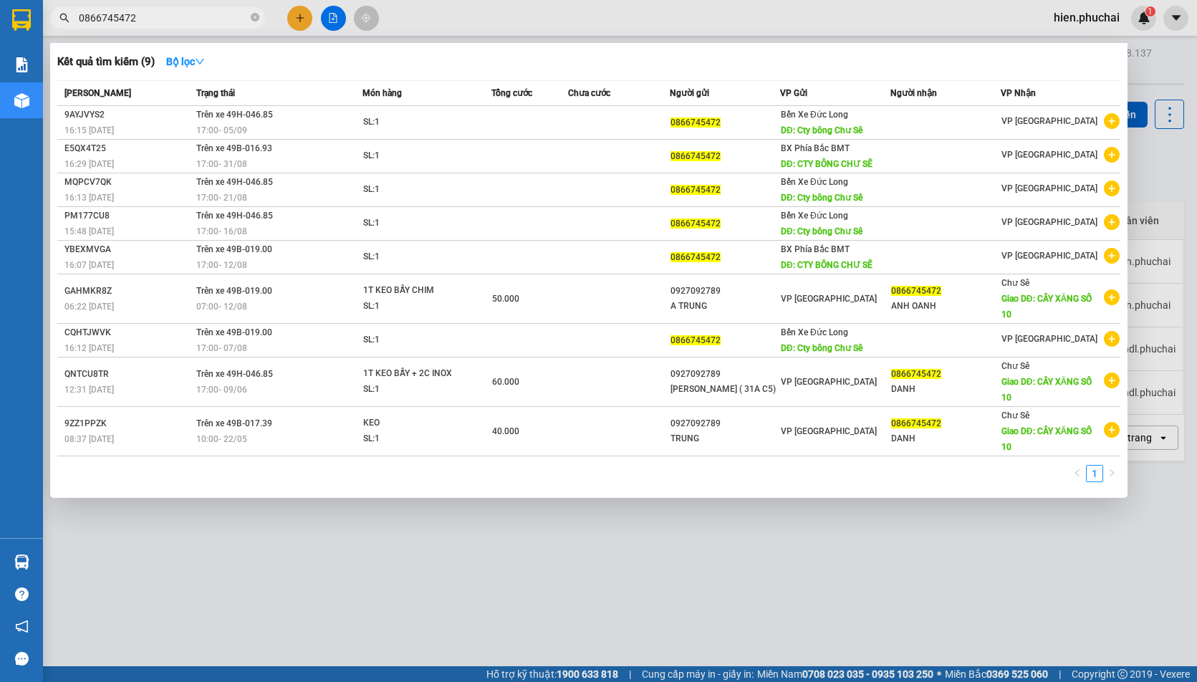
click at [196, 14] on input "0866745472" at bounding box center [163, 18] width 169 height 16
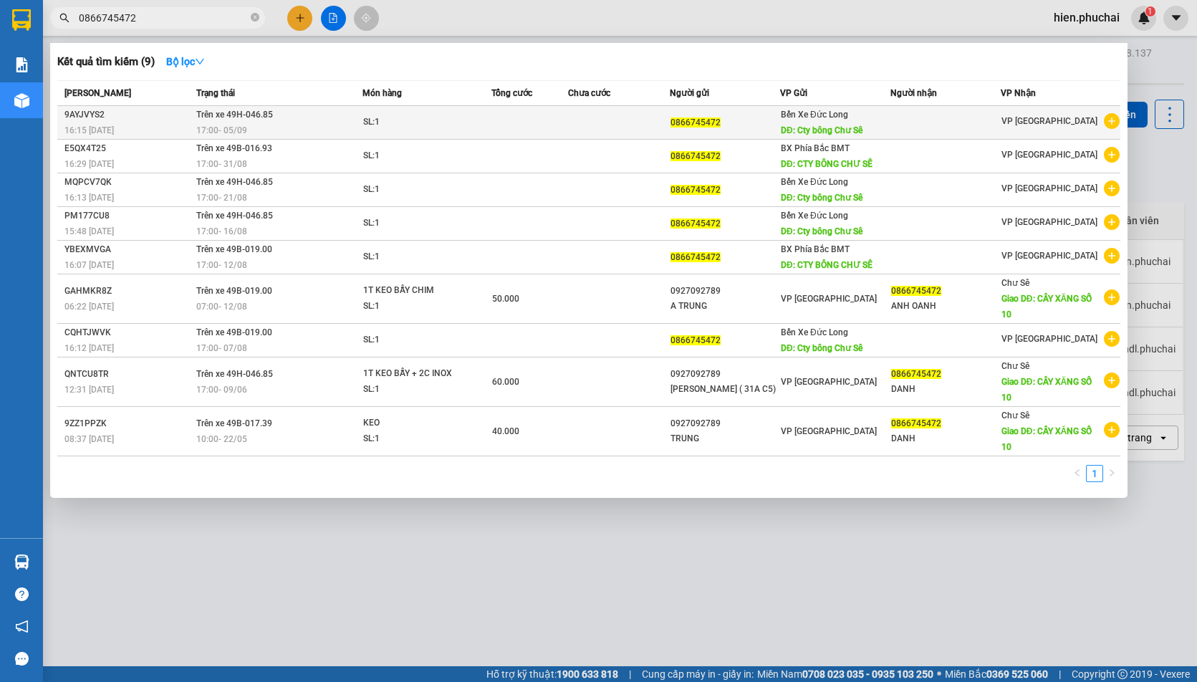
click at [297, 130] on div "17:00 - 05/09" at bounding box center [279, 131] width 166 height 16
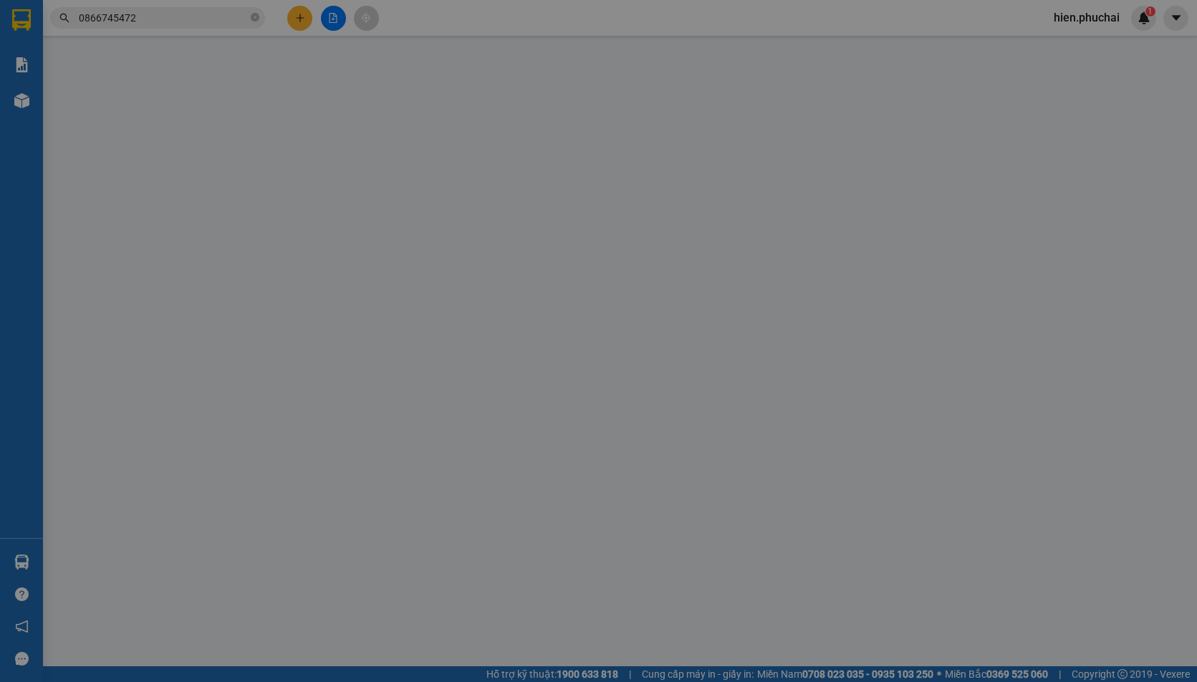
type input "0866745472"
type input "Cty bông Chư Sê"
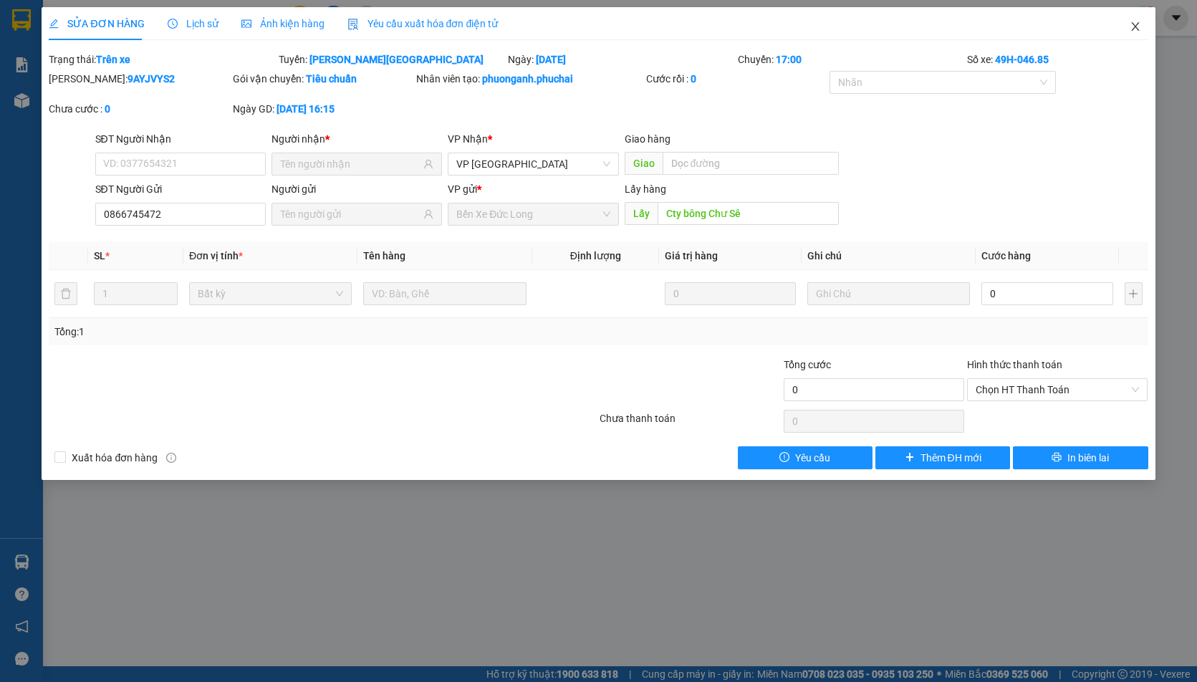
click at [1142, 18] on span "Close" at bounding box center [1136, 27] width 40 height 40
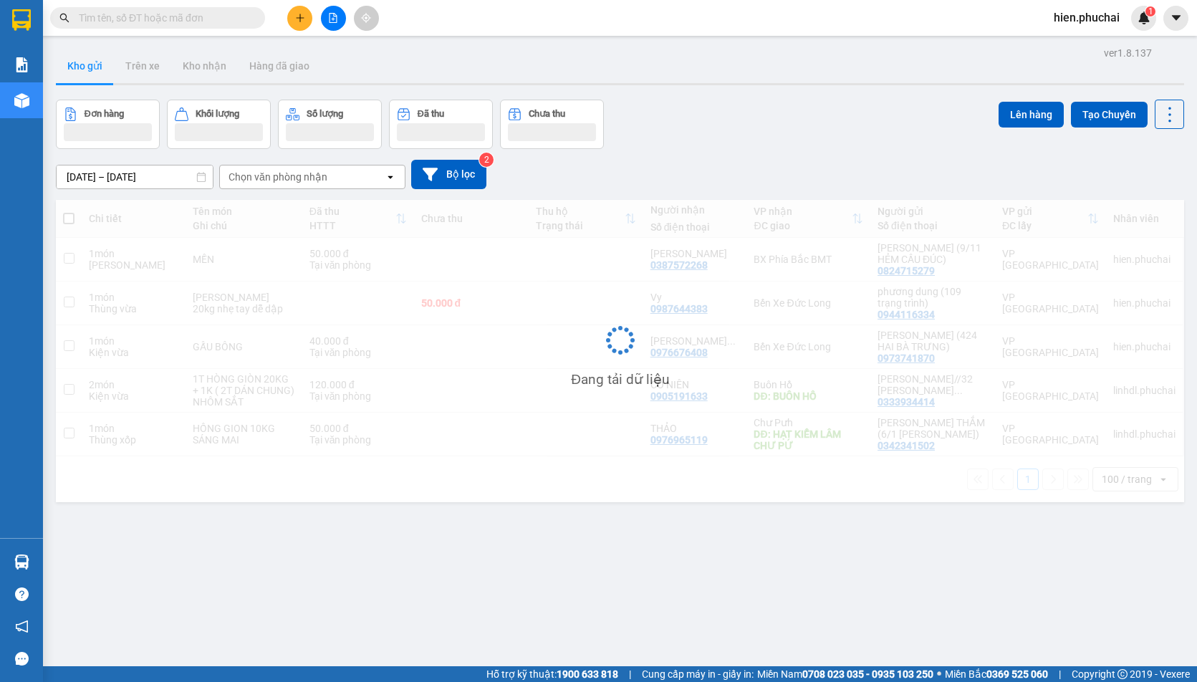
click at [246, 20] on input "text" at bounding box center [163, 18] width 169 height 16
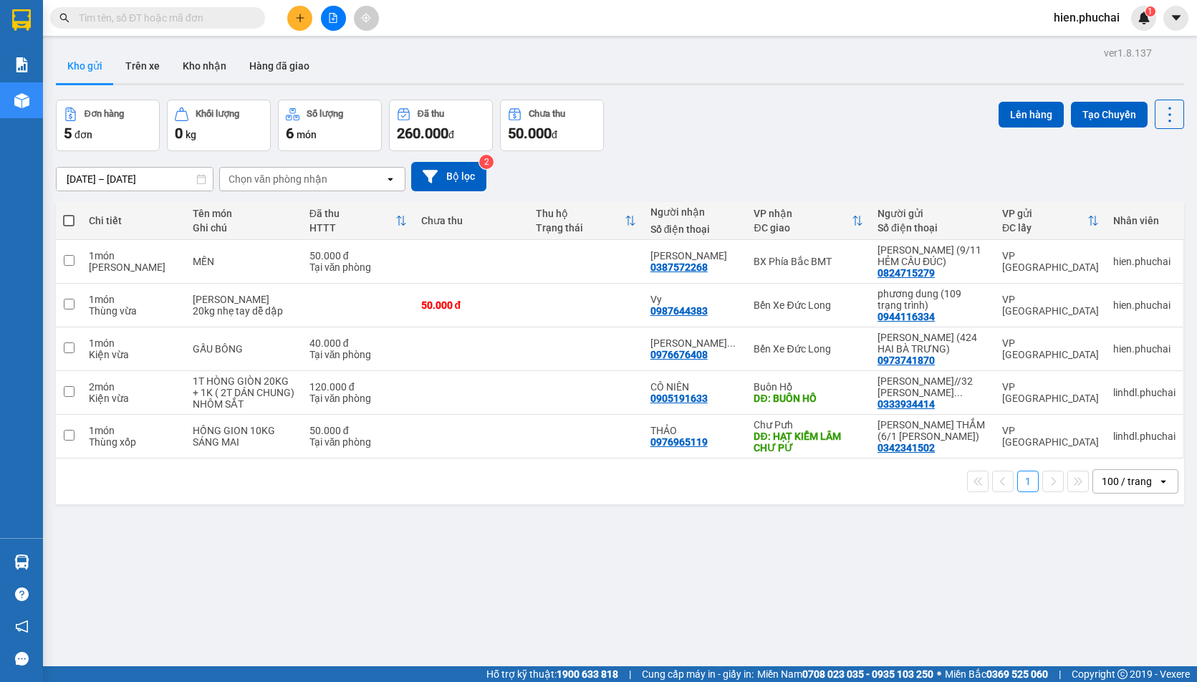
click at [245, 19] on input "text" at bounding box center [163, 18] width 169 height 16
click at [338, 19] on icon "file-add" at bounding box center [333, 18] width 10 height 10
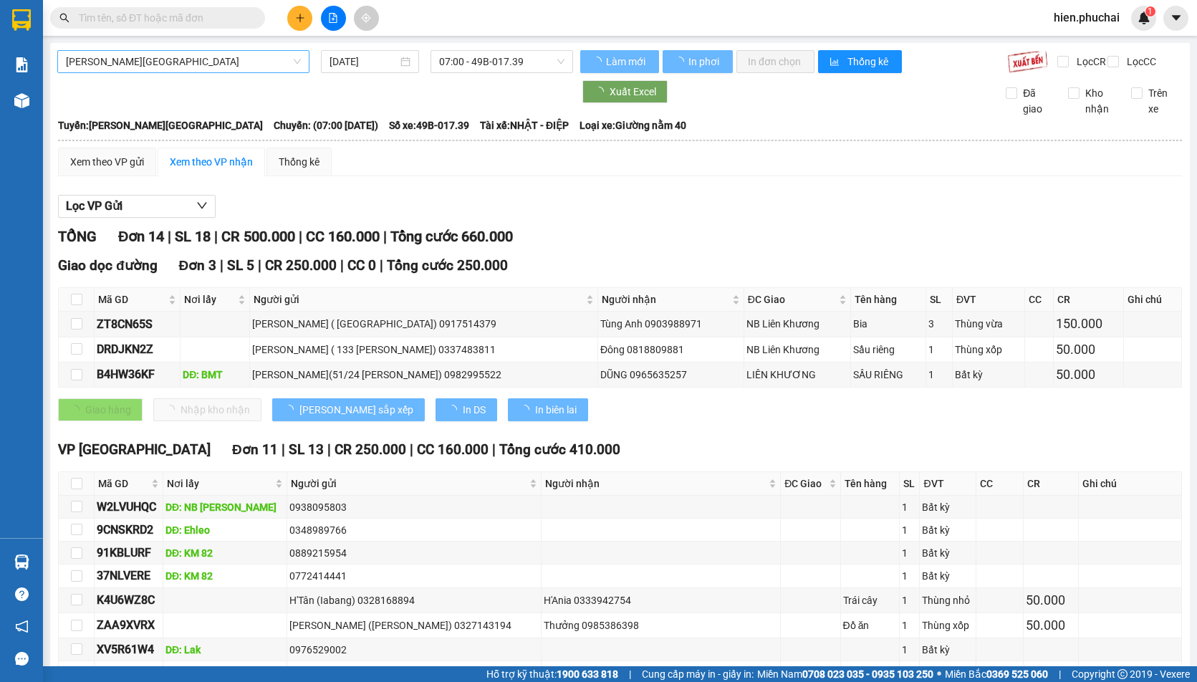
click at [194, 55] on span "Gia Lai - Đà Lạt" at bounding box center [183, 61] width 235 height 21
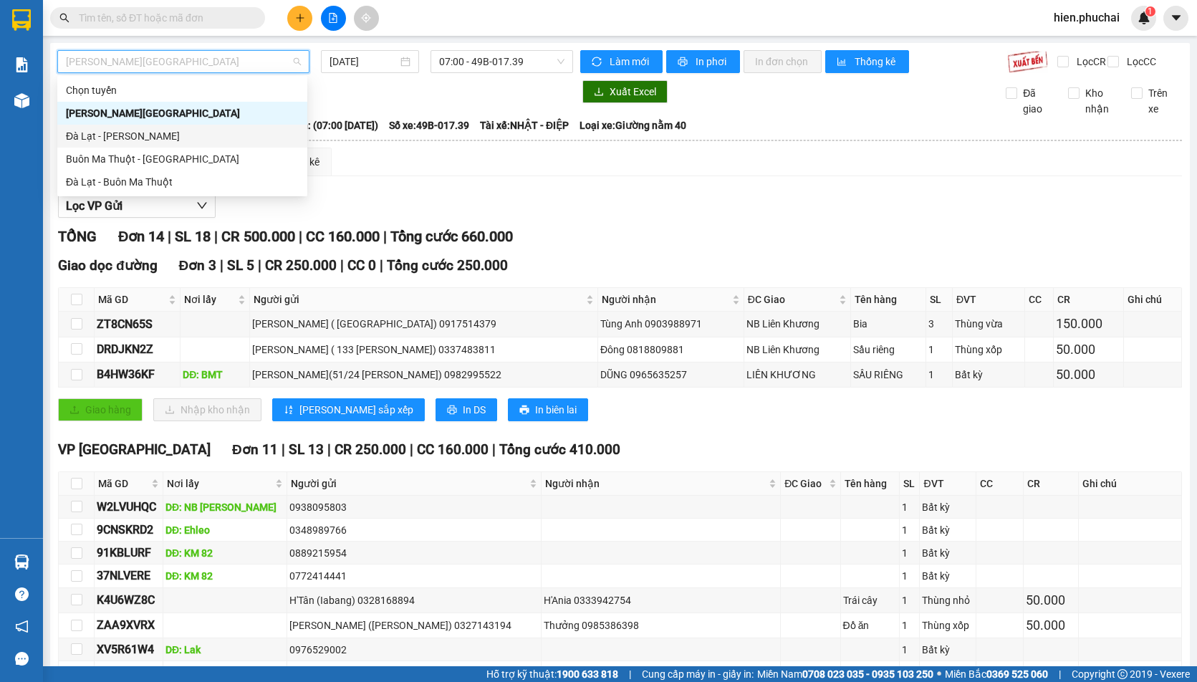
click at [187, 136] on div "Đà Lạt - Gia Lai" at bounding box center [182, 136] width 233 height 16
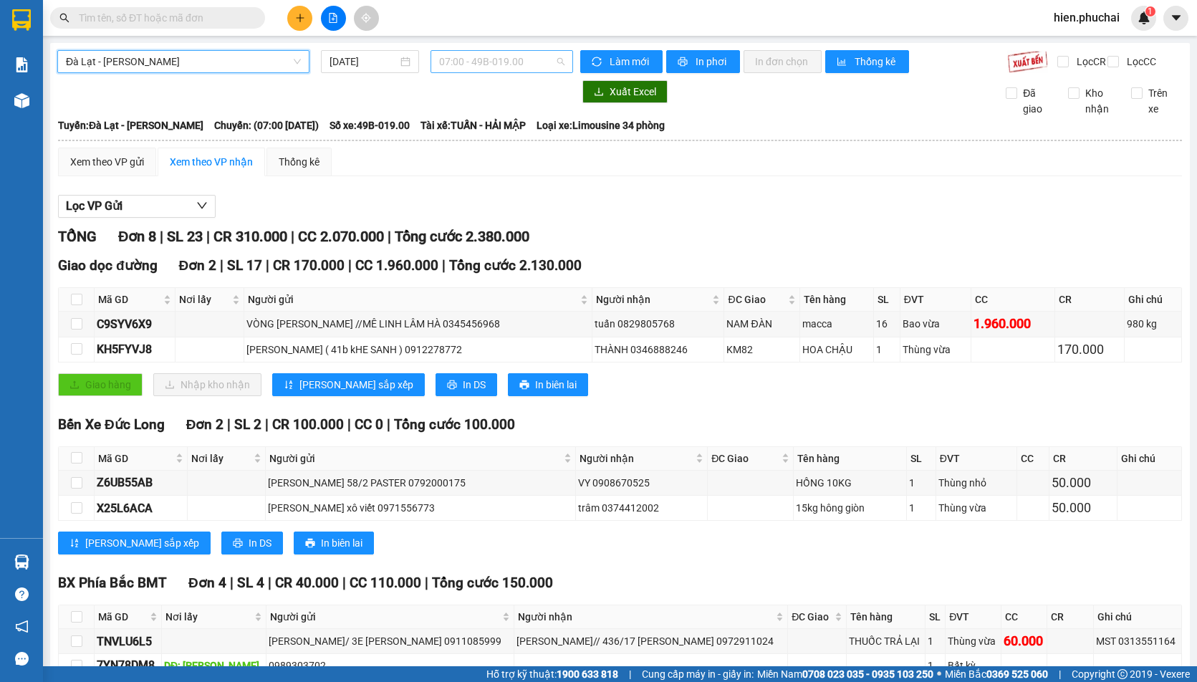
click at [482, 67] on span "07:00 - 49B-019.00" at bounding box center [501, 61] width 125 height 21
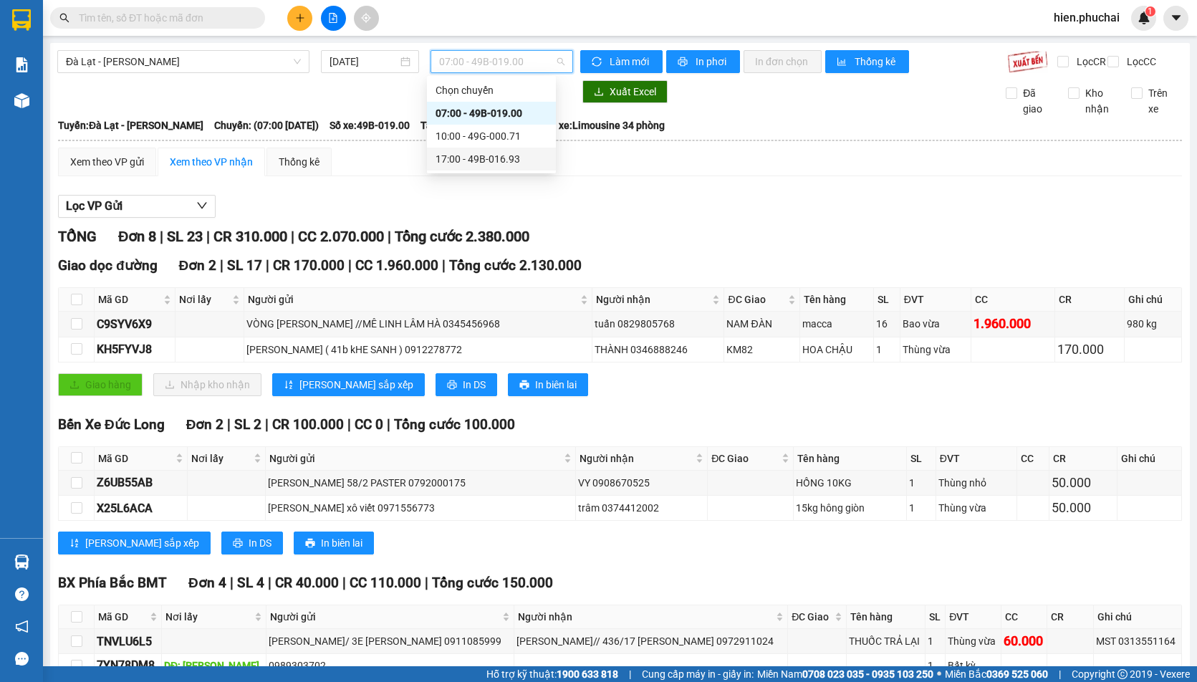
click at [478, 156] on div "17:00 - 49B-016.93" at bounding box center [492, 159] width 112 height 16
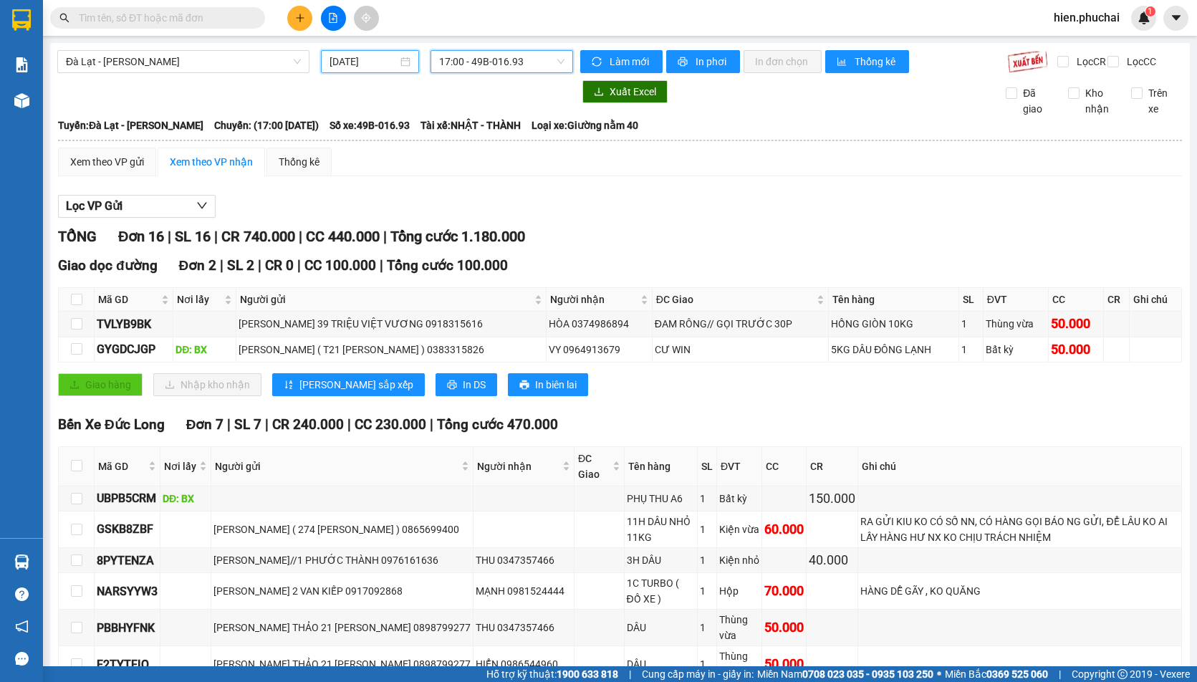
click at [388, 62] on input "13/09/2025" at bounding box center [364, 62] width 68 height 16
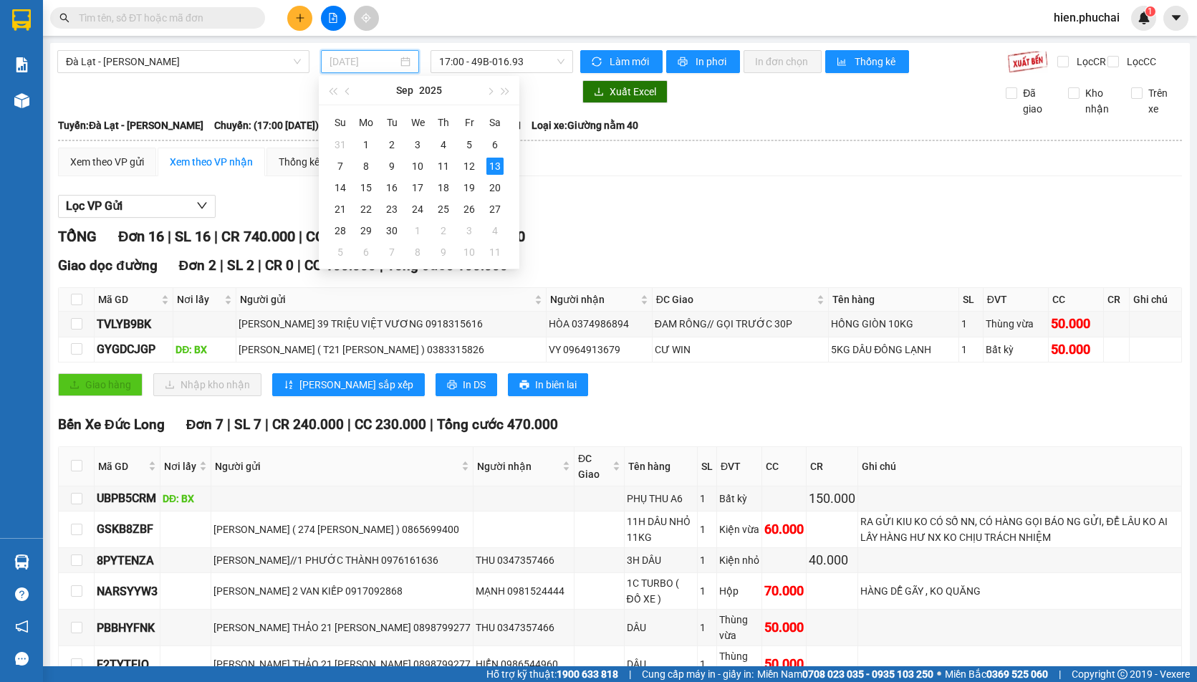
click at [487, 161] on div "13" at bounding box center [495, 166] width 17 height 17
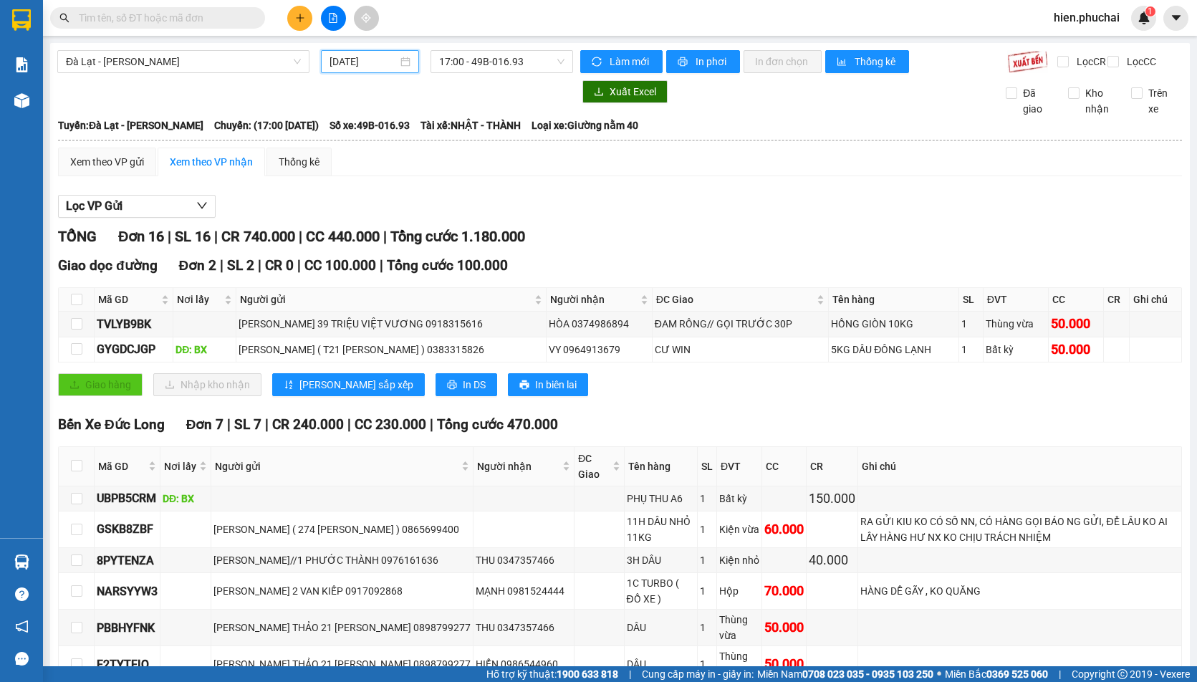
click at [373, 65] on input "13/09/2025" at bounding box center [364, 62] width 68 height 16
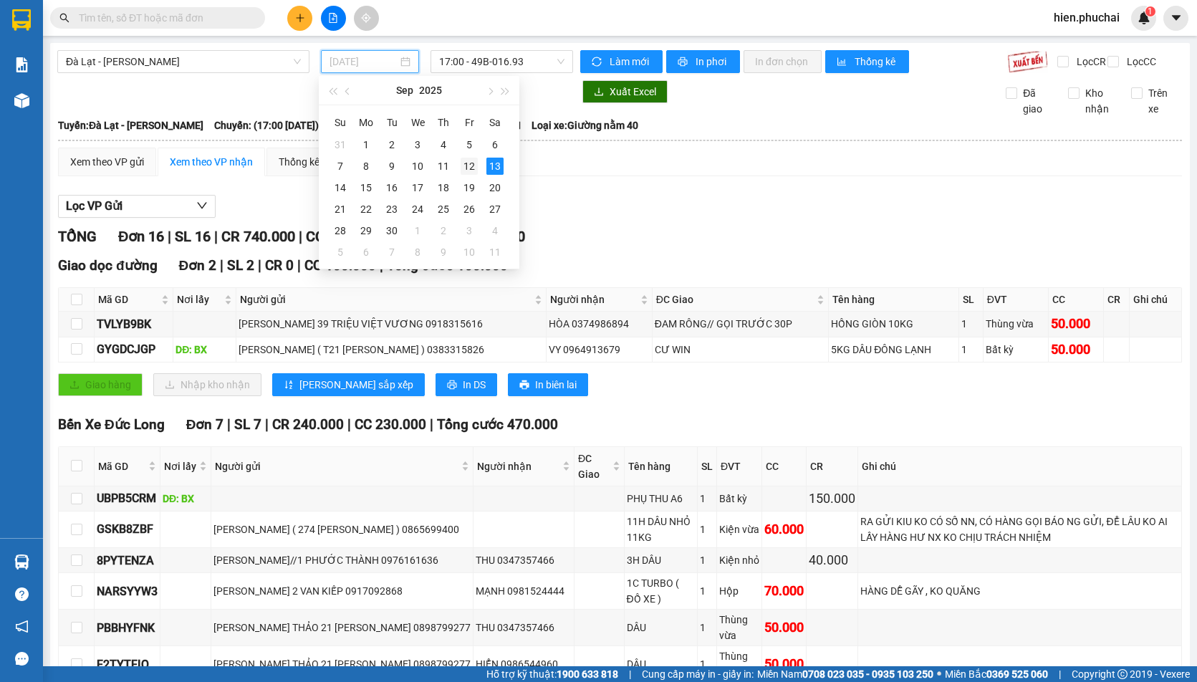
click at [469, 165] on div "12" at bounding box center [469, 166] width 17 height 17
type input "12/09/2025"
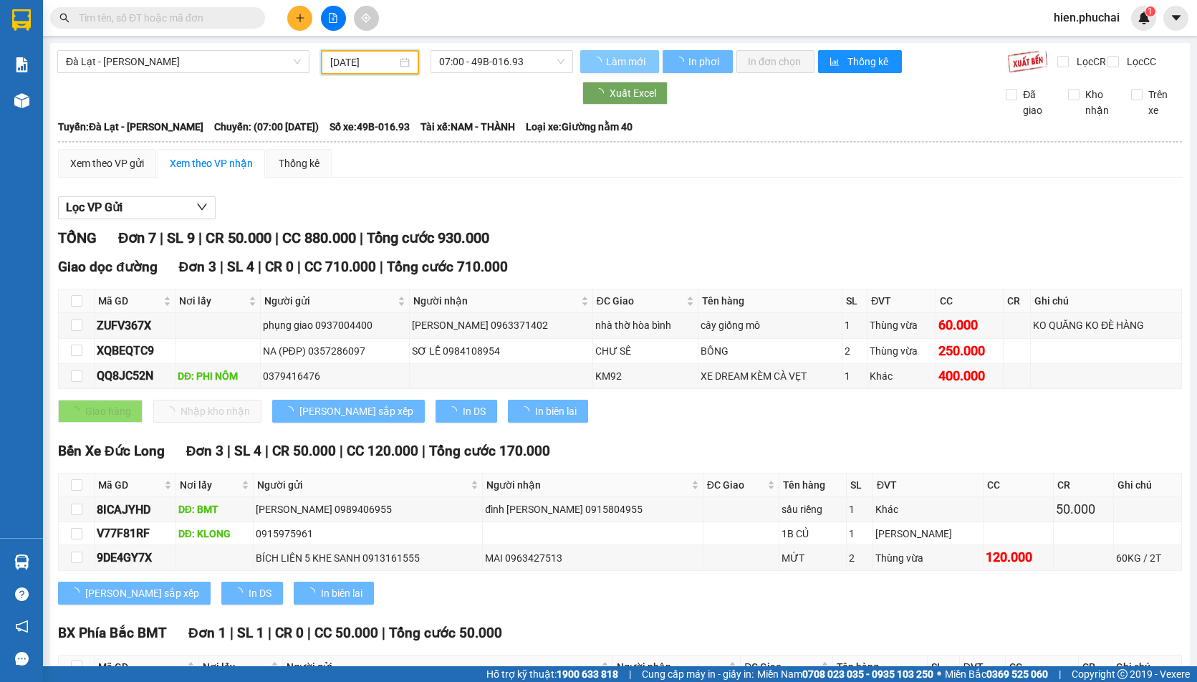
click at [610, 60] on span "Làm mới" at bounding box center [627, 62] width 42 height 16
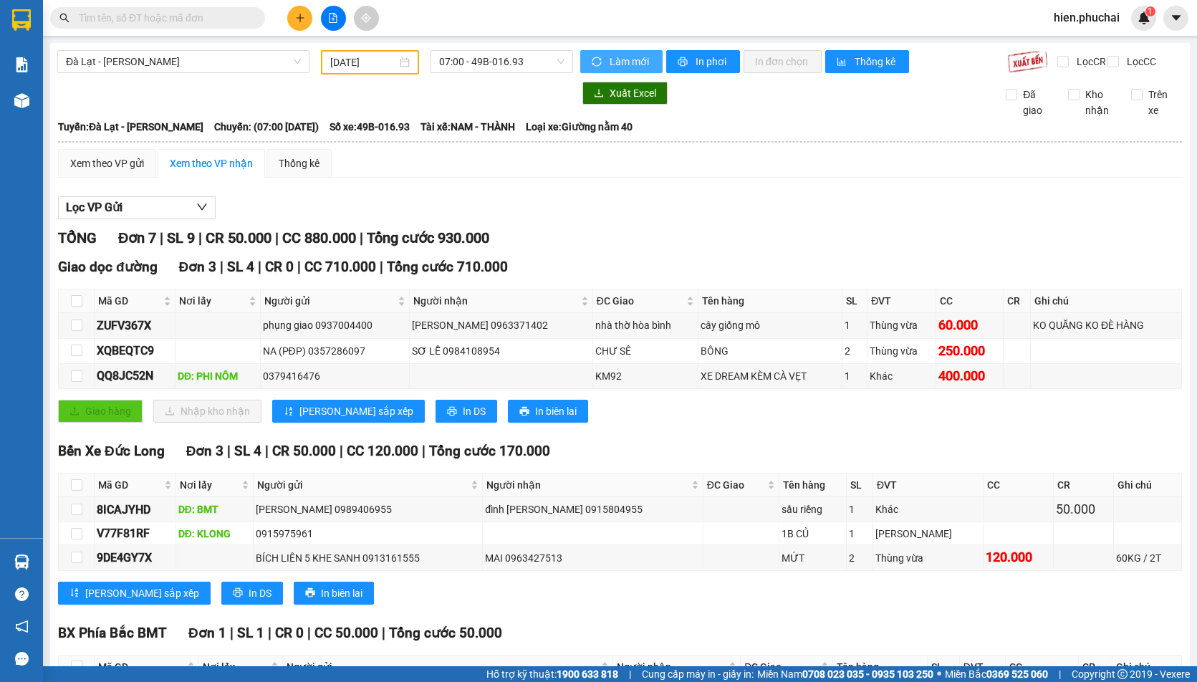
click at [610, 60] on span "Làm mới" at bounding box center [631, 62] width 42 height 16
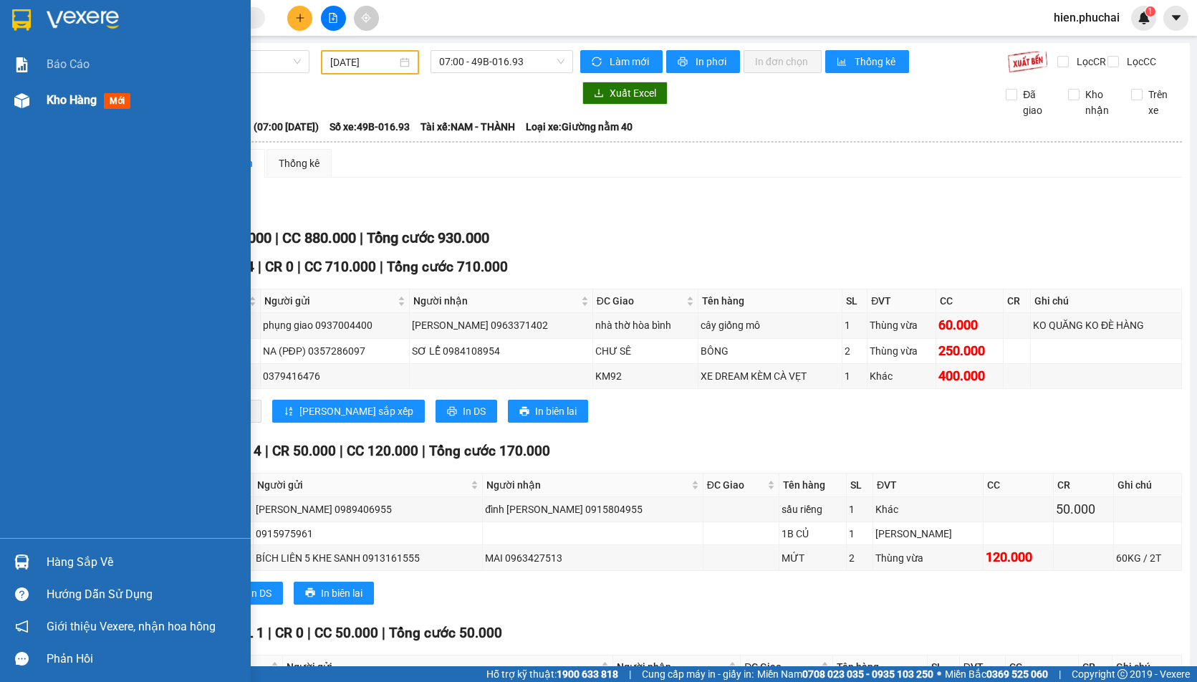
drag, startPoint x: 19, startPoint y: 95, endPoint x: 189, endPoint y: 6, distance: 192.0
click at [19, 95] on img at bounding box center [21, 100] width 15 height 15
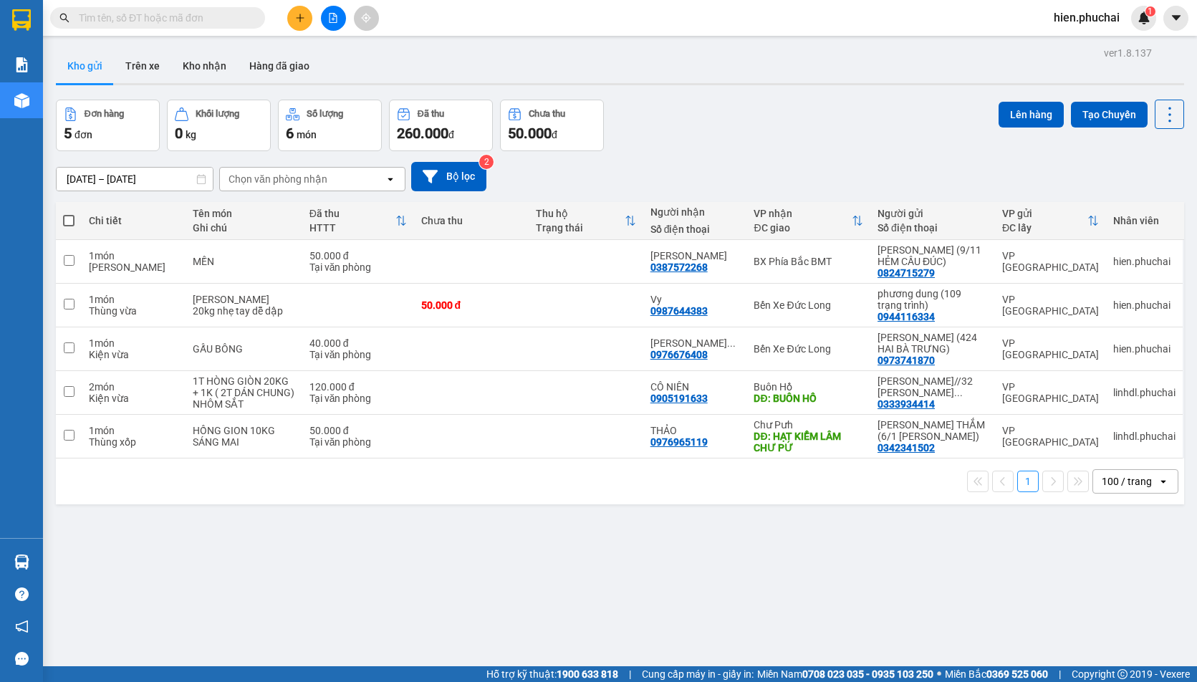
click at [1061, 21] on span "hien.phuchai" at bounding box center [1087, 18] width 89 height 18
click at [1066, 48] on span "Đăng xuất" at bounding box center [1095, 45] width 60 height 16
